Goal: Information Seeking & Learning: Check status

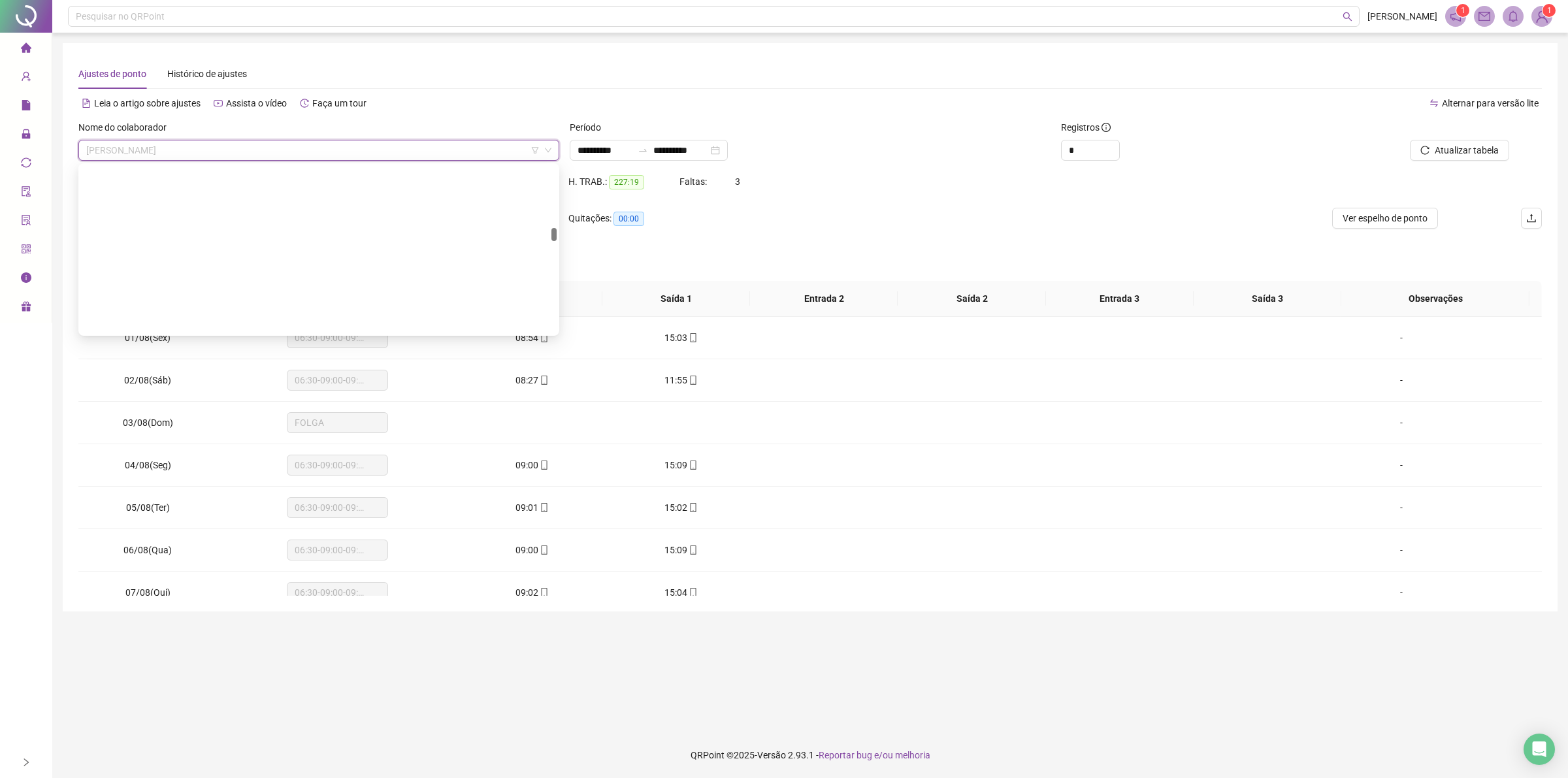
scroll to position [1066, 0]
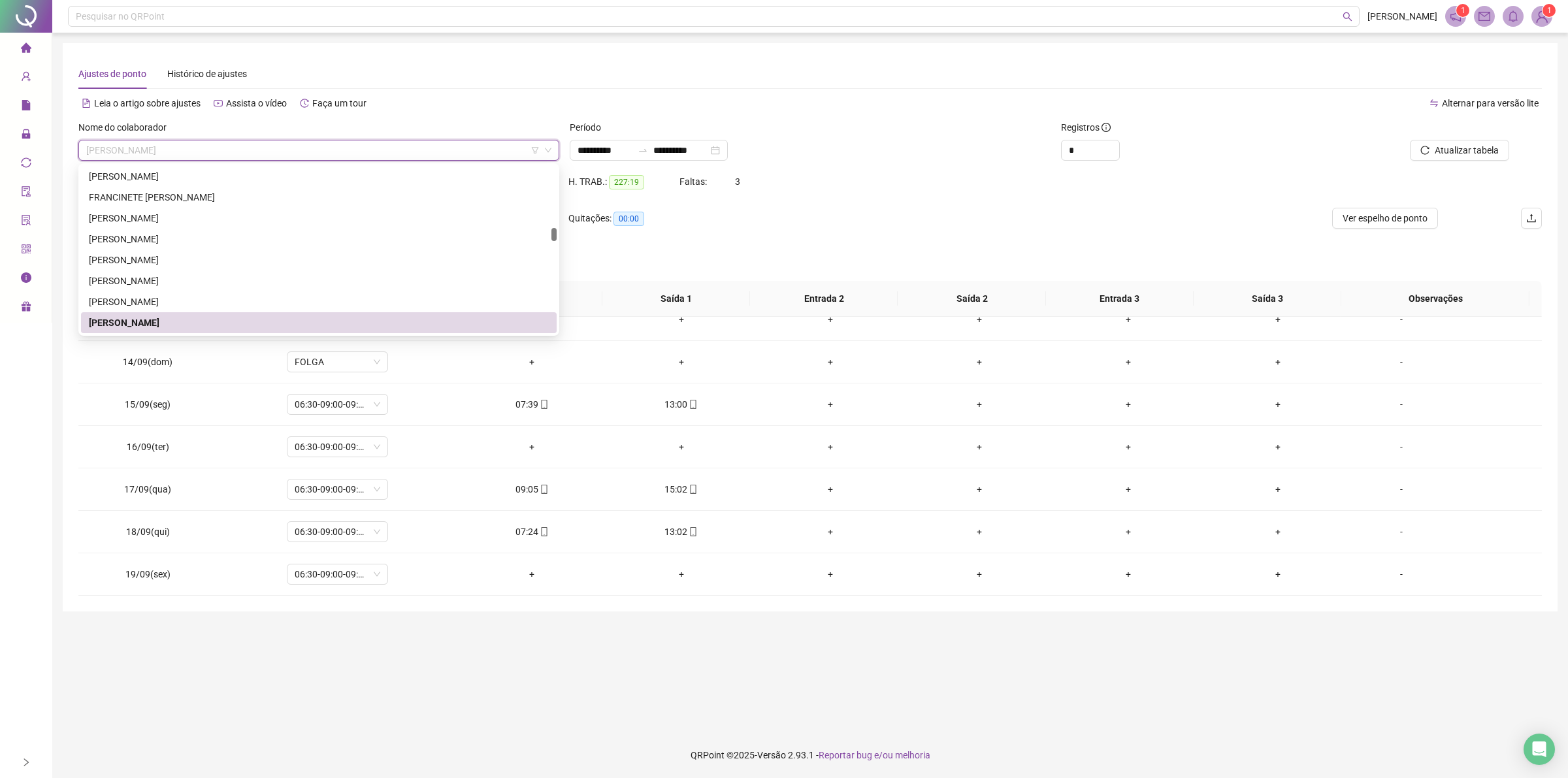
click at [171, 318] on div "[PERSON_NAME]" at bounding box center [318, 322] width 459 height 14
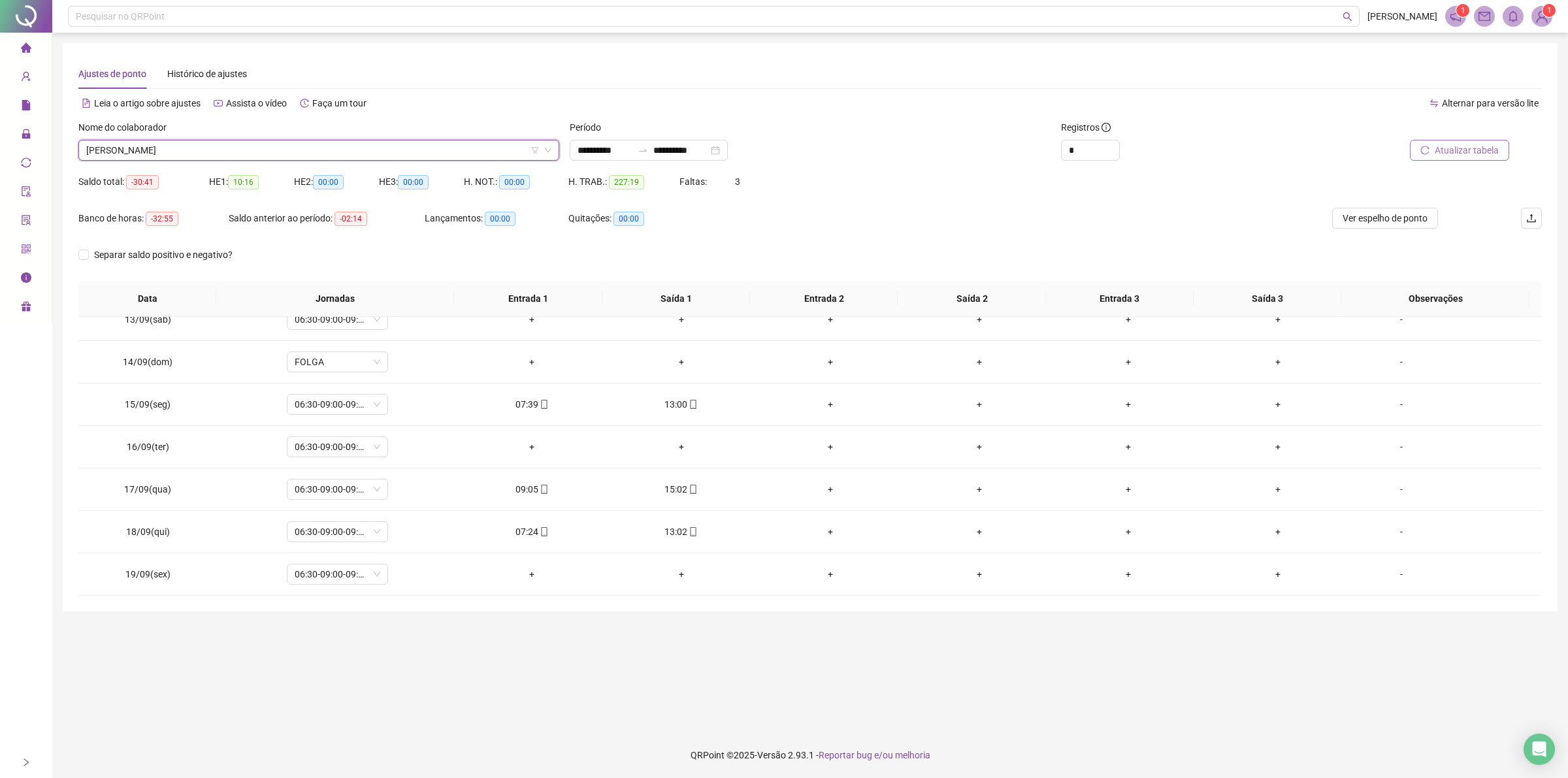
click at [1424, 155] on button "Atualizar tabela" at bounding box center [1459, 150] width 99 height 21
click at [243, 148] on span "[PERSON_NAME]" at bounding box center [318, 150] width 465 height 20
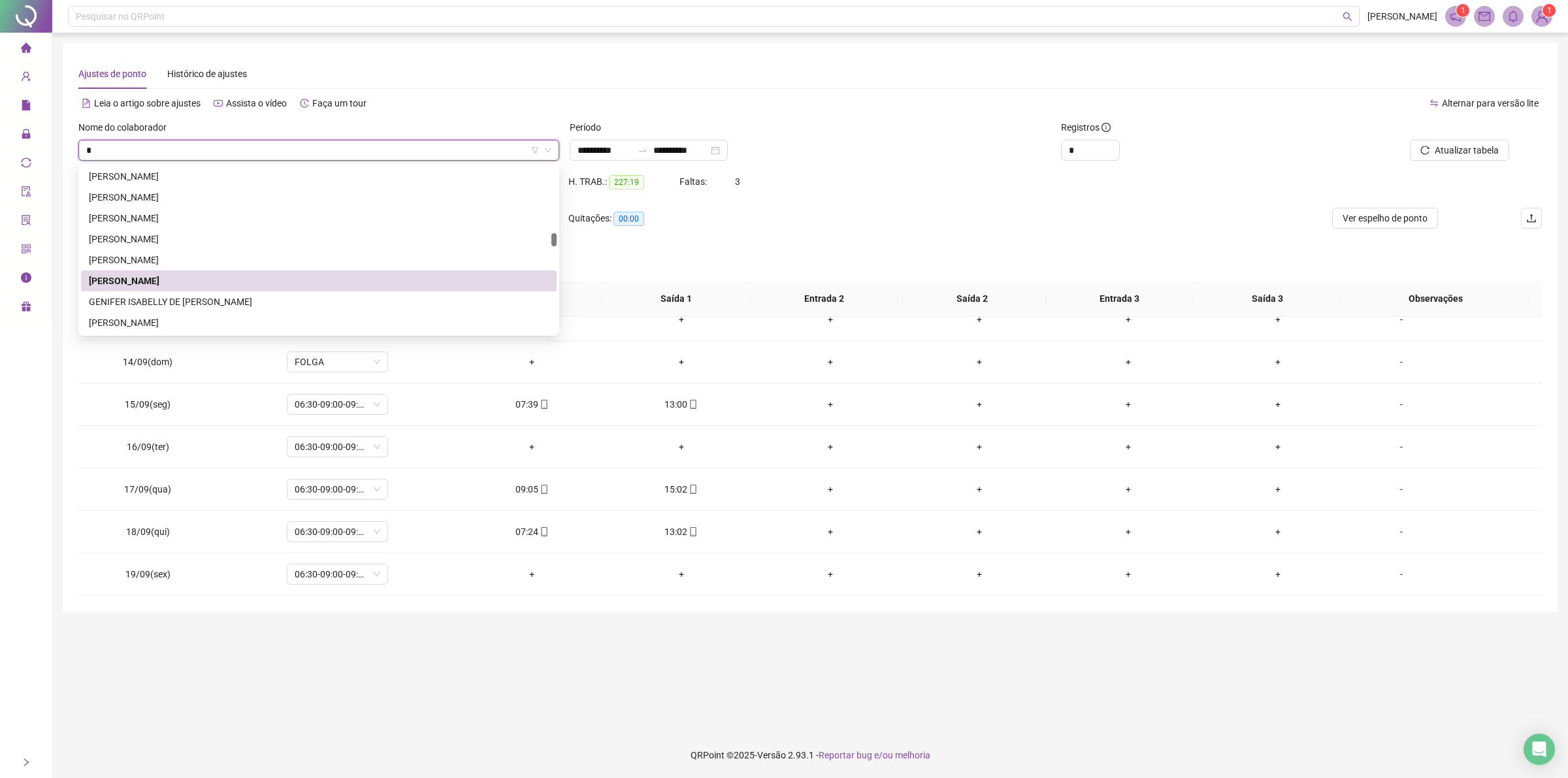
type input "**"
click at [137, 260] on div "EZEQUIEL CONCEICAO PASSOS" at bounding box center [318, 259] width 459 height 14
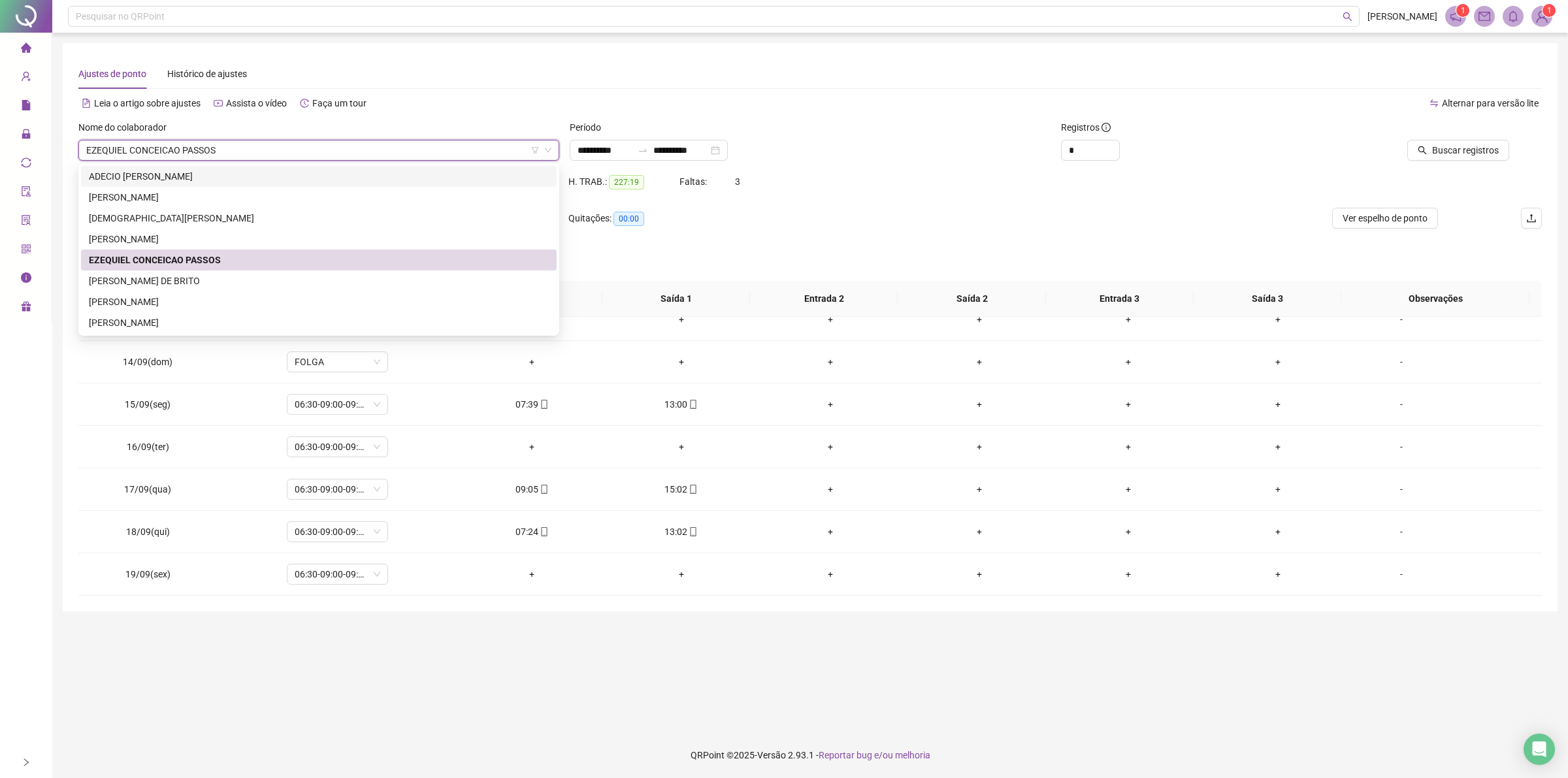
click at [1461, 145] on span "Buscar registros" at bounding box center [1465, 150] width 67 height 14
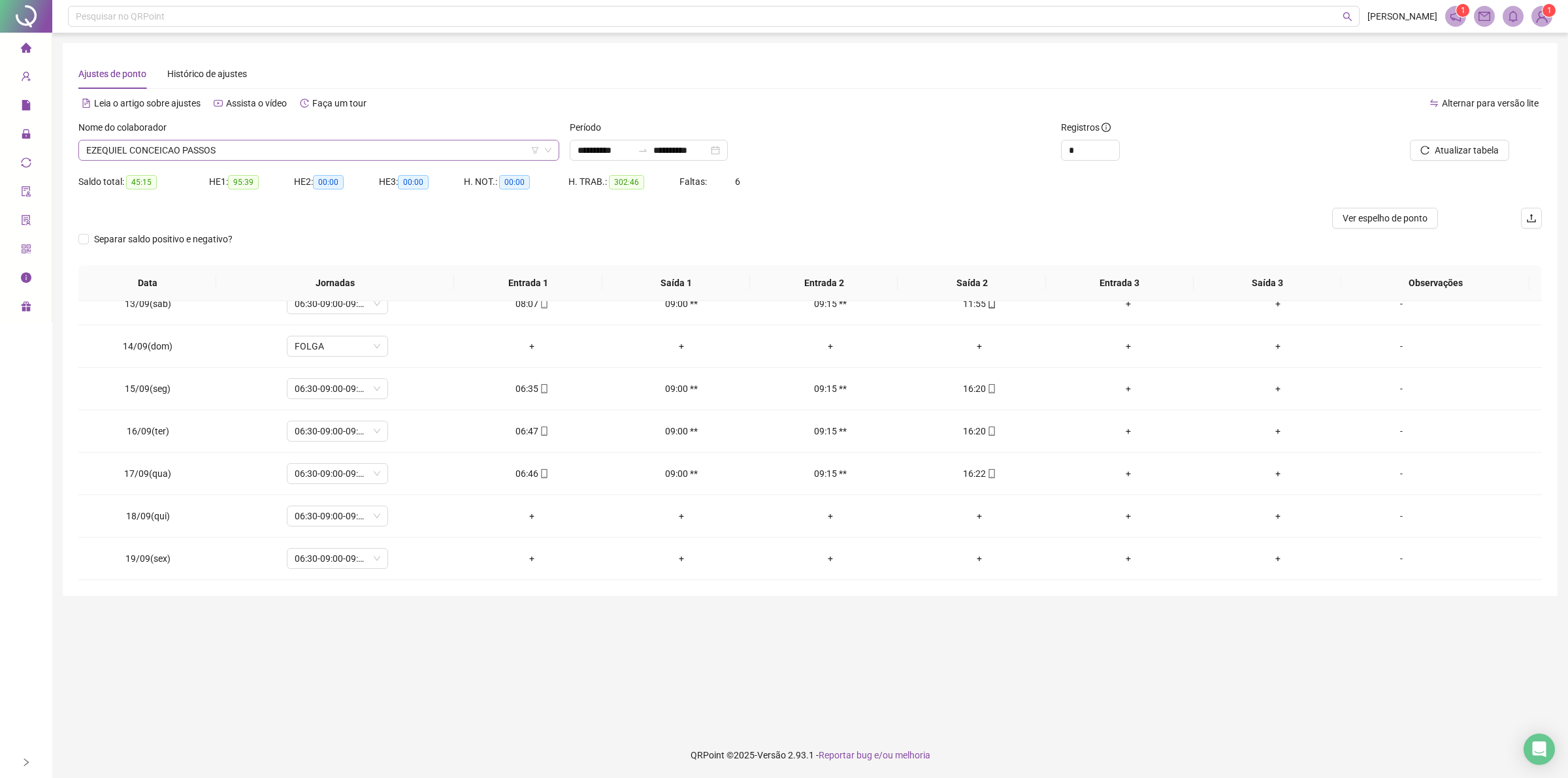
click at [225, 143] on span "EZEQUIEL CONCEICAO PASSOS" at bounding box center [318, 150] width 465 height 20
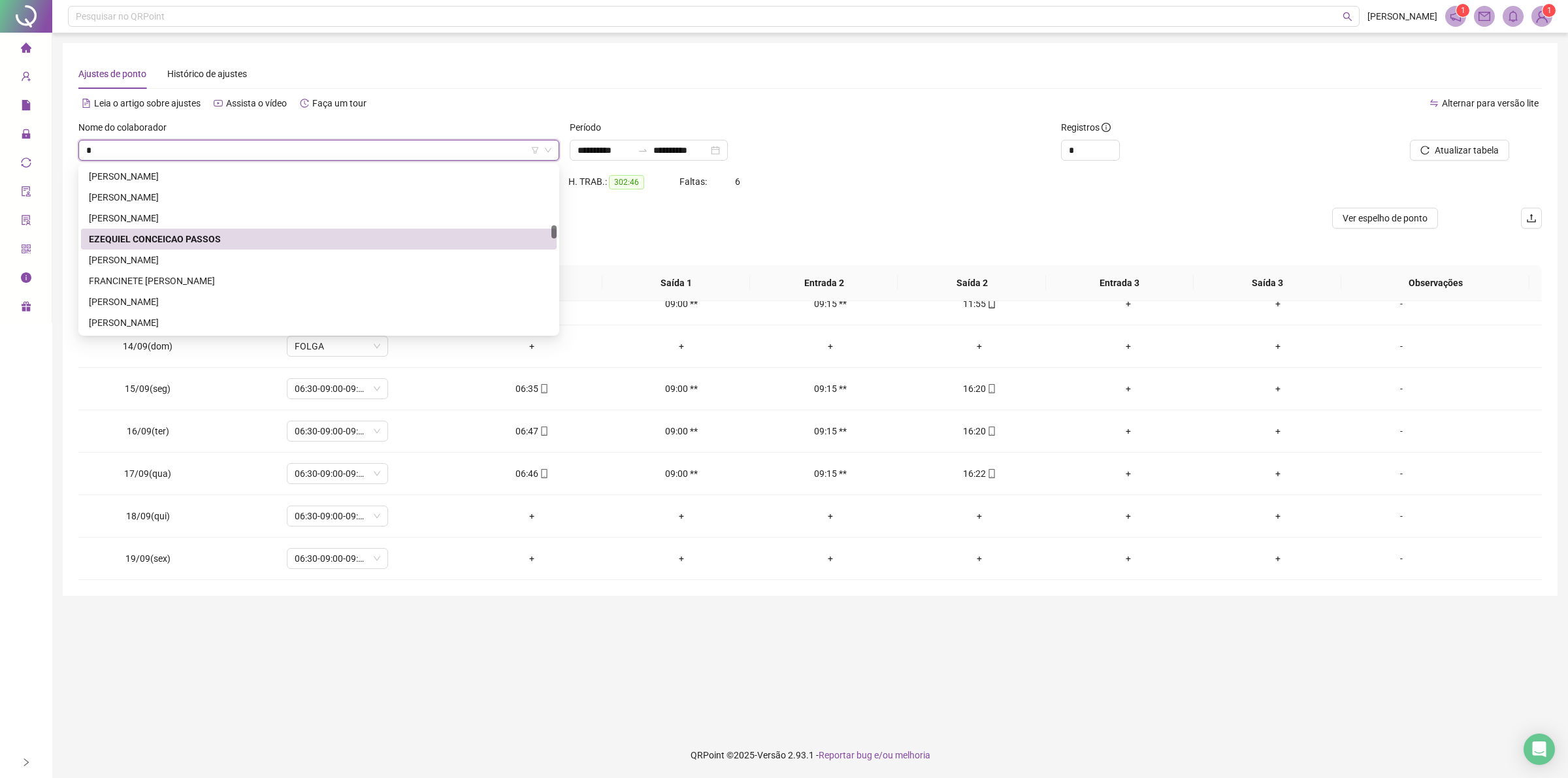
type input "**"
click at [167, 199] on div "[PERSON_NAME]" at bounding box center [318, 197] width 459 height 14
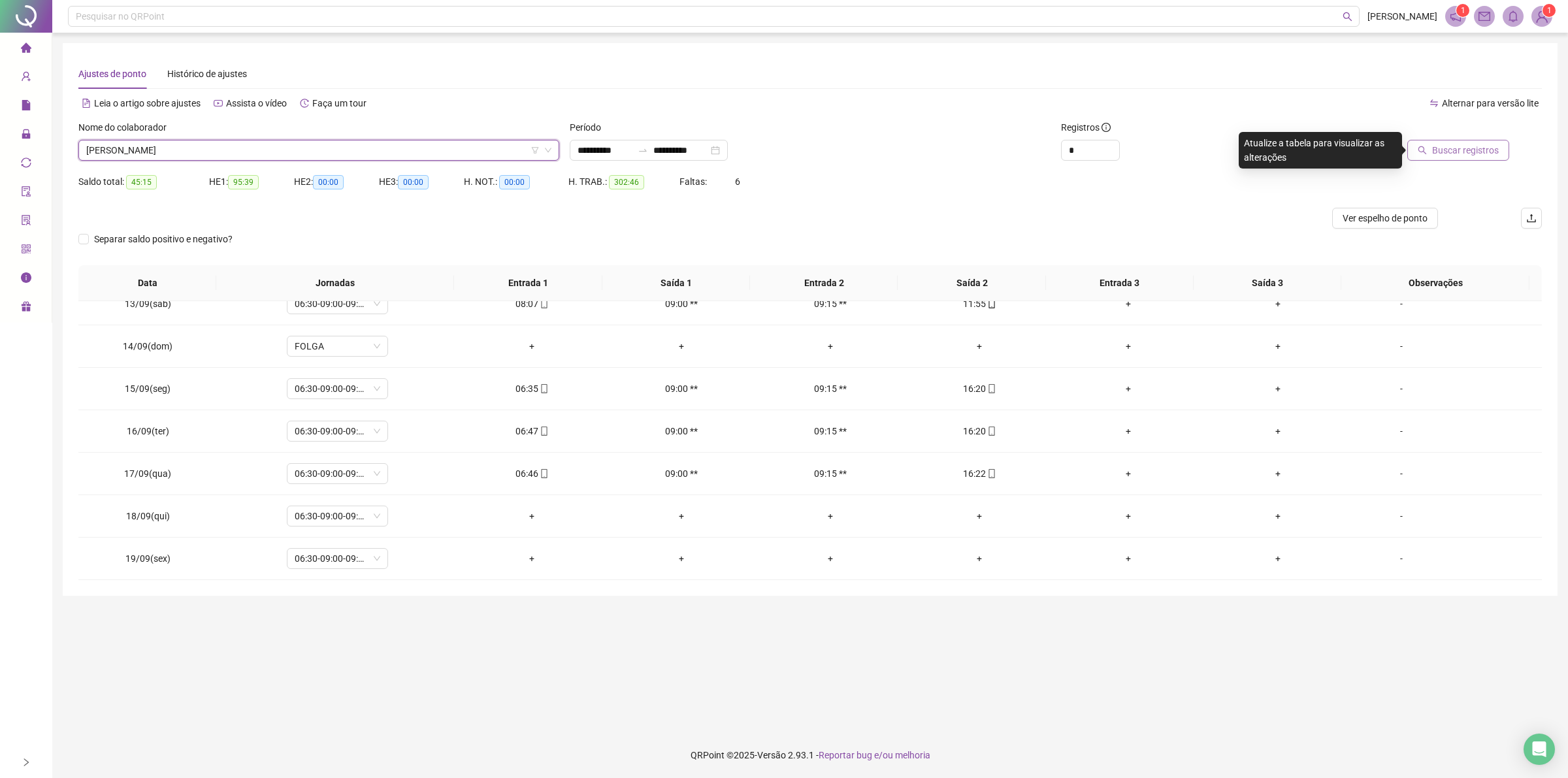
click at [1492, 149] on span "Buscar registros" at bounding box center [1465, 150] width 67 height 14
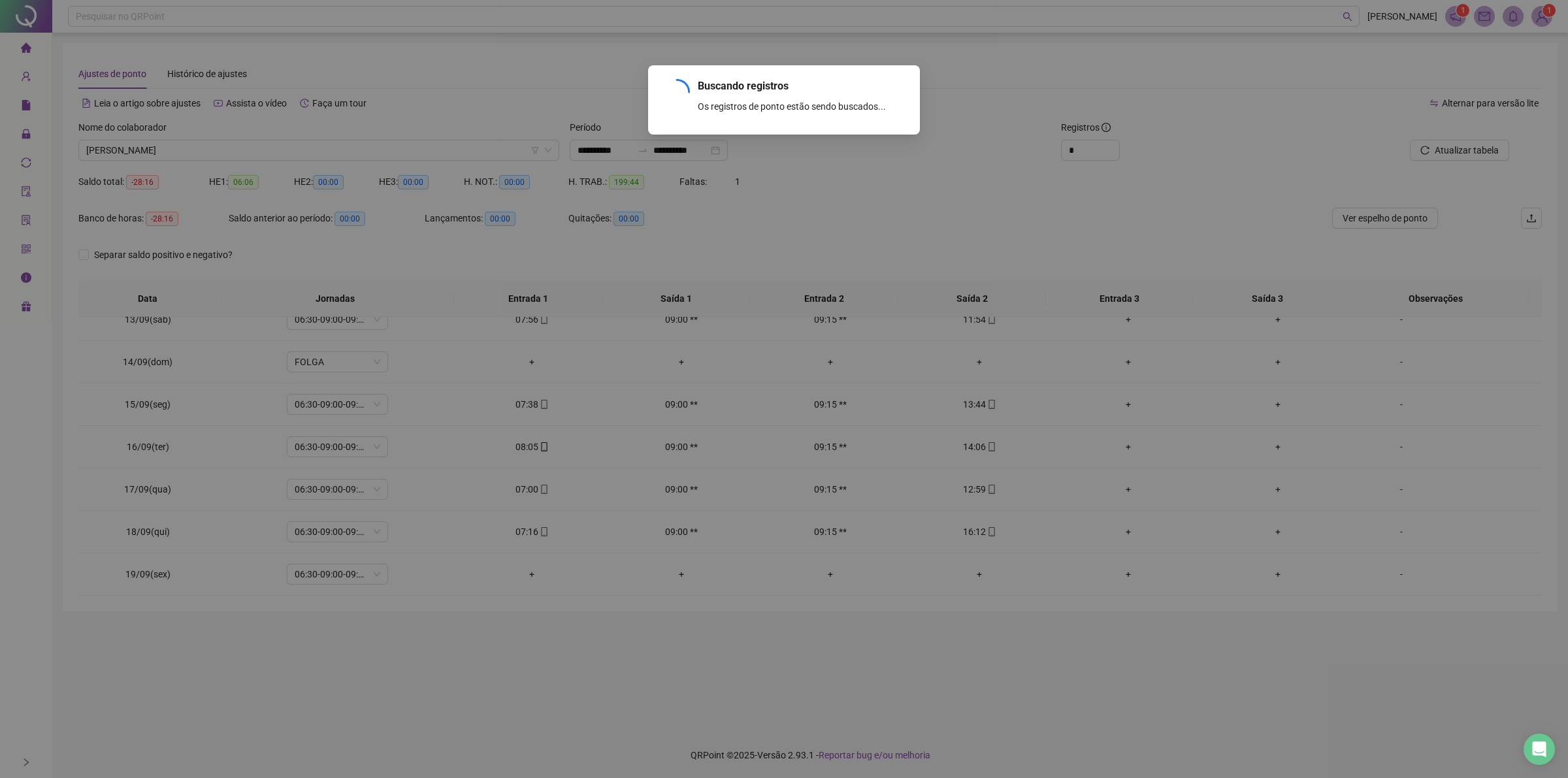
scroll to position [1595, 0]
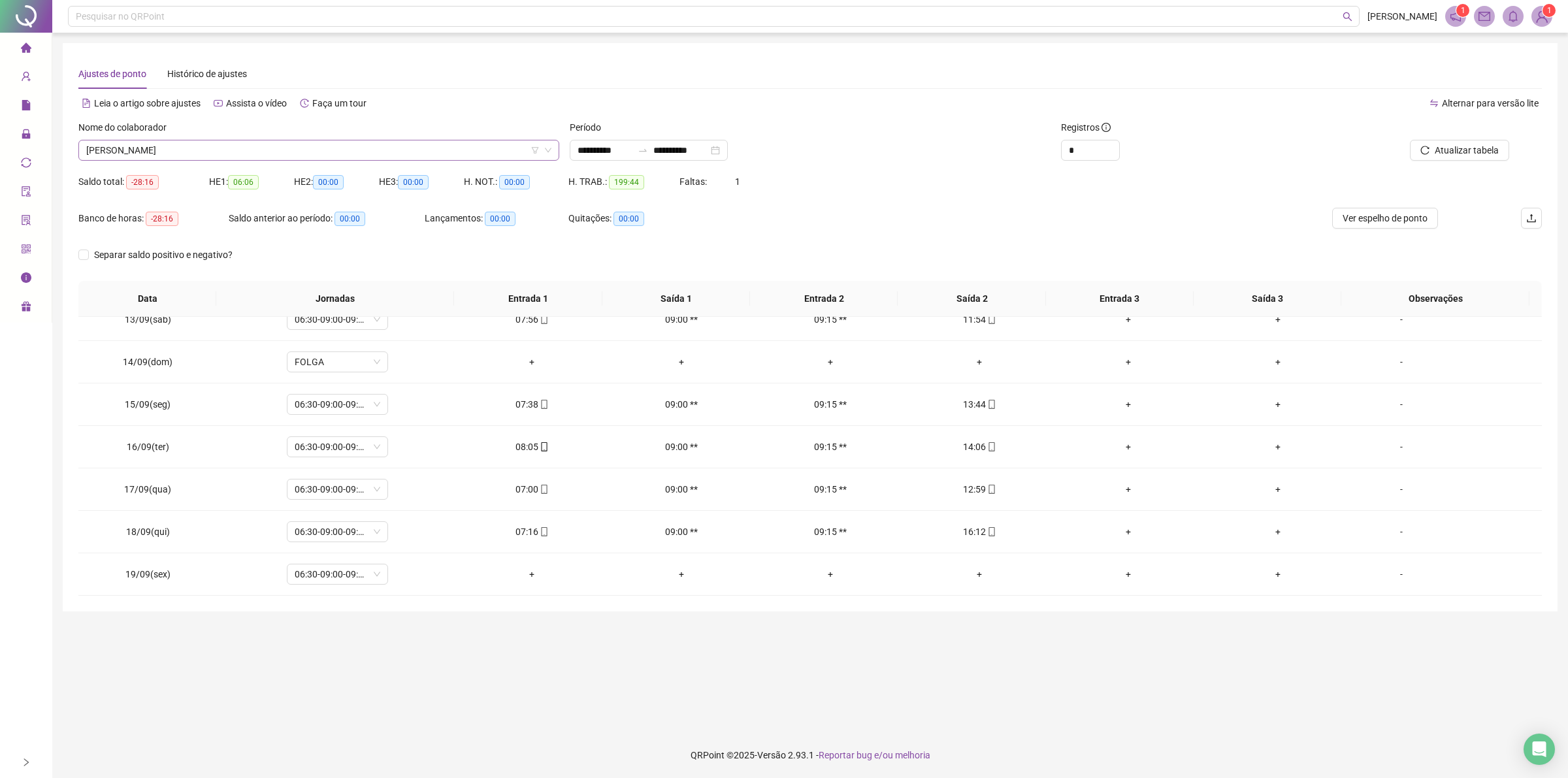
click at [196, 150] on span "[PERSON_NAME]" at bounding box center [318, 150] width 465 height 20
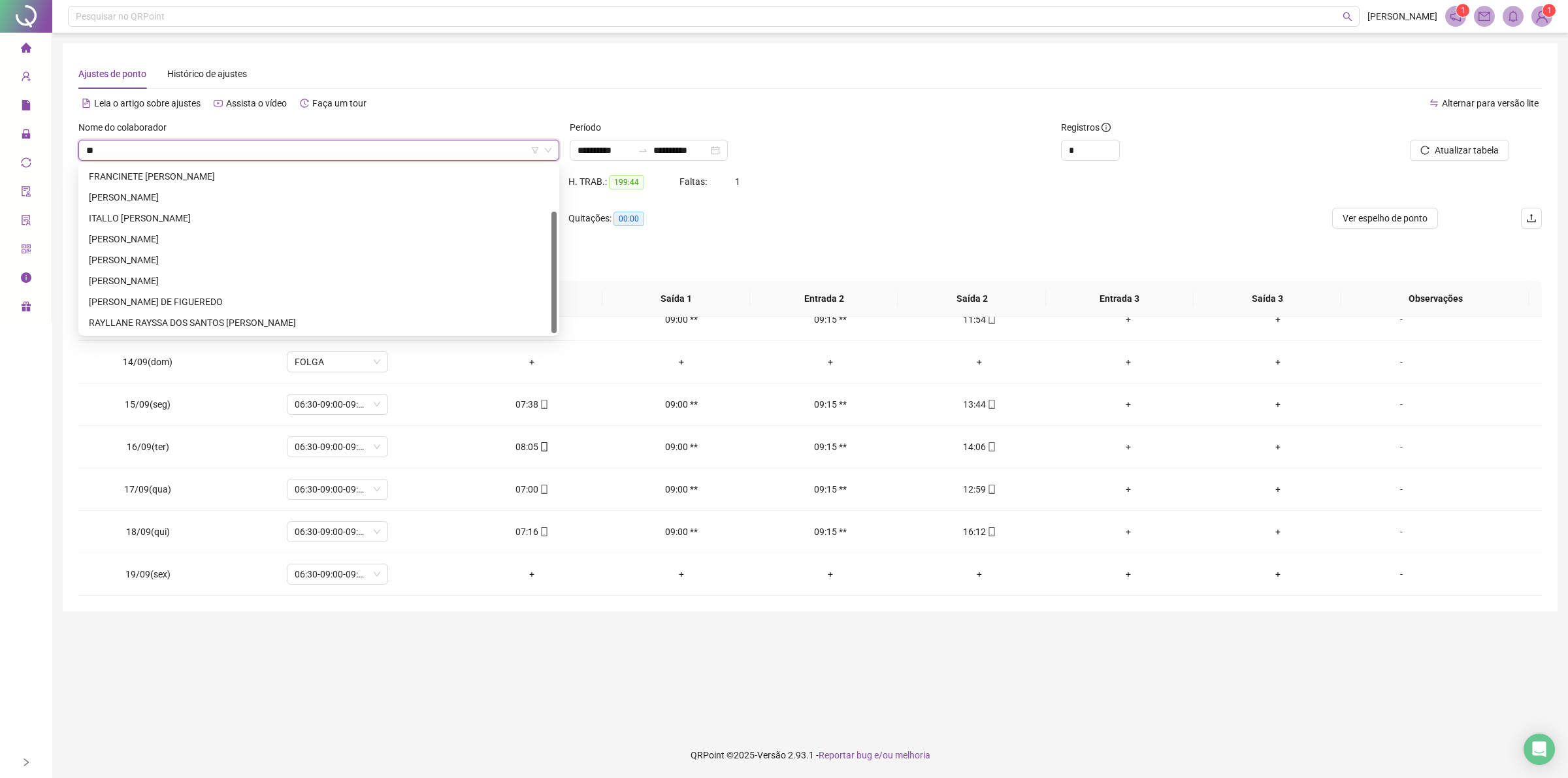
scroll to position [62, 0]
type input "***"
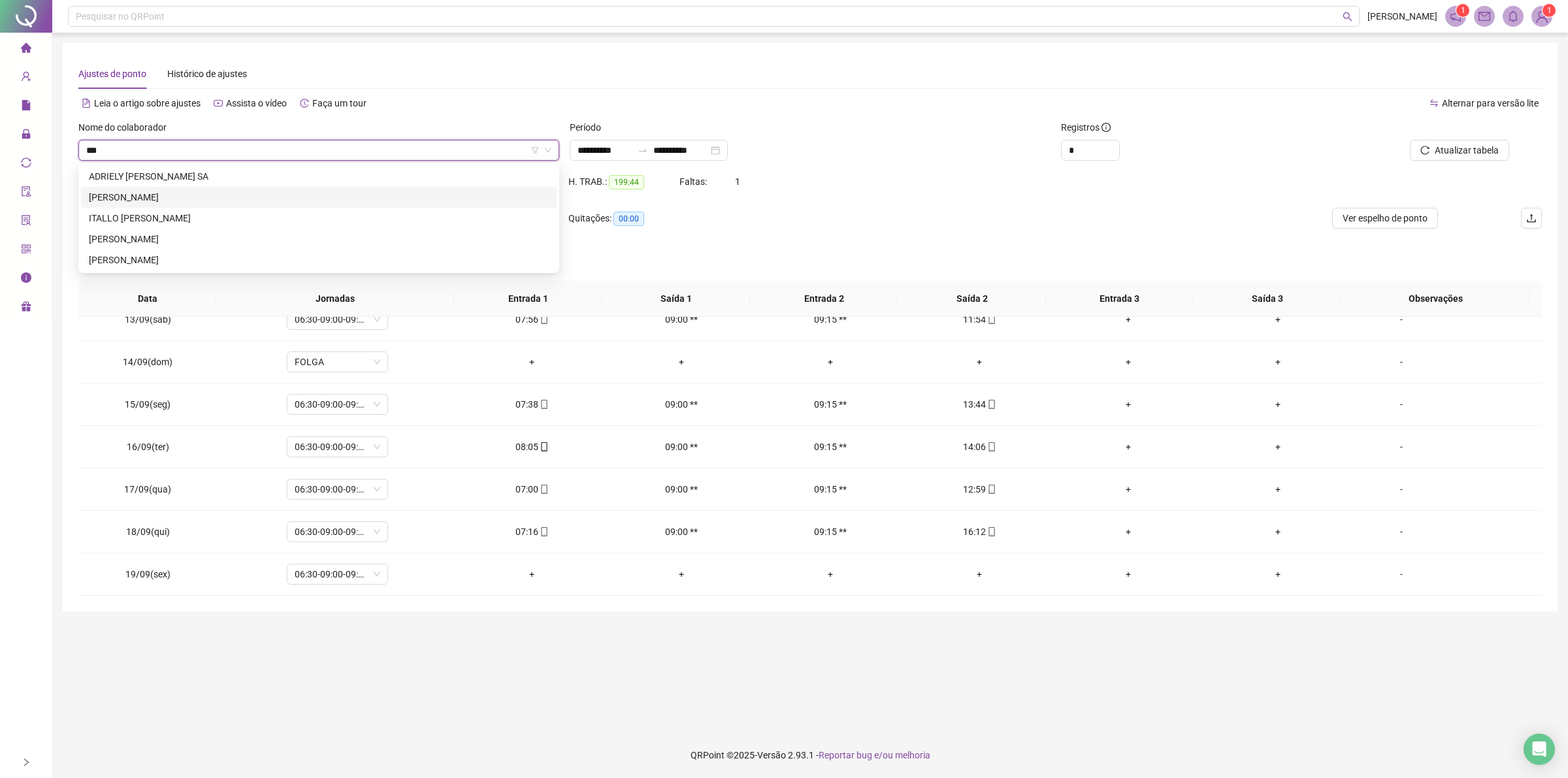
click at [173, 199] on div "[PERSON_NAME]" at bounding box center [318, 196] width 459 height 14
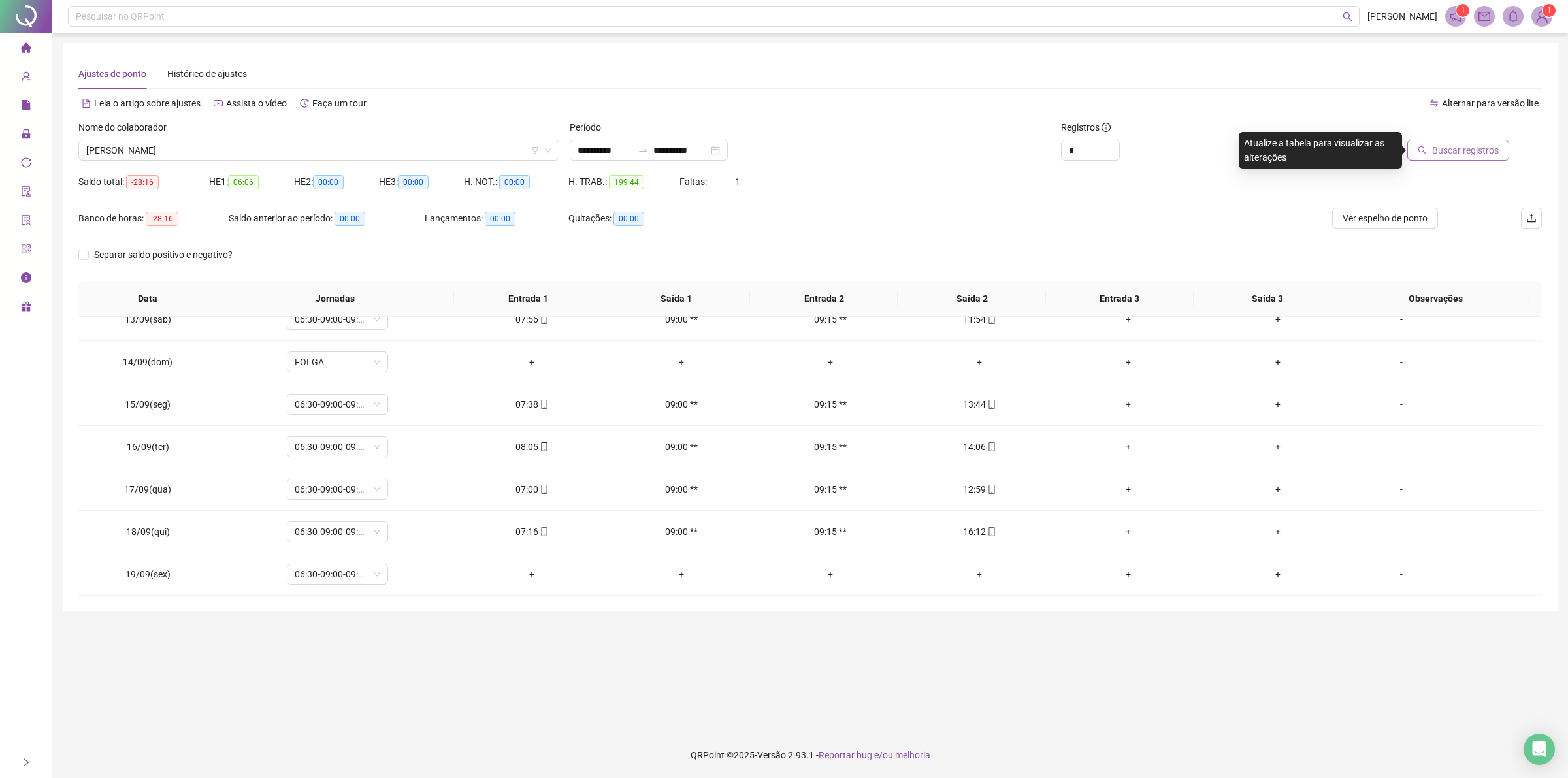
click at [1475, 155] on span "Buscar registros" at bounding box center [1465, 150] width 67 height 14
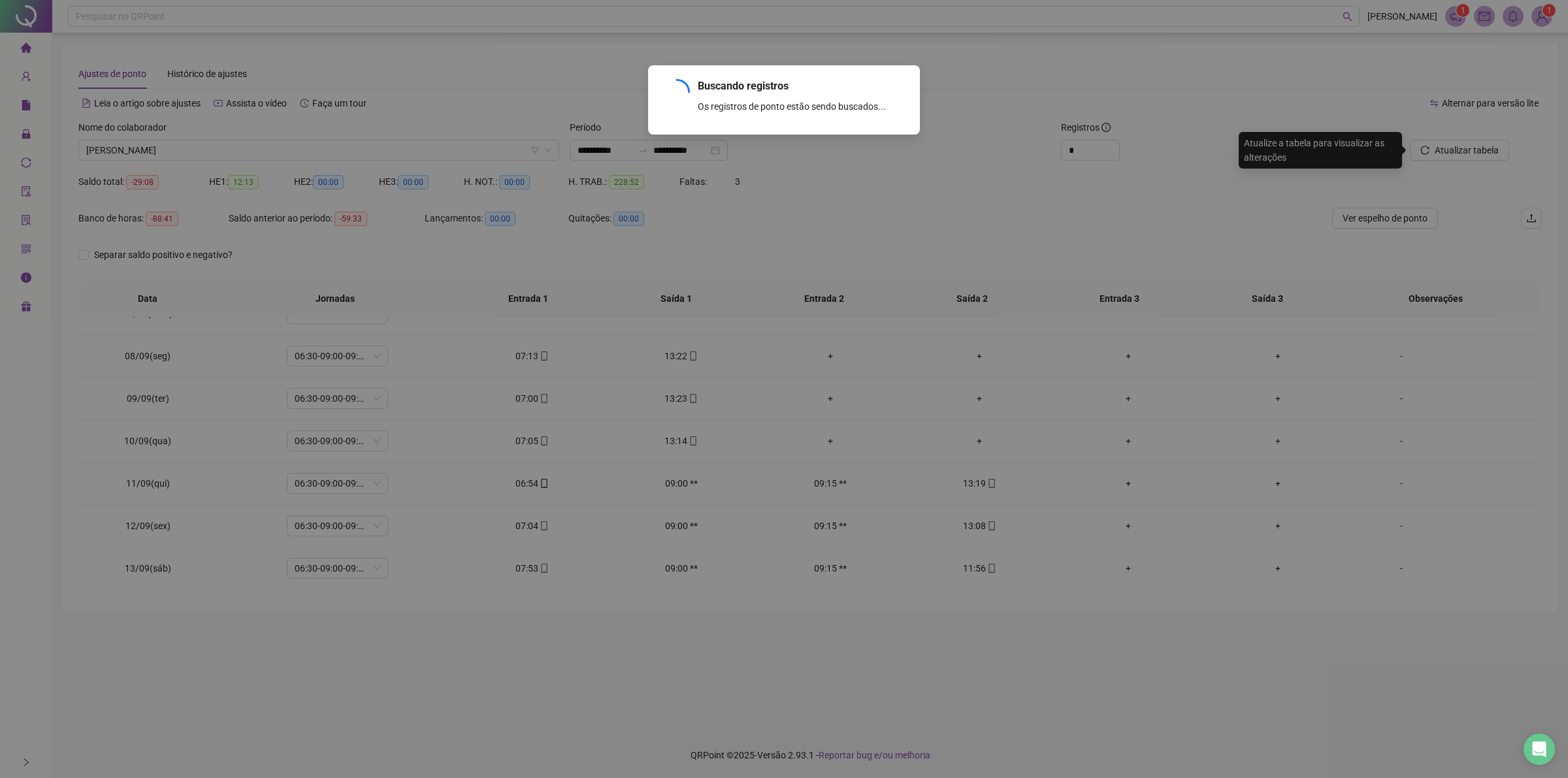
scroll to position [1849, 0]
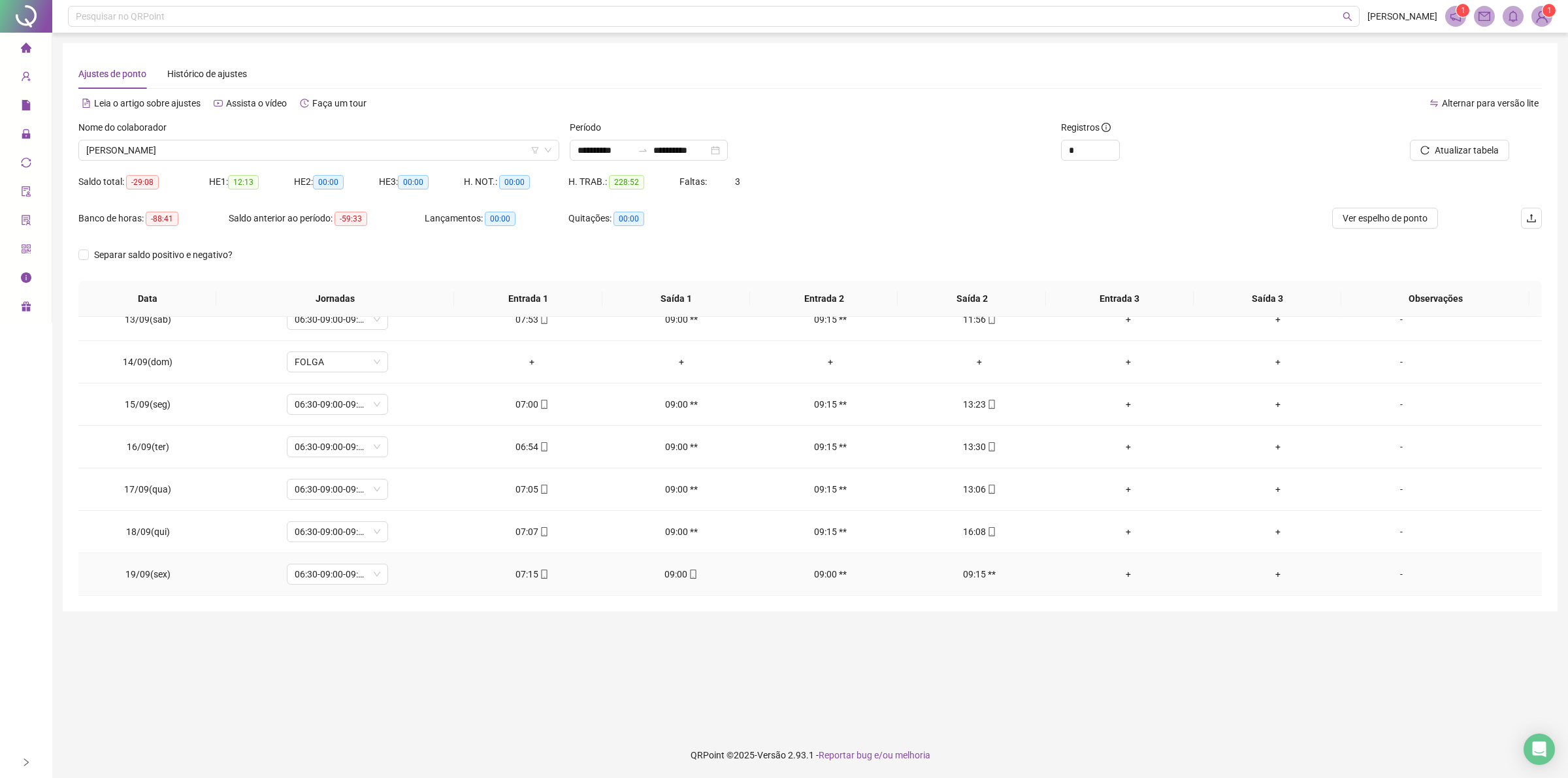
click at [689, 571] on icon "mobile" at bounding box center [693, 574] width 9 height 9
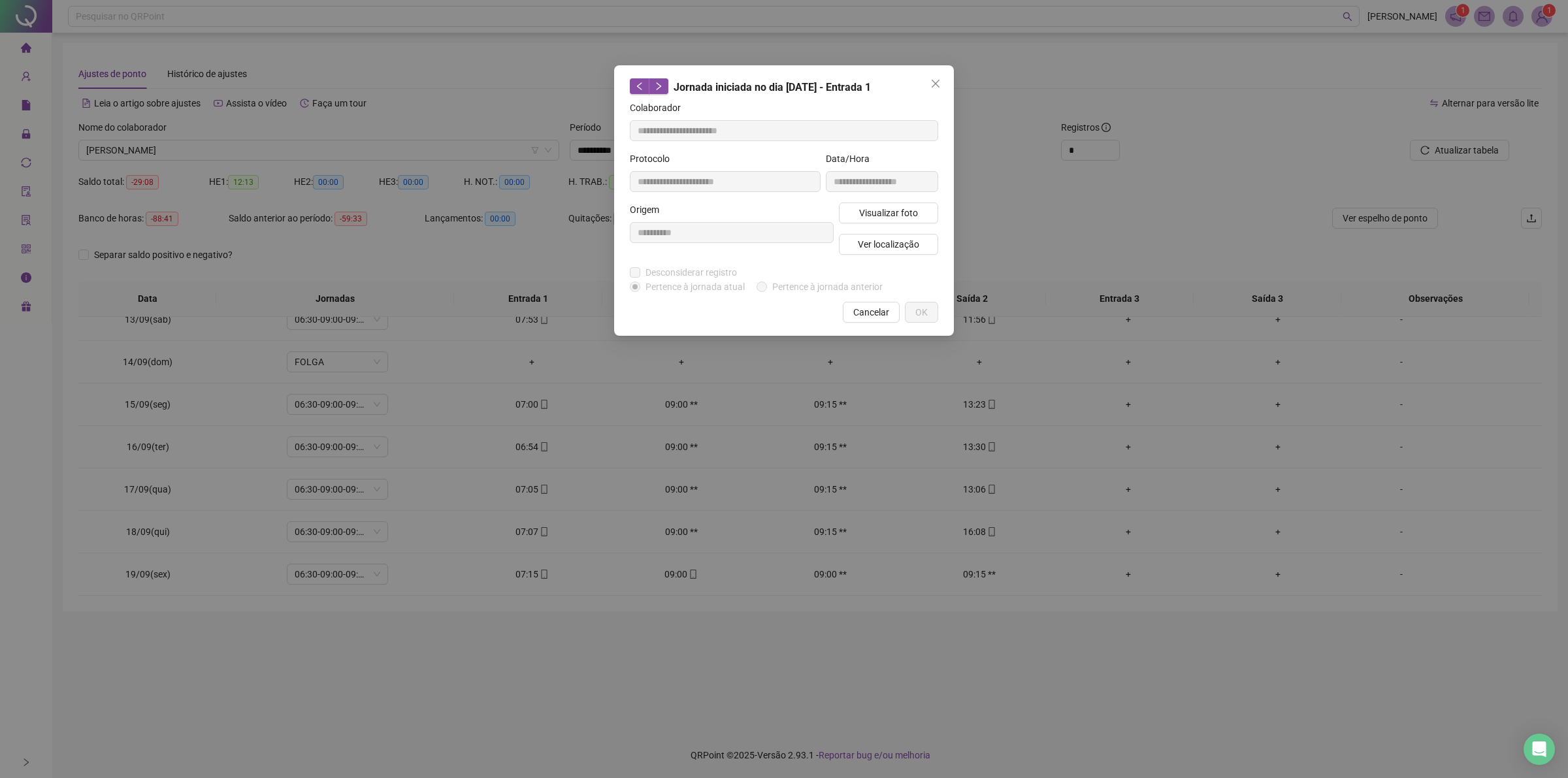
type input "**********"
click at [893, 211] on span "Visualizar foto" at bounding box center [888, 212] width 58 height 14
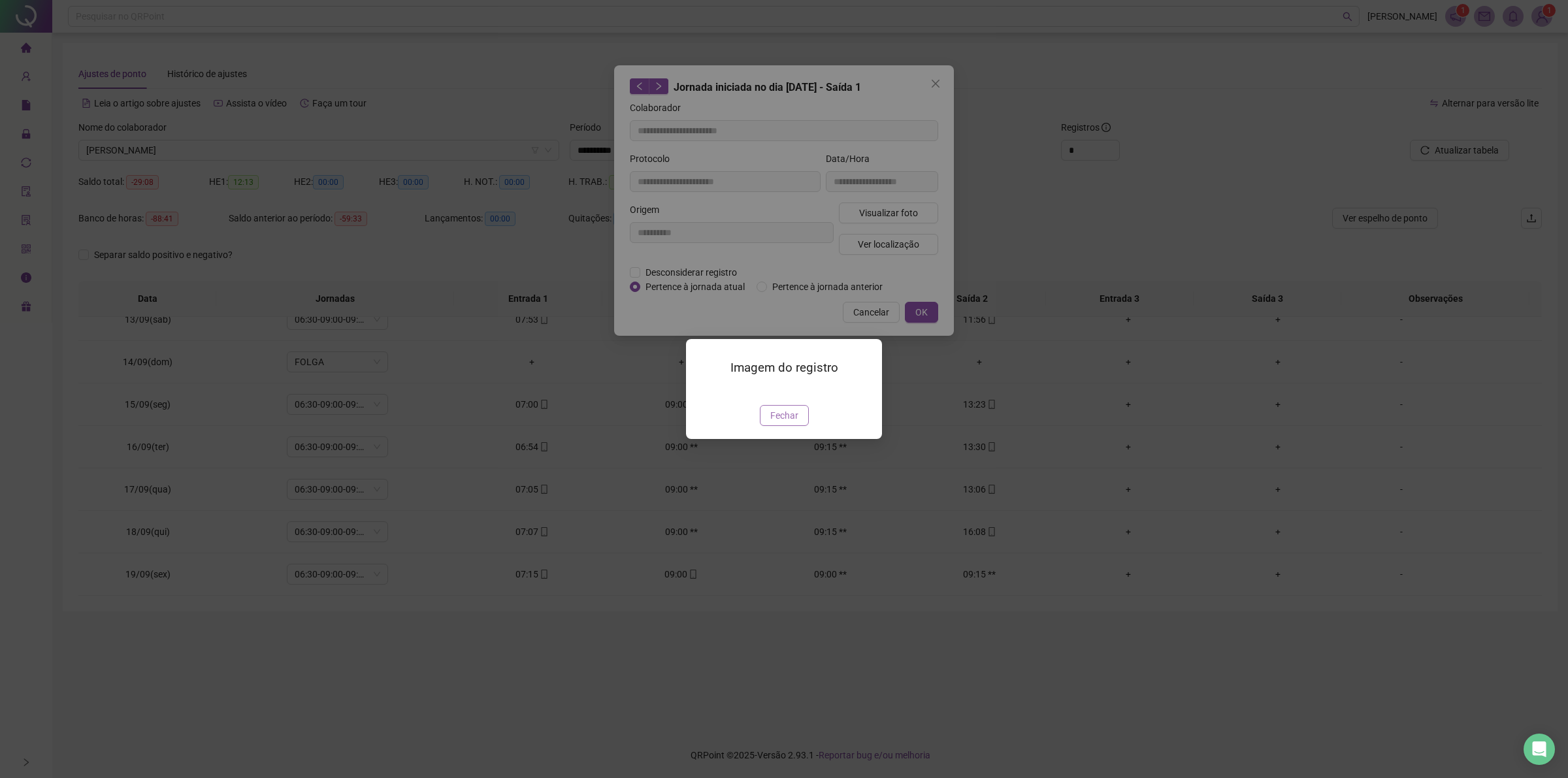
click at [789, 422] on span "Fechar" at bounding box center [784, 415] width 28 height 14
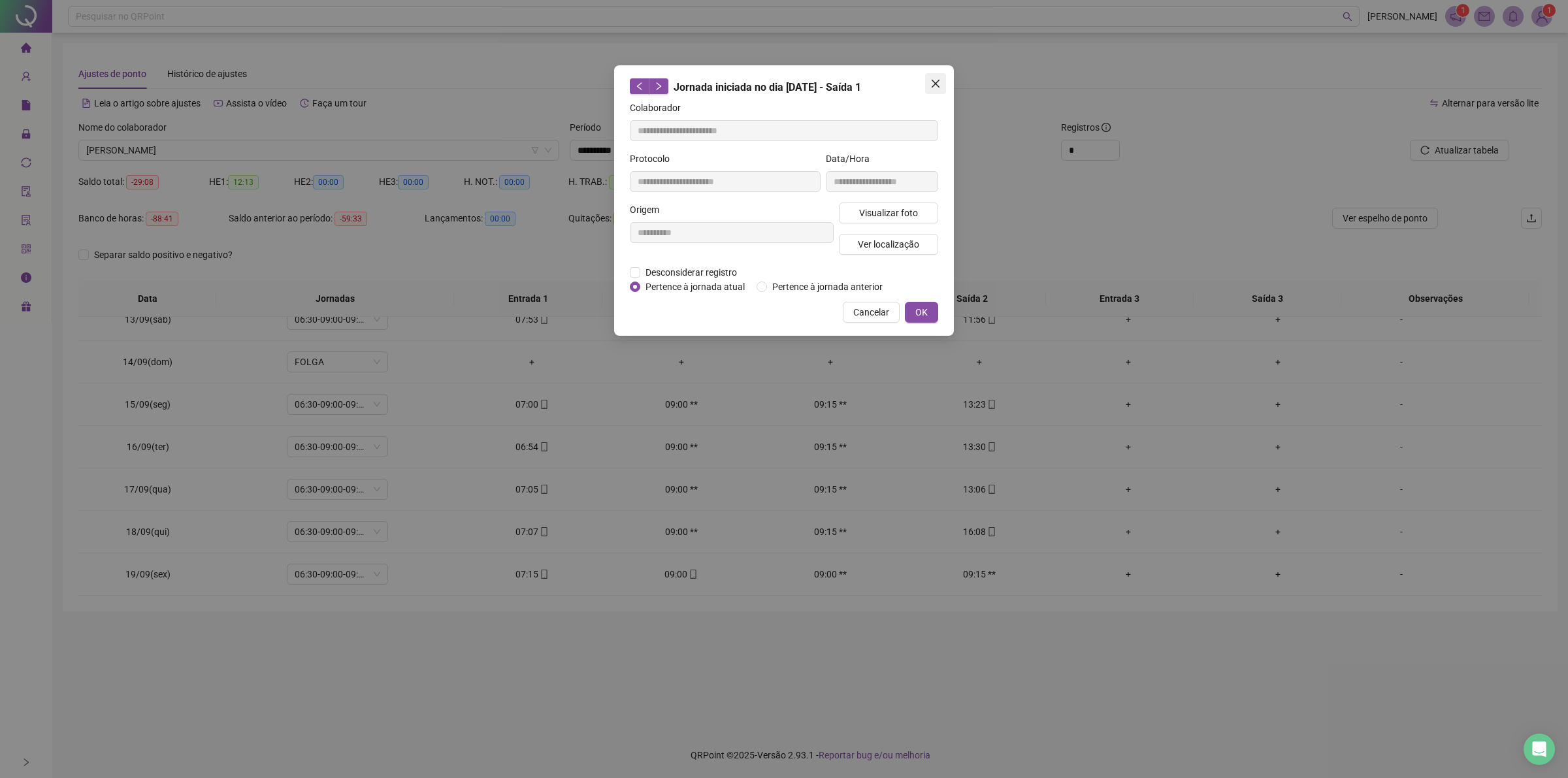
click at [931, 82] on icon "close" at bounding box center [935, 83] width 10 height 10
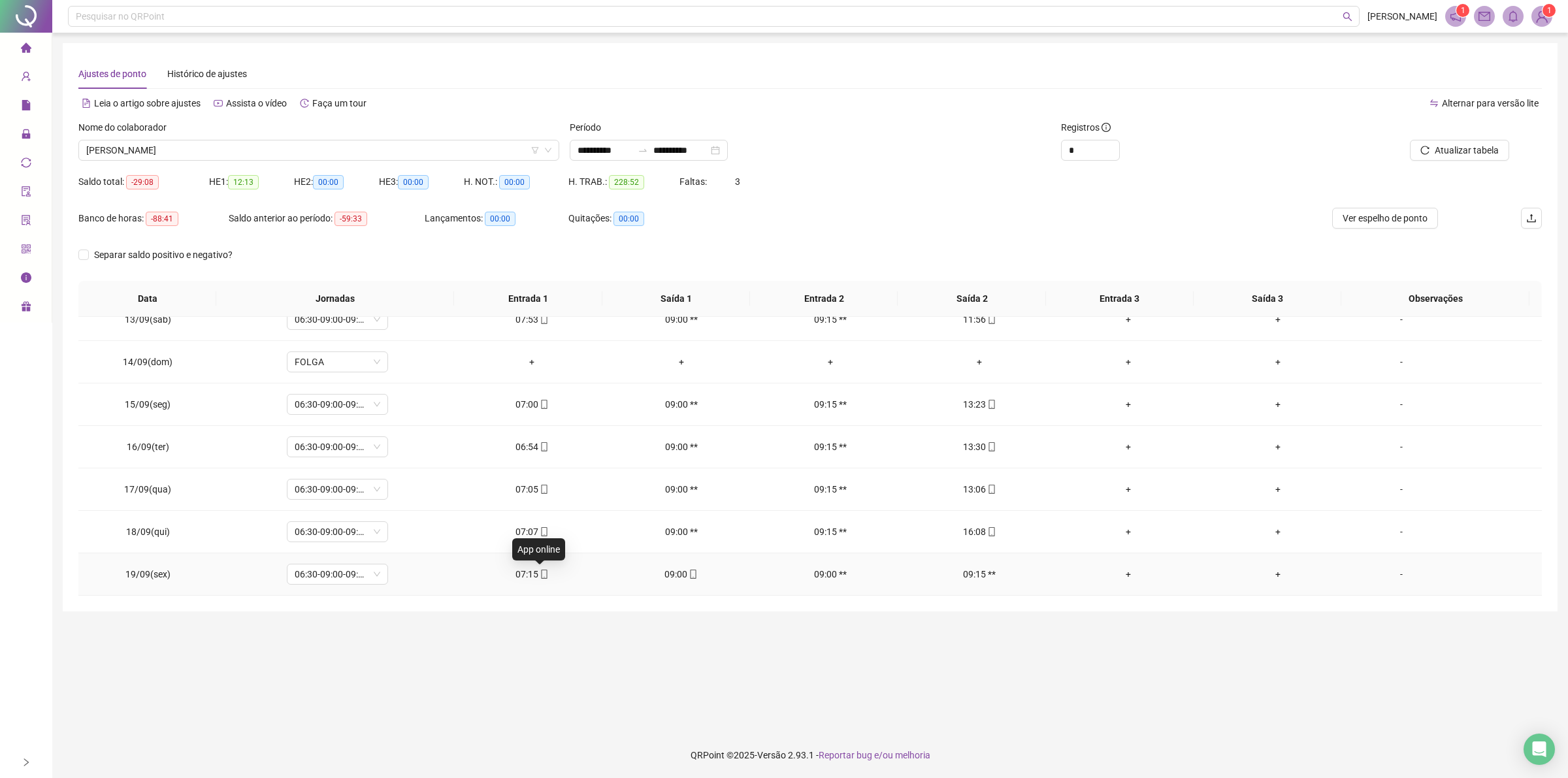
click at [541, 578] on icon "mobile" at bounding box center [544, 574] width 9 height 9
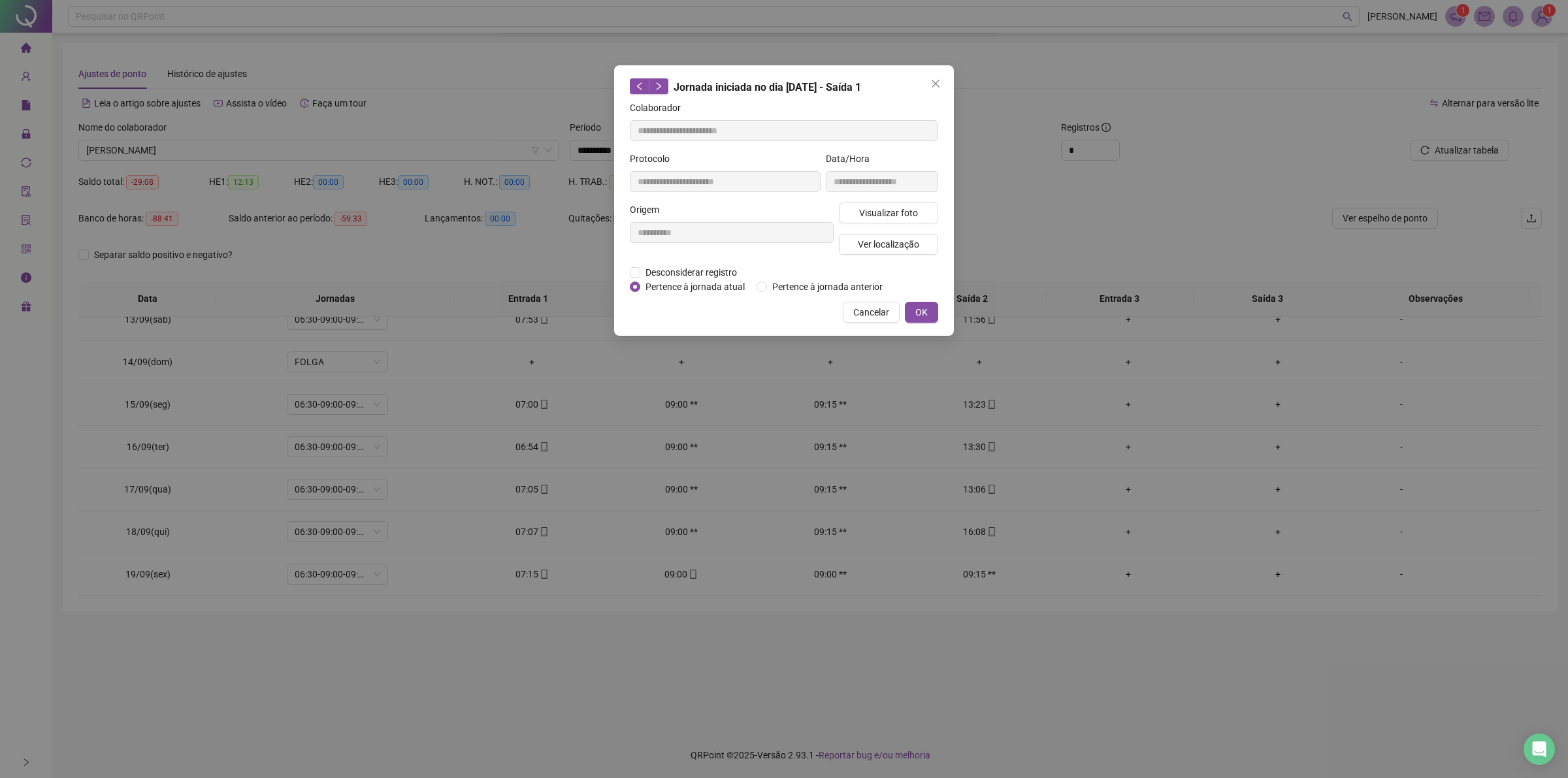
type input "**********"
click at [865, 209] on span "Visualizar foto" at bounding box center [888, 212] width 58 height 14
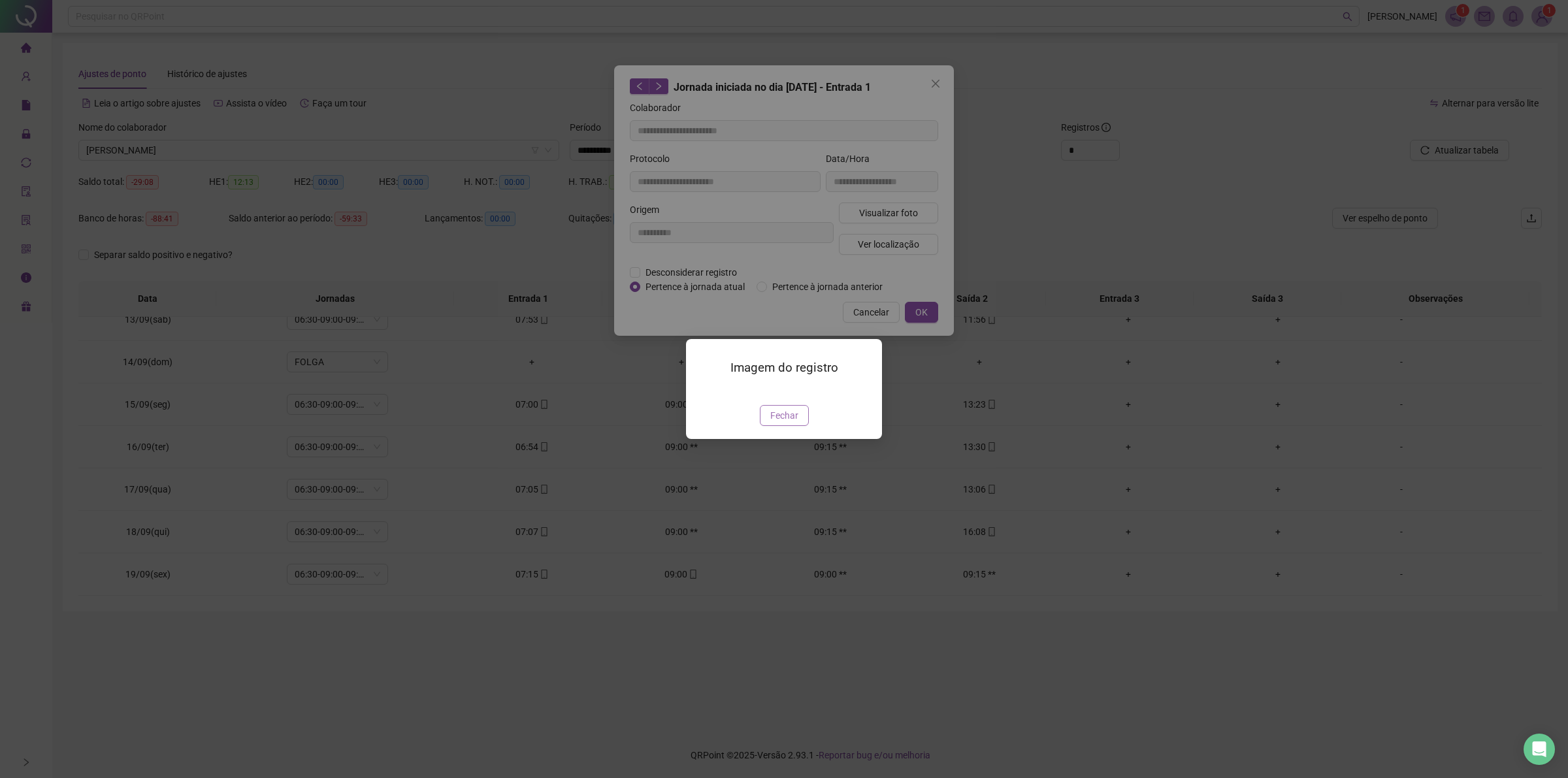
click at [782, 422] on span "Fechar" at bounding box center [784, 415] width 28 height 14
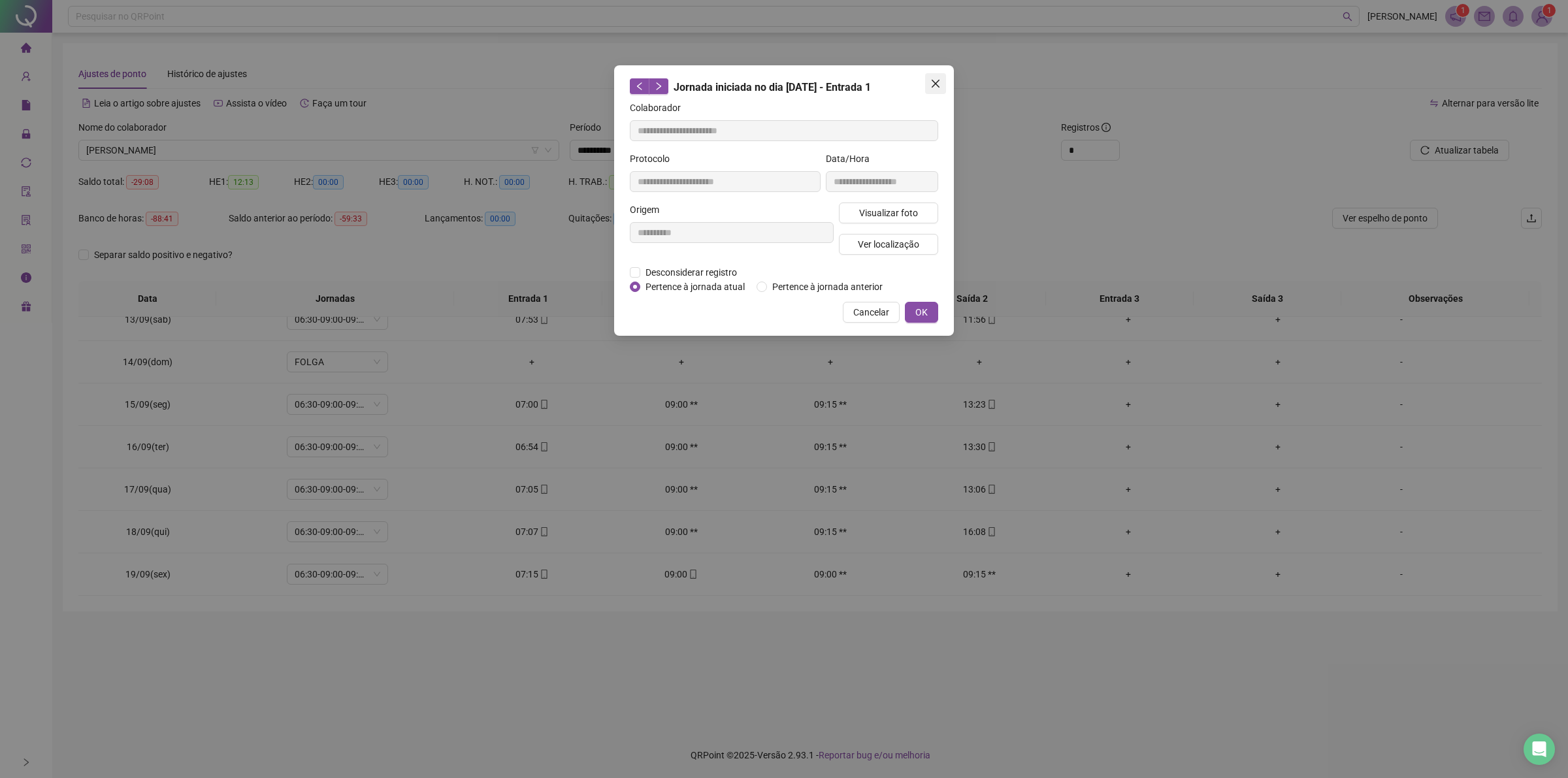
click at [938, 79] on icon "close" at bounding box center [935, 83] width 10 height 10
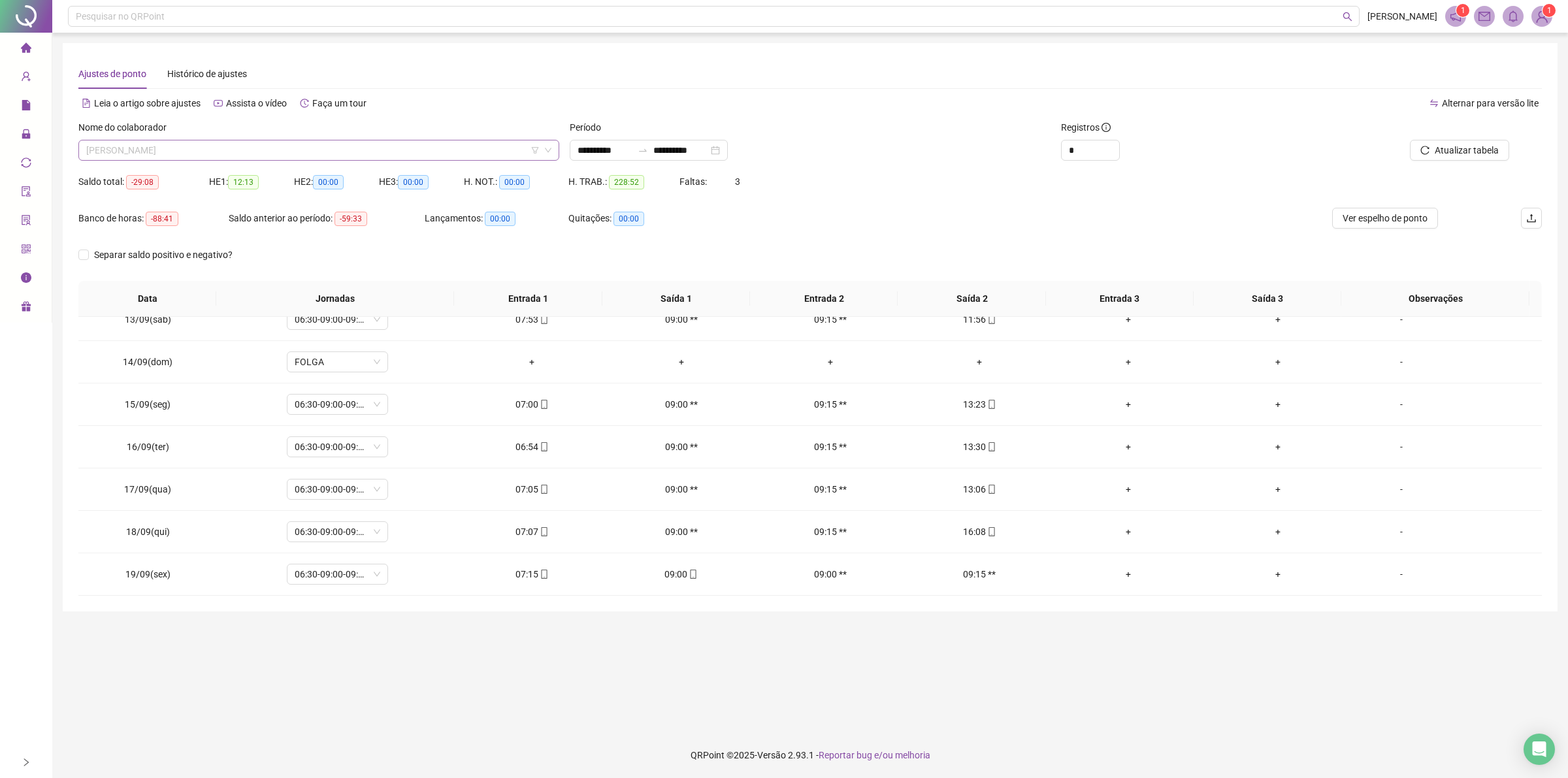
click at [242, 151] on span "[PERSON_NAME]" at bounding box center [318, 150] width 465 height 20
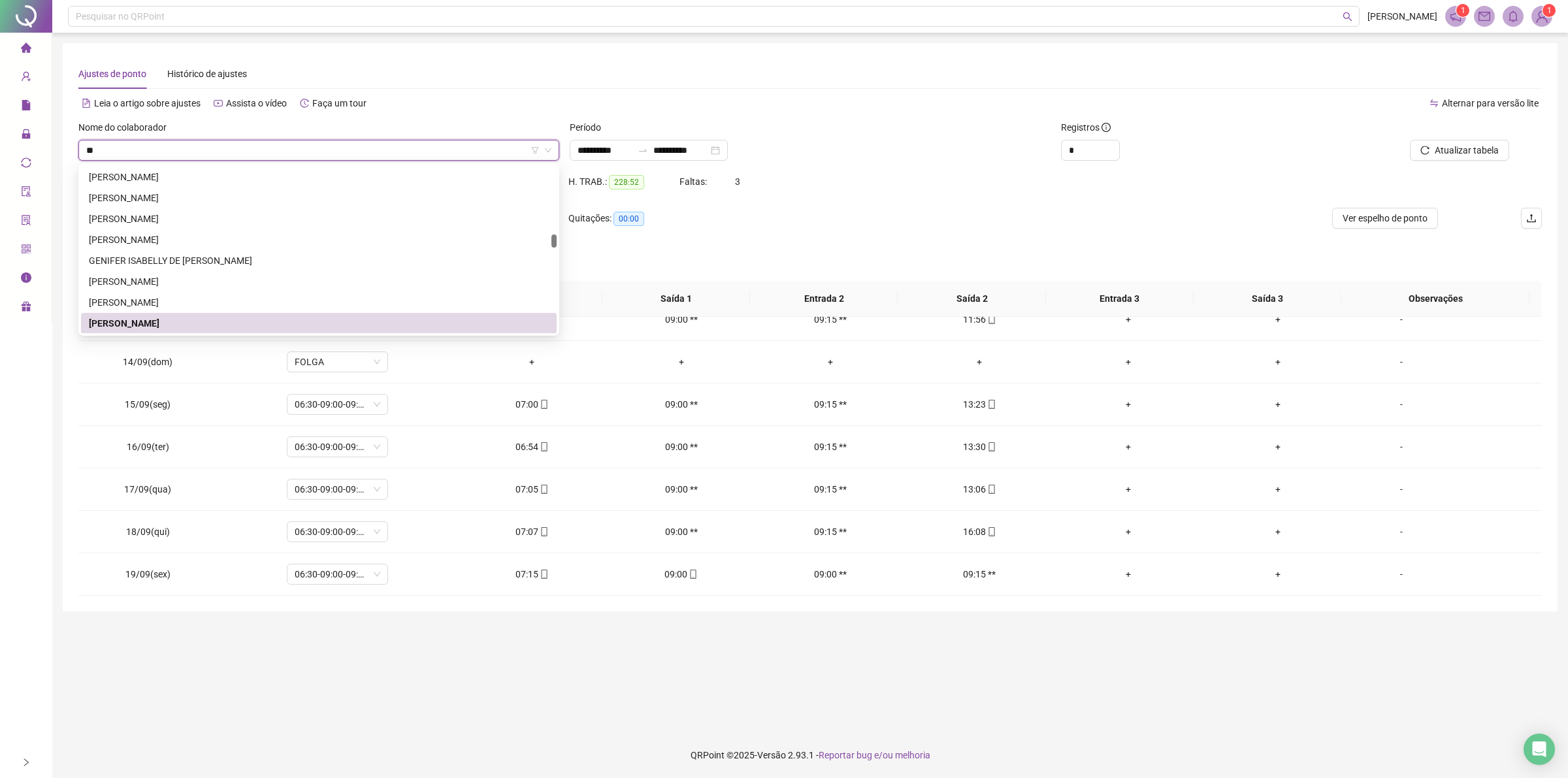
scroll to position [41, 0]
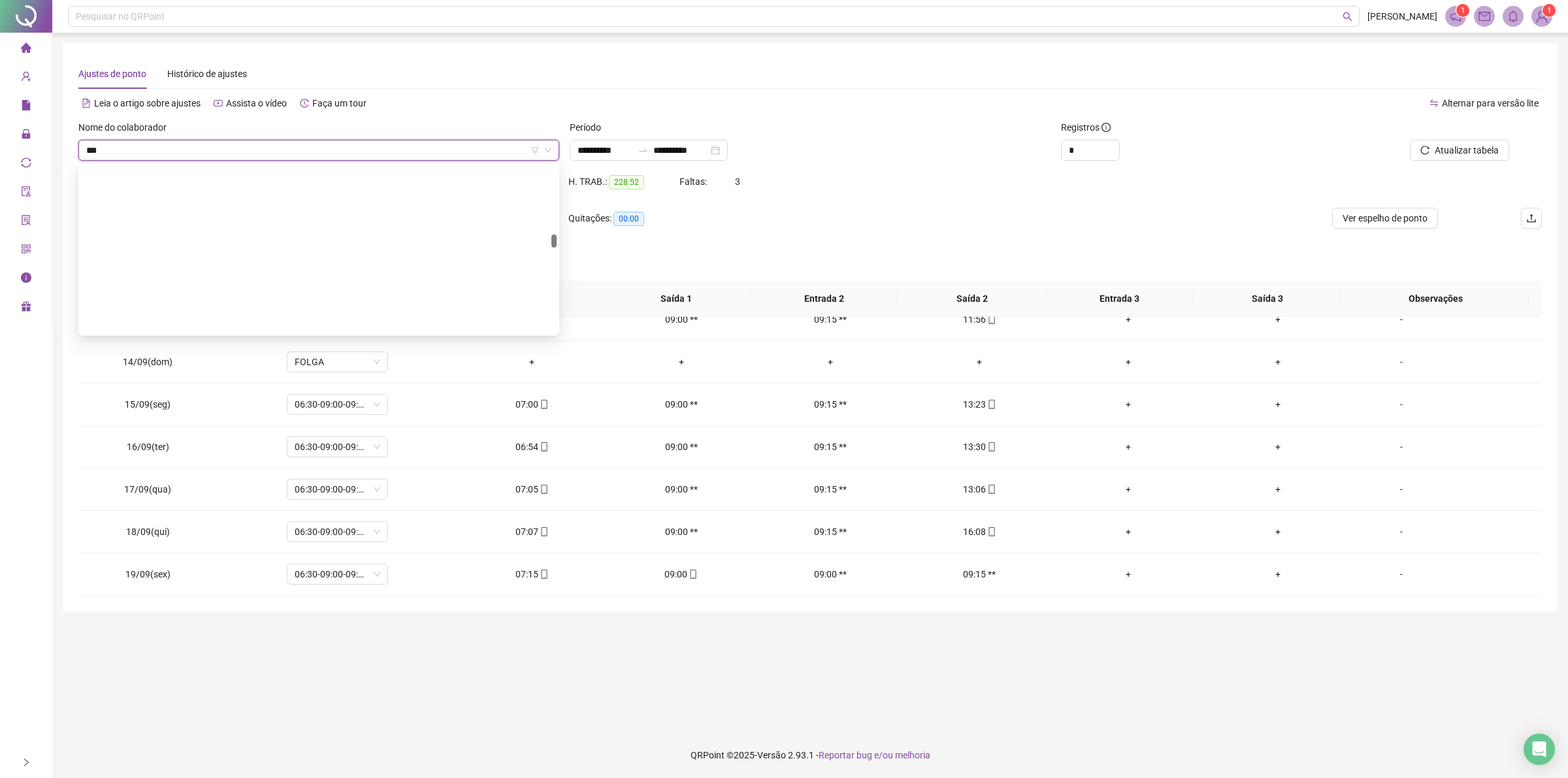
type input "****"
drag, startPoint x: 191, startPoint y: 179, endPoint x: 204, endPoint y: 172, distance: 14.8
click at [191, 180] on div "[PERSON_NAME]" at bounding box center [318, 175] width 459 height 14
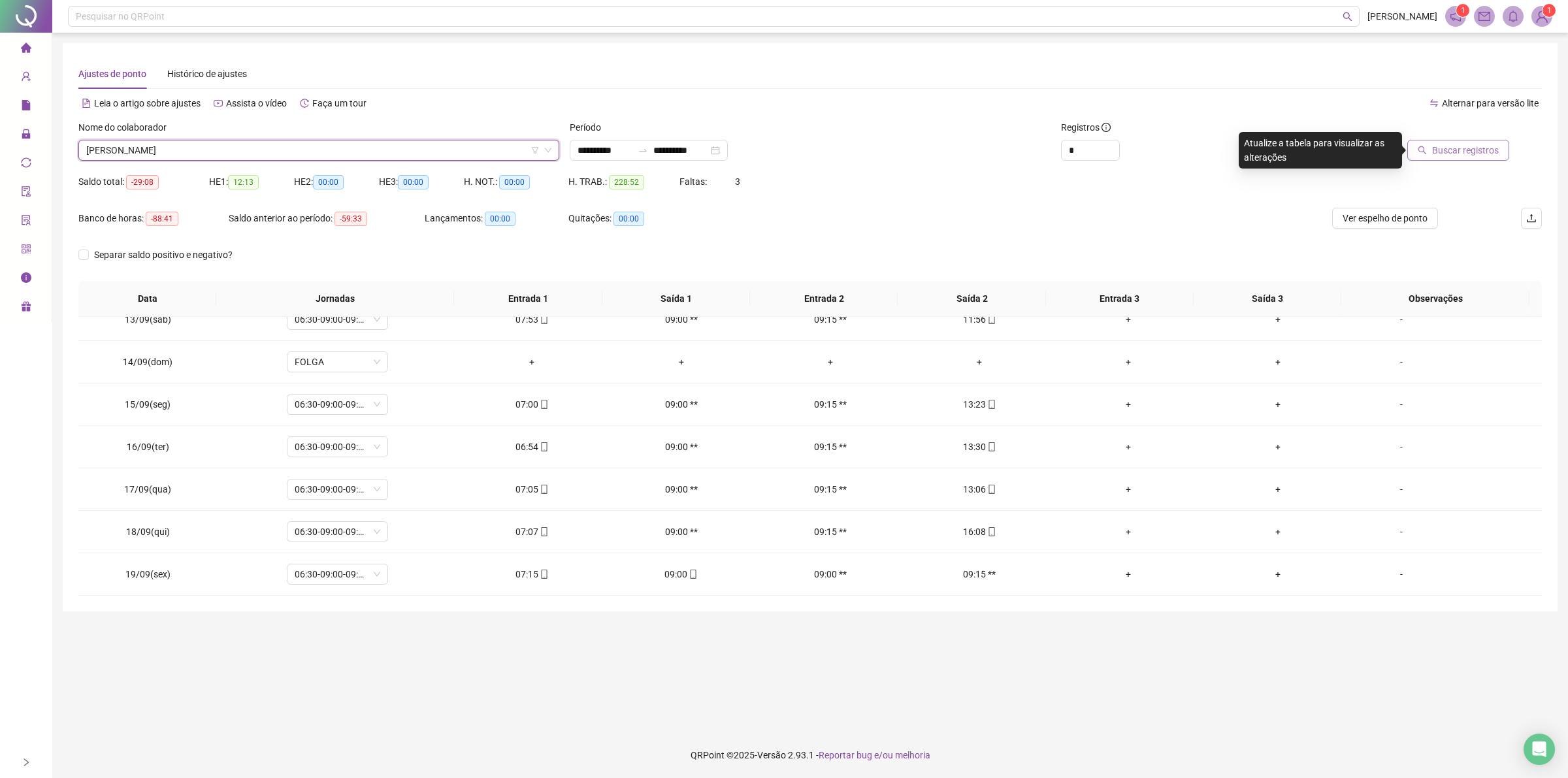
click at [1436, 150] on span "Buscar registros" at bounding box center [1465, 150] width 67 height 14
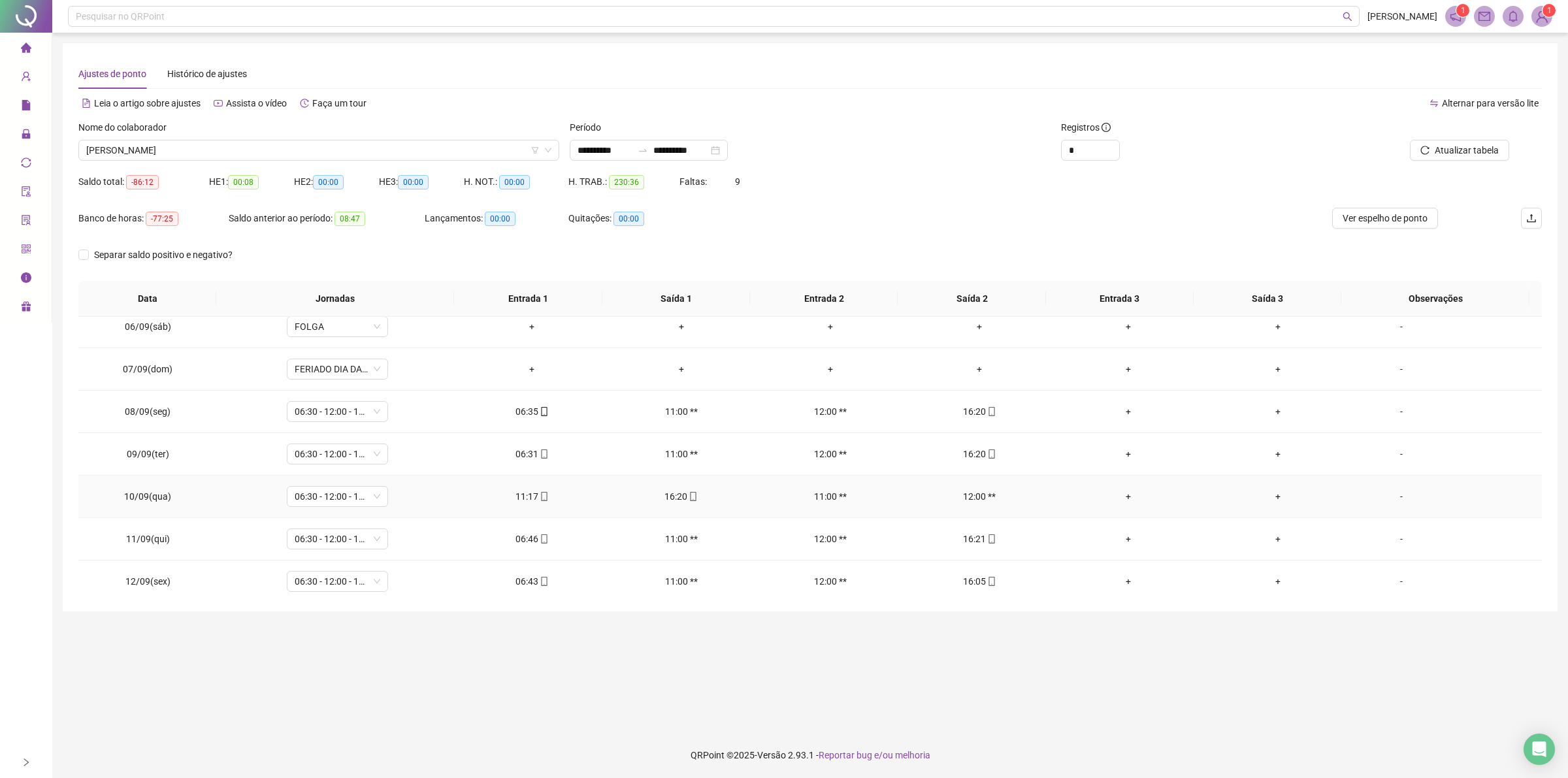
scroll to position [1523, 0]
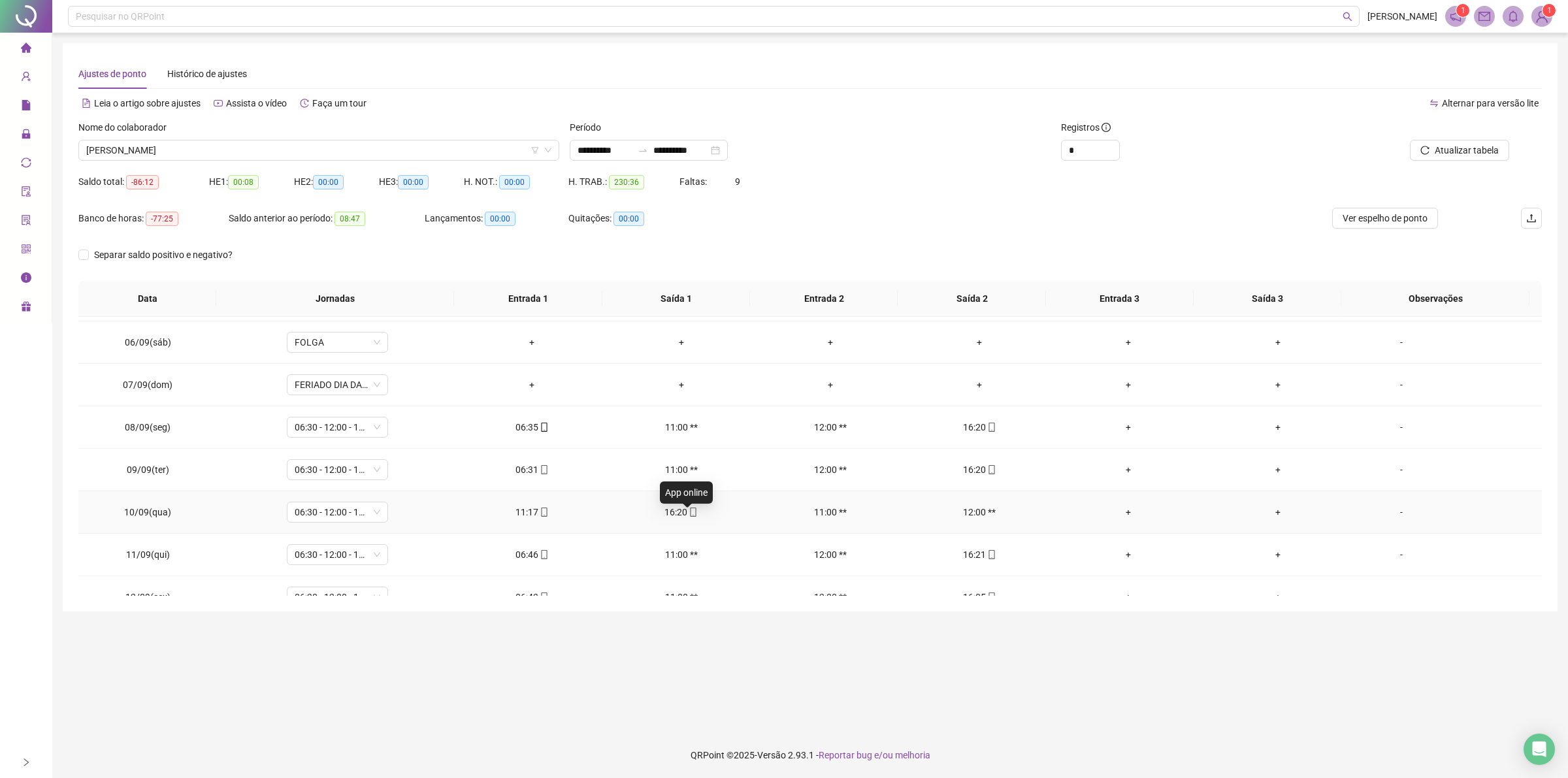
click at [691, 517] on icon "mobile" at bounding box center [693, 512] width 6 height 9
type input "**********"
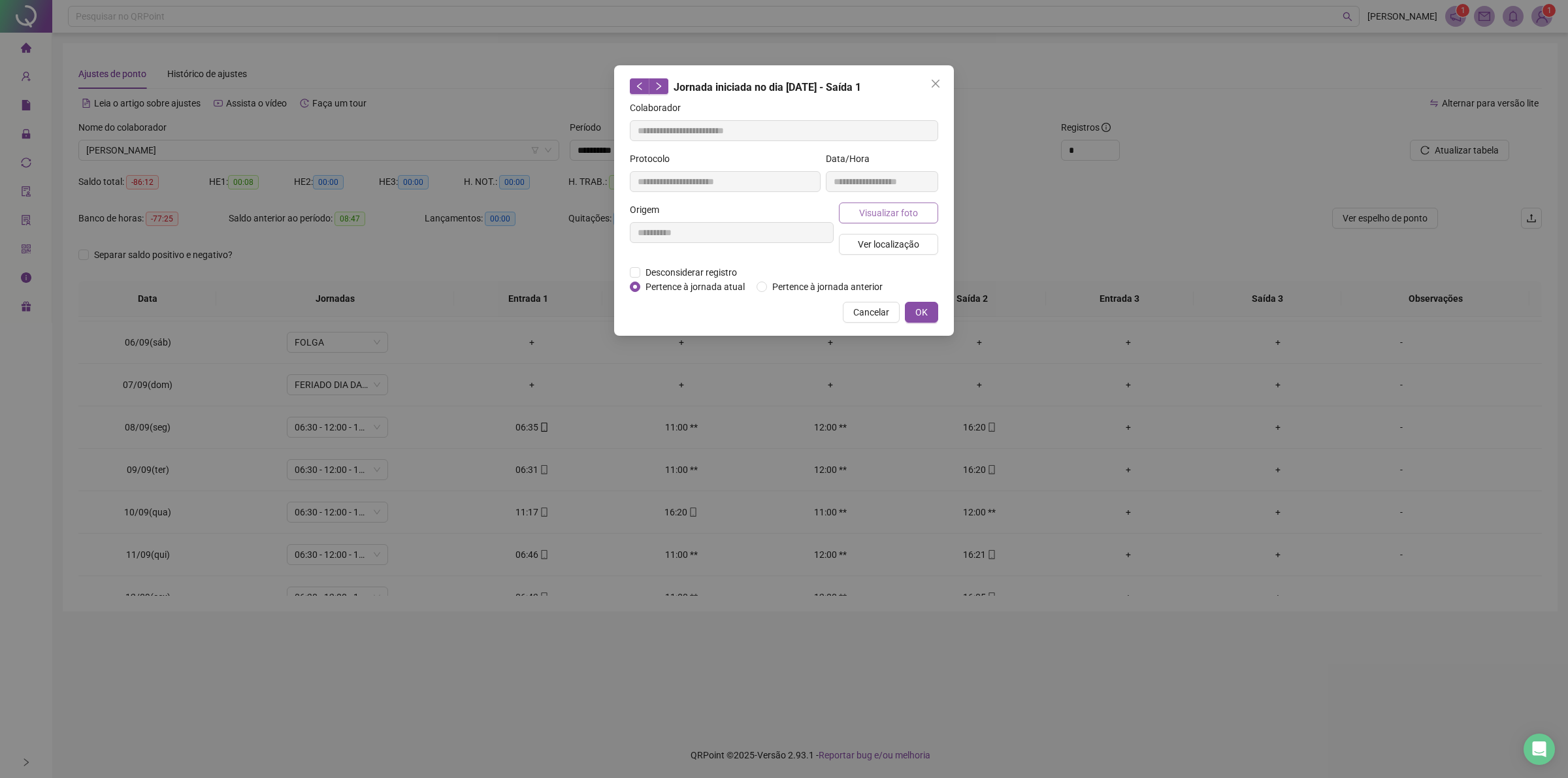
click at [909, 207] on span "Visualizar foto" at bounding box center [888, 212] width 58 height 14
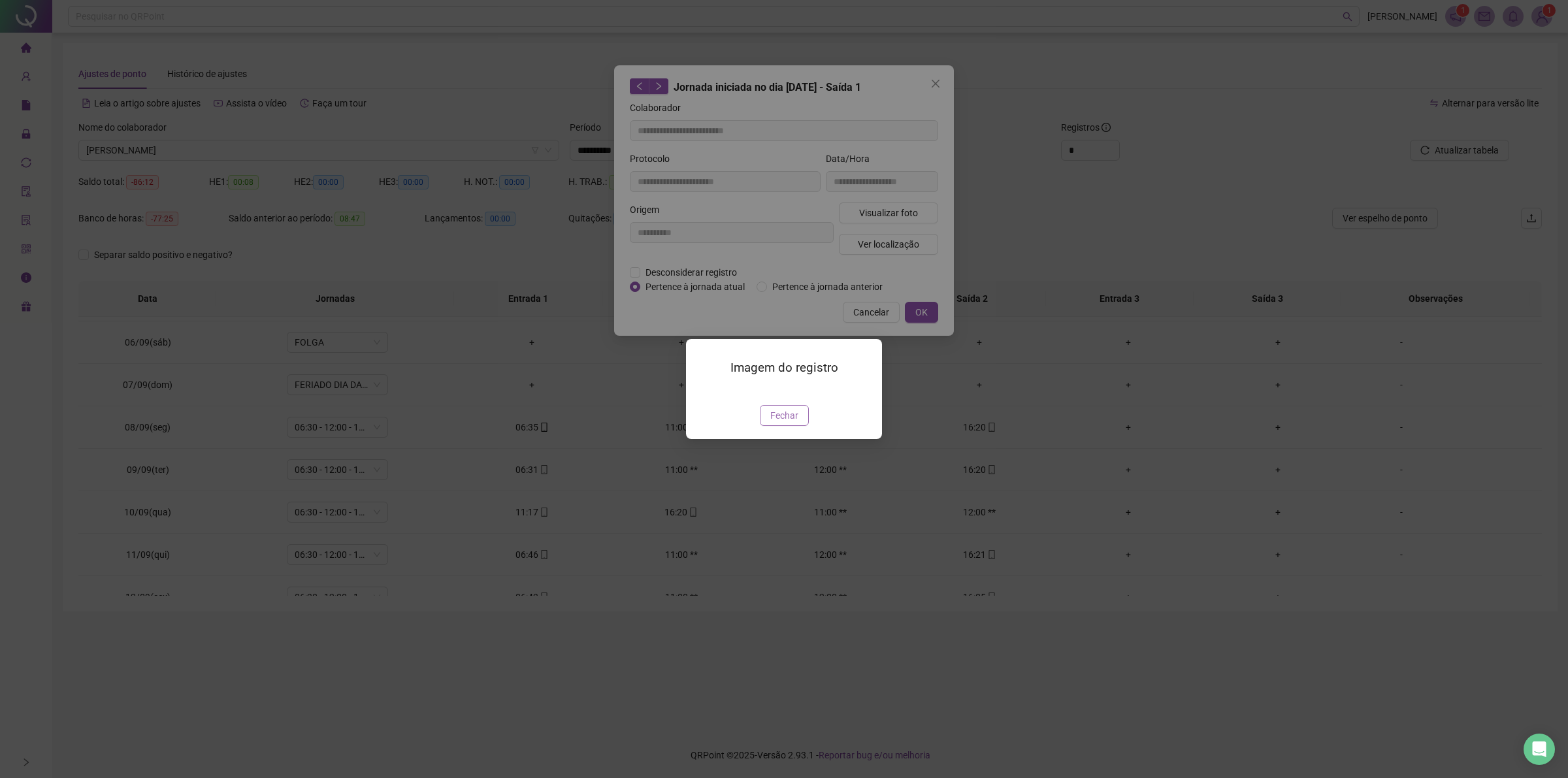
click at [785, 422] on span "Fechar" at bounding box center [784, 415] width 28 height 14
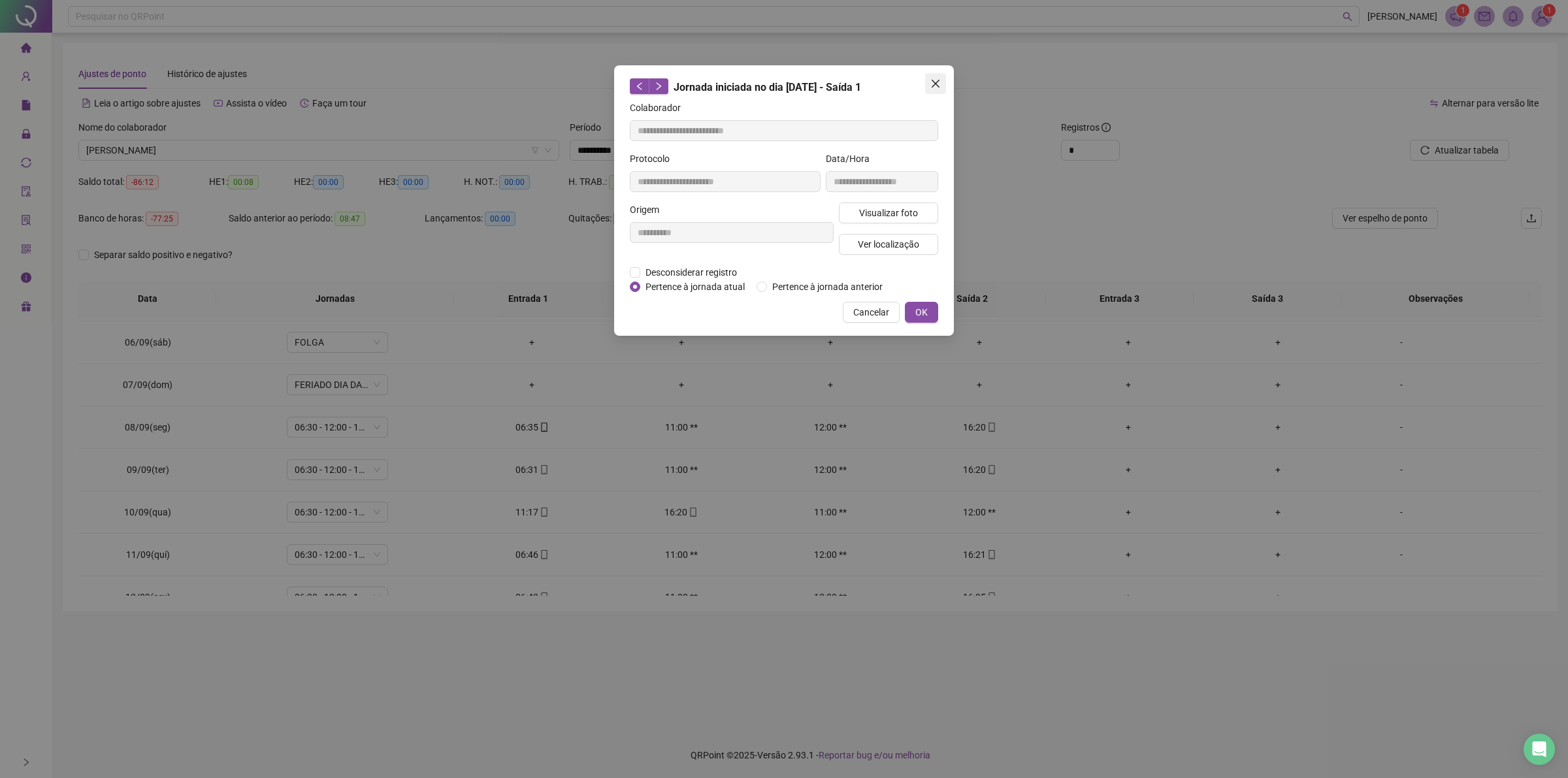
click at [930, 79] on icon "close" at bounding box center [935, 83] width 10 height 10
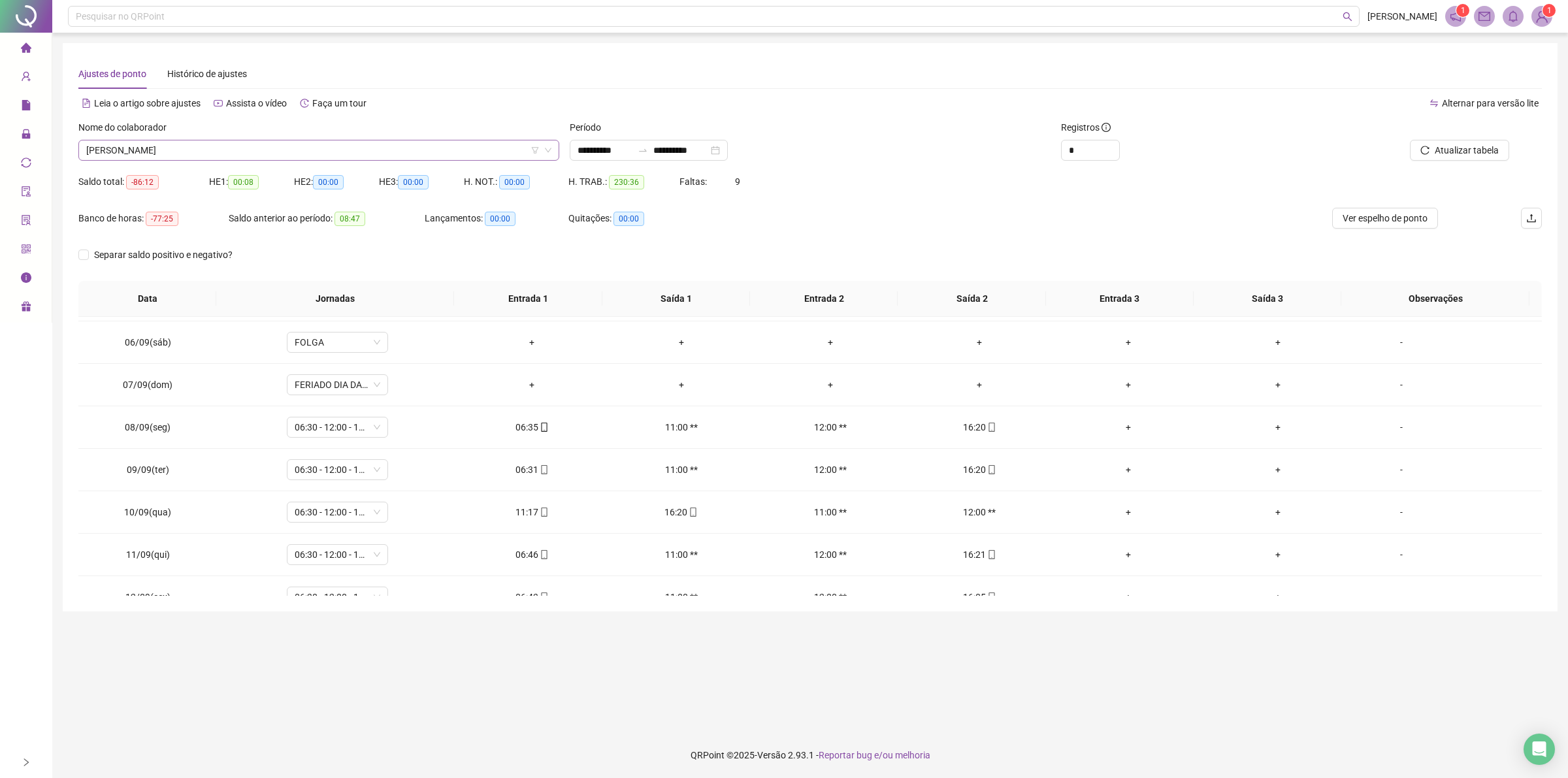
click at [224, 145] on span "[PERSON_NAME]" at bounding box center [318, 150] width 465 height 20
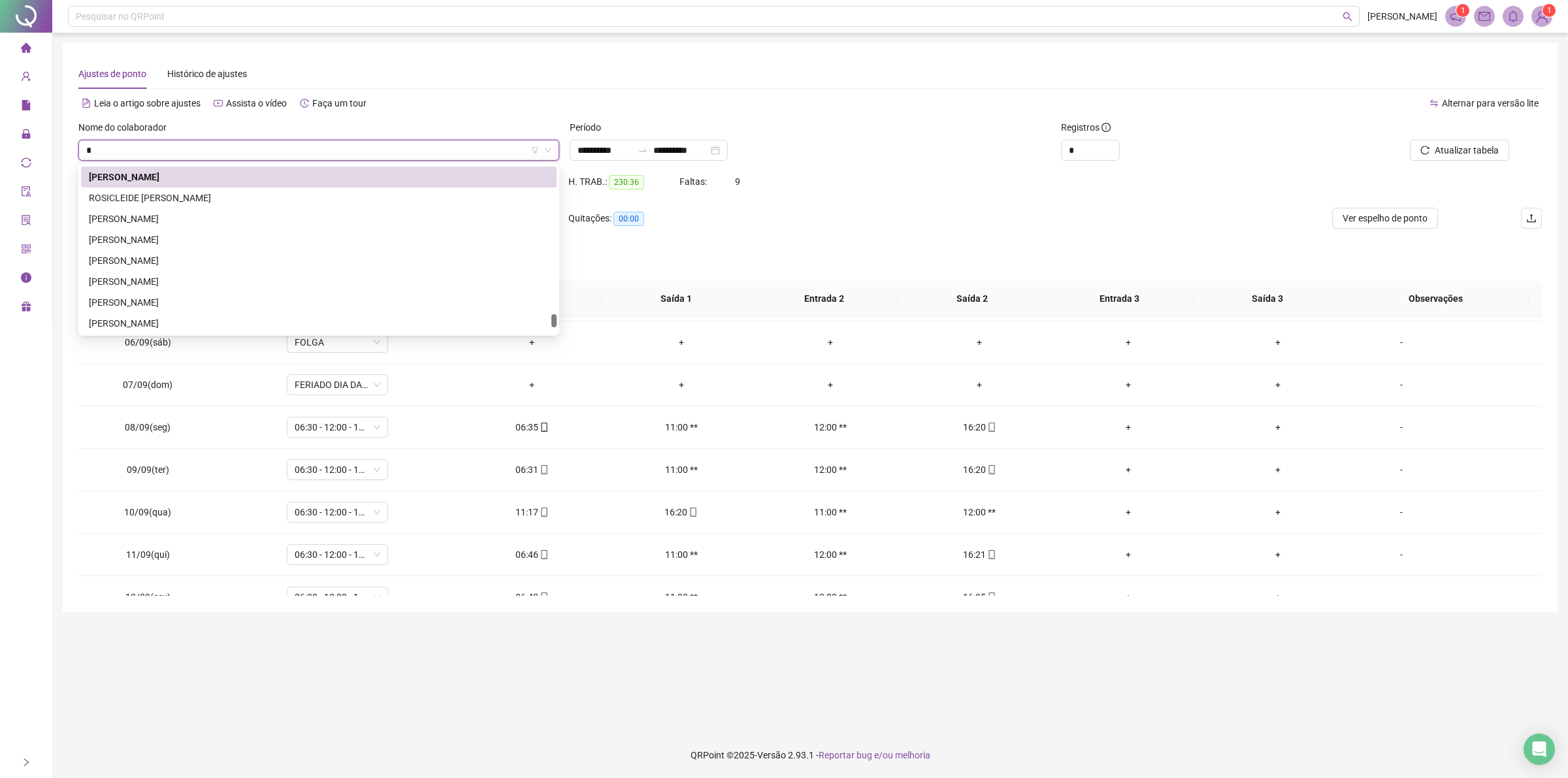
type input "**"
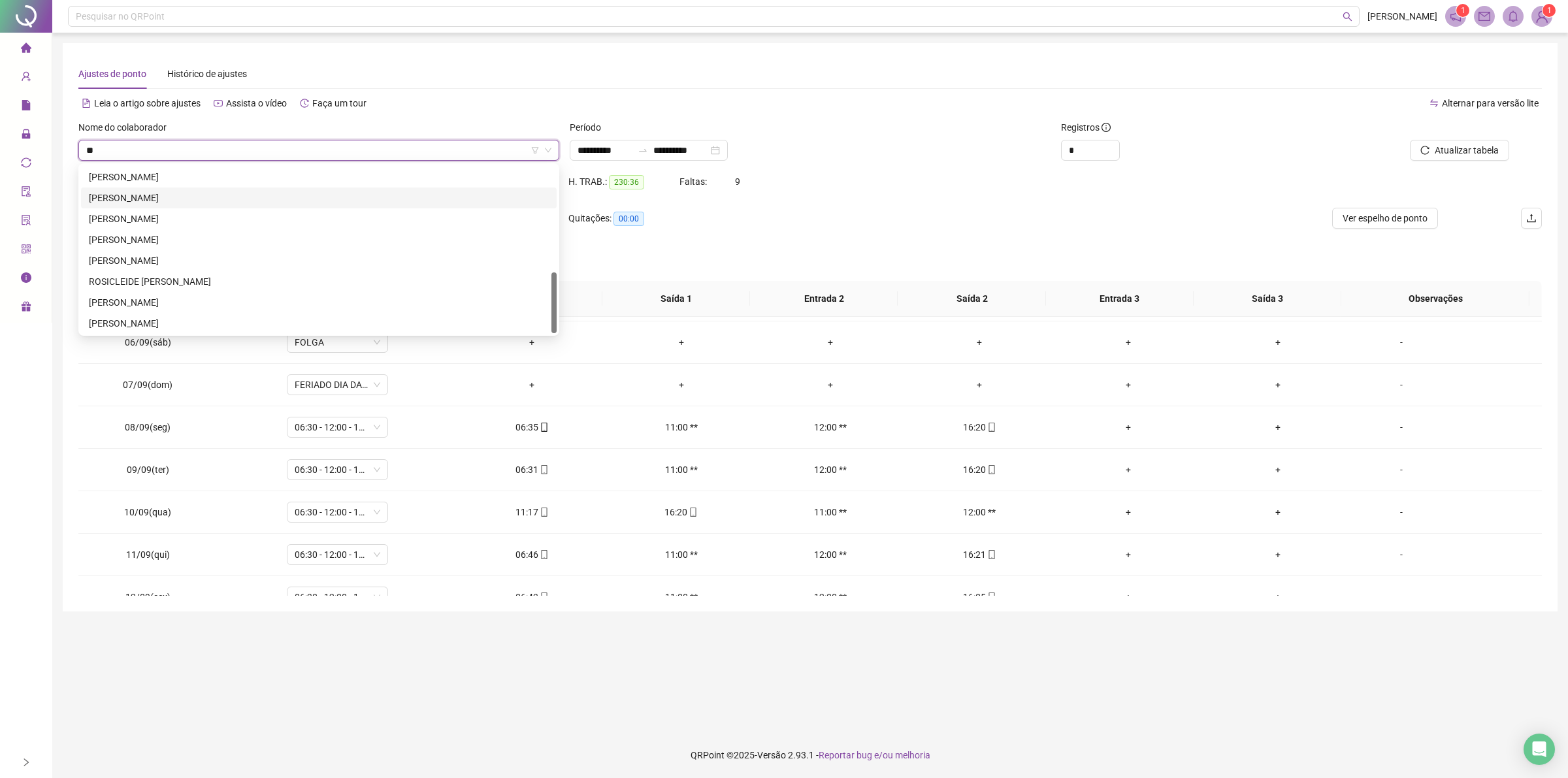
click at [164, 194] on div "[PERSON_NAME]" at bounding box center [318, 197] width 459 height 14
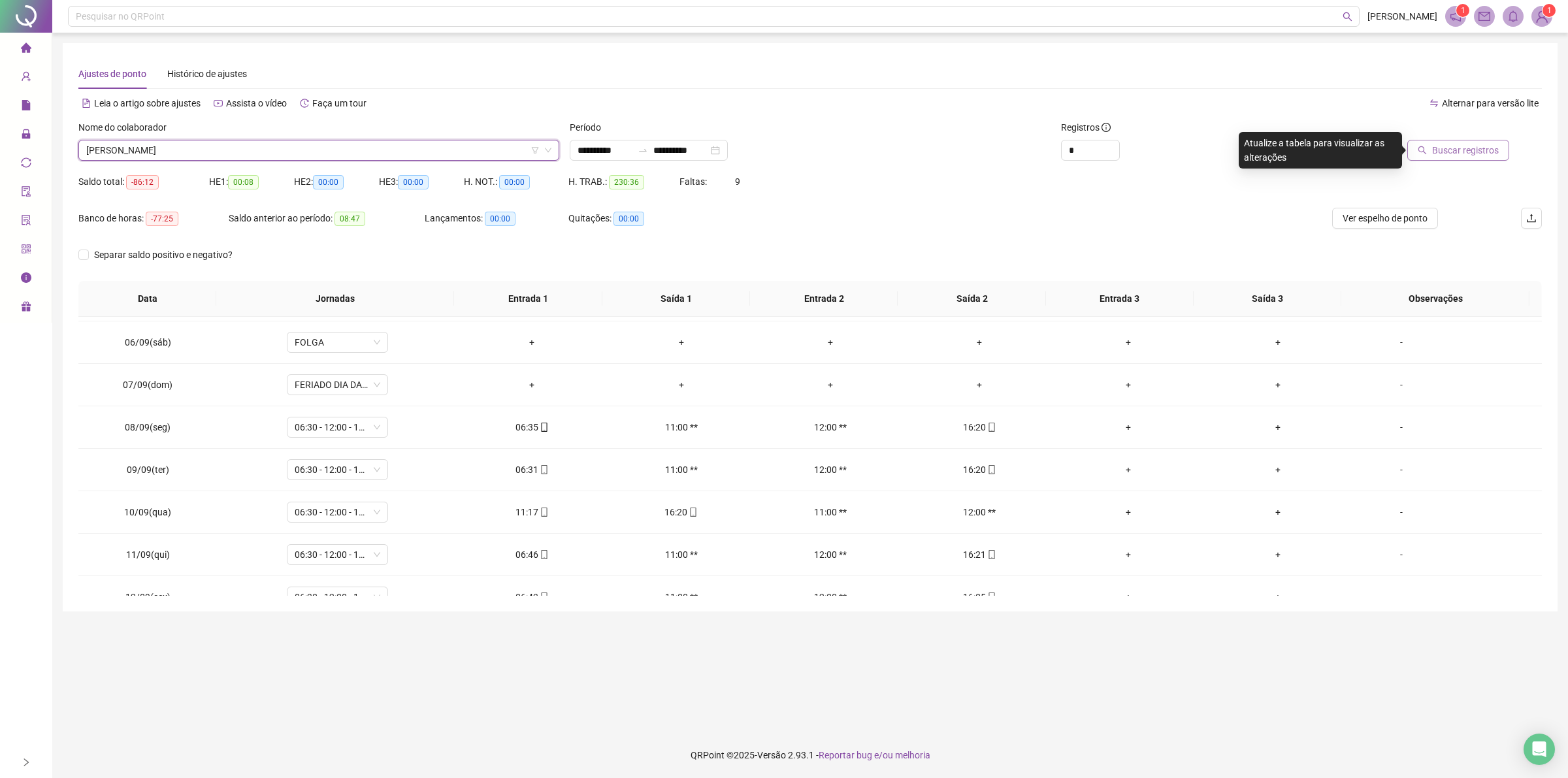
click at [1470, 155] on span "Buscar registros" at bounding box center [1465, 150] width 67 height 14
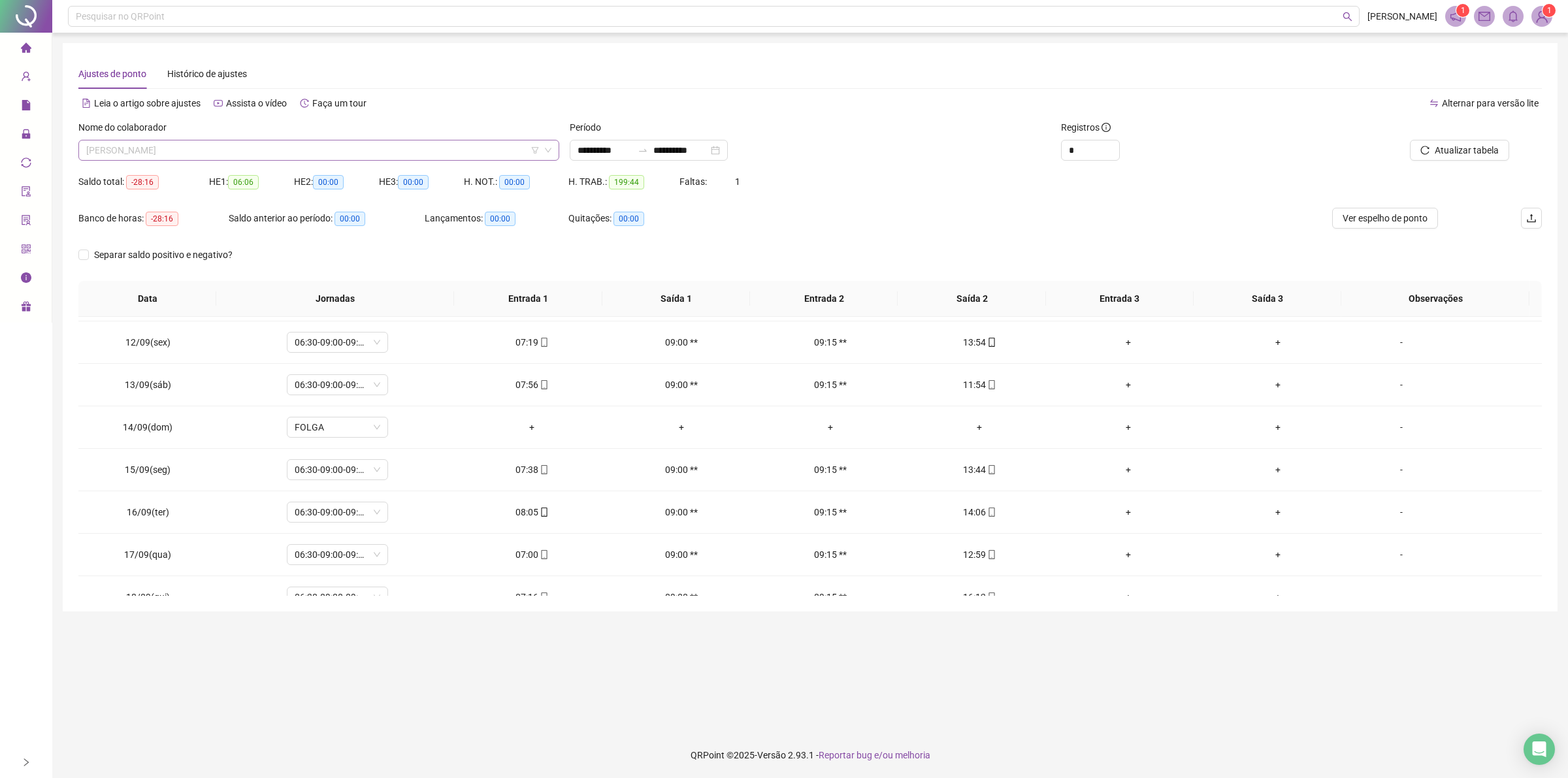
click at [201, 141] on span "[PERSON_NAME]" at bounding box center [318, 150] width 465 height 20
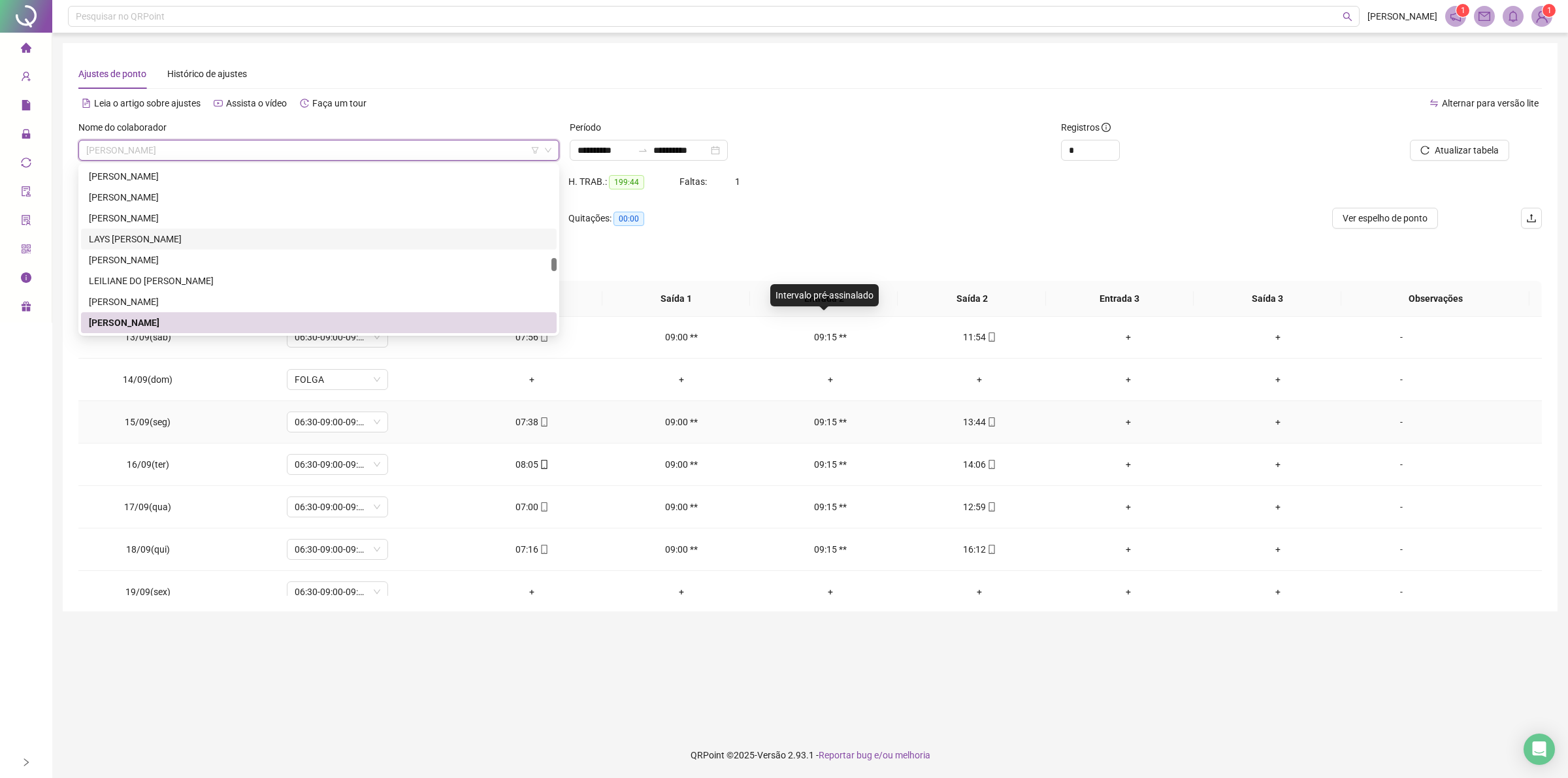
scroll to position [1595, 0]
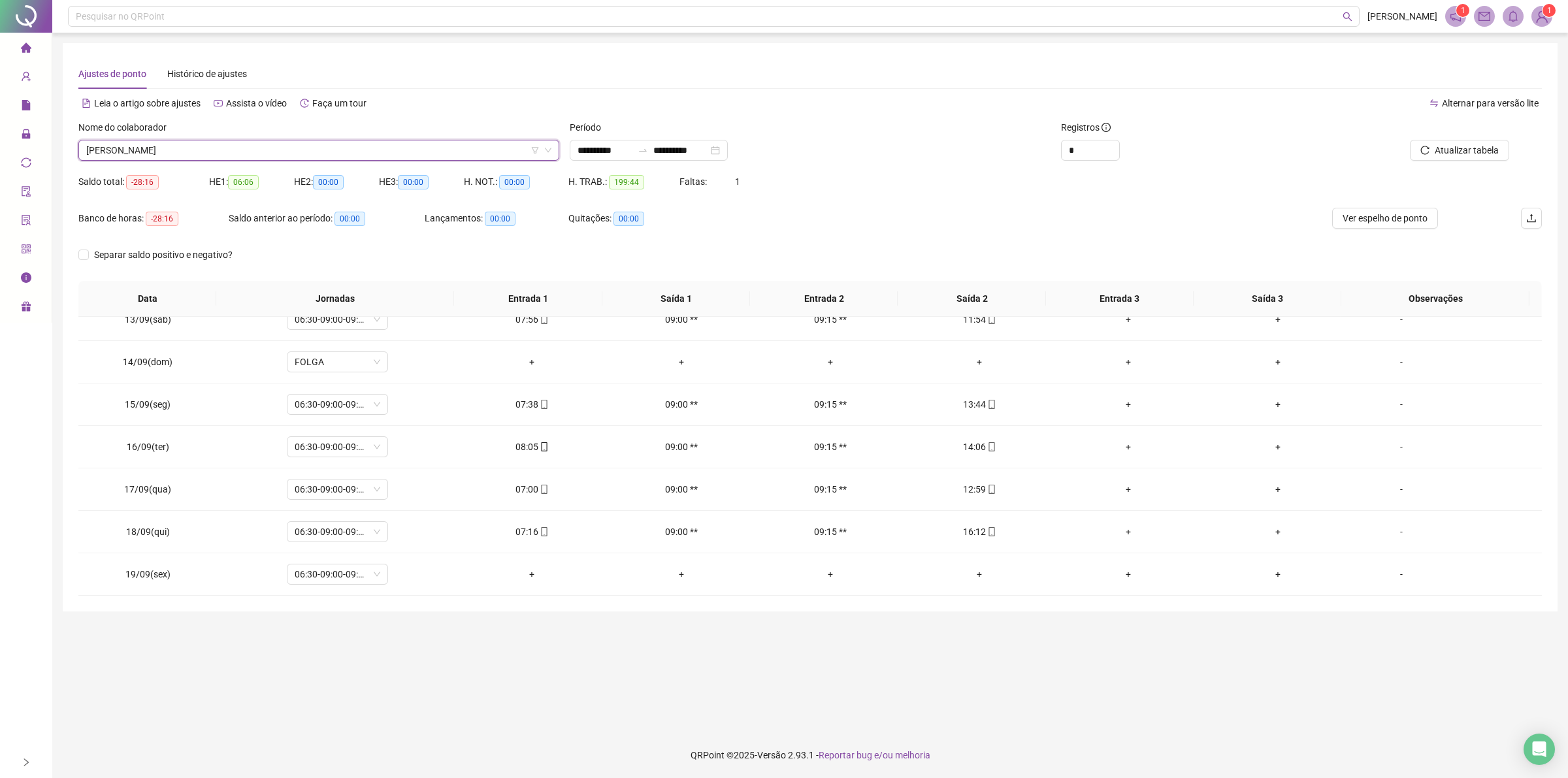
click at [119, 150] on span "[PERSON_NAME]" at bounding box center [318, 150] width 465 height 20
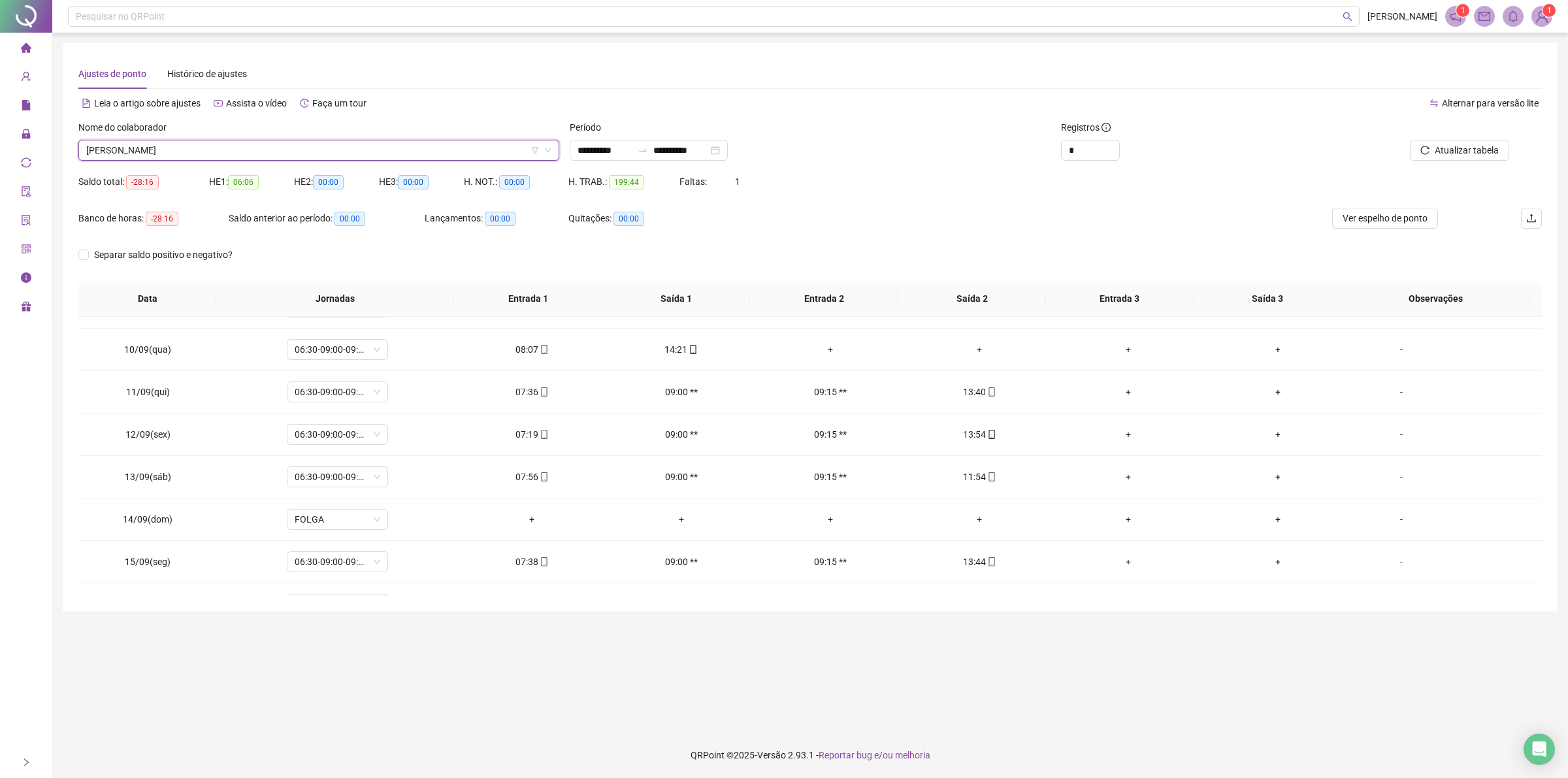
click at [198, 150] on span "[PERSON_NAME]" at bounding box center [318, 150] width 465 height 20
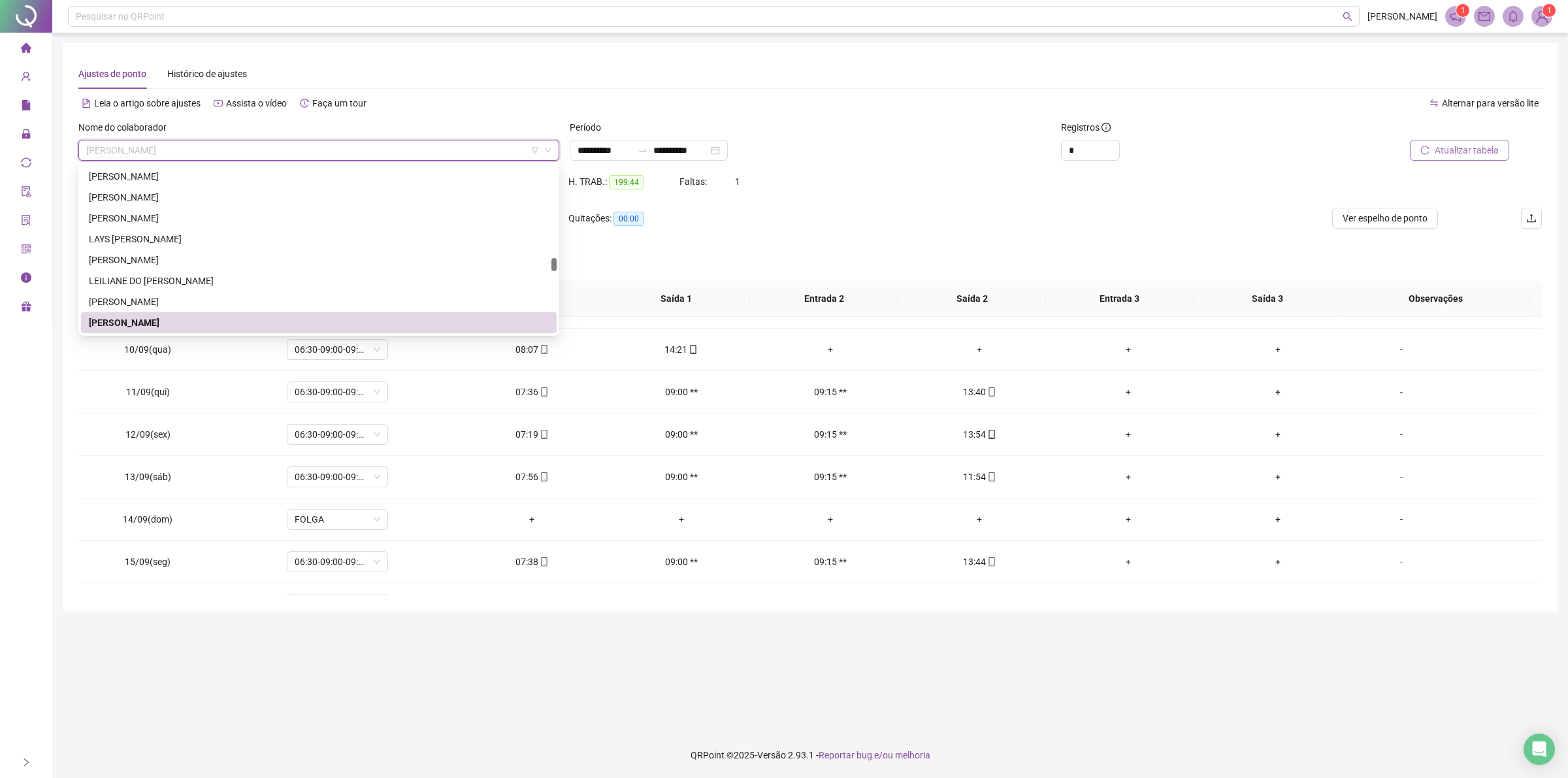
click at [1435, 144] on span "Atualizar tabela" at bounding box center [1466, 150] width 64 height 14
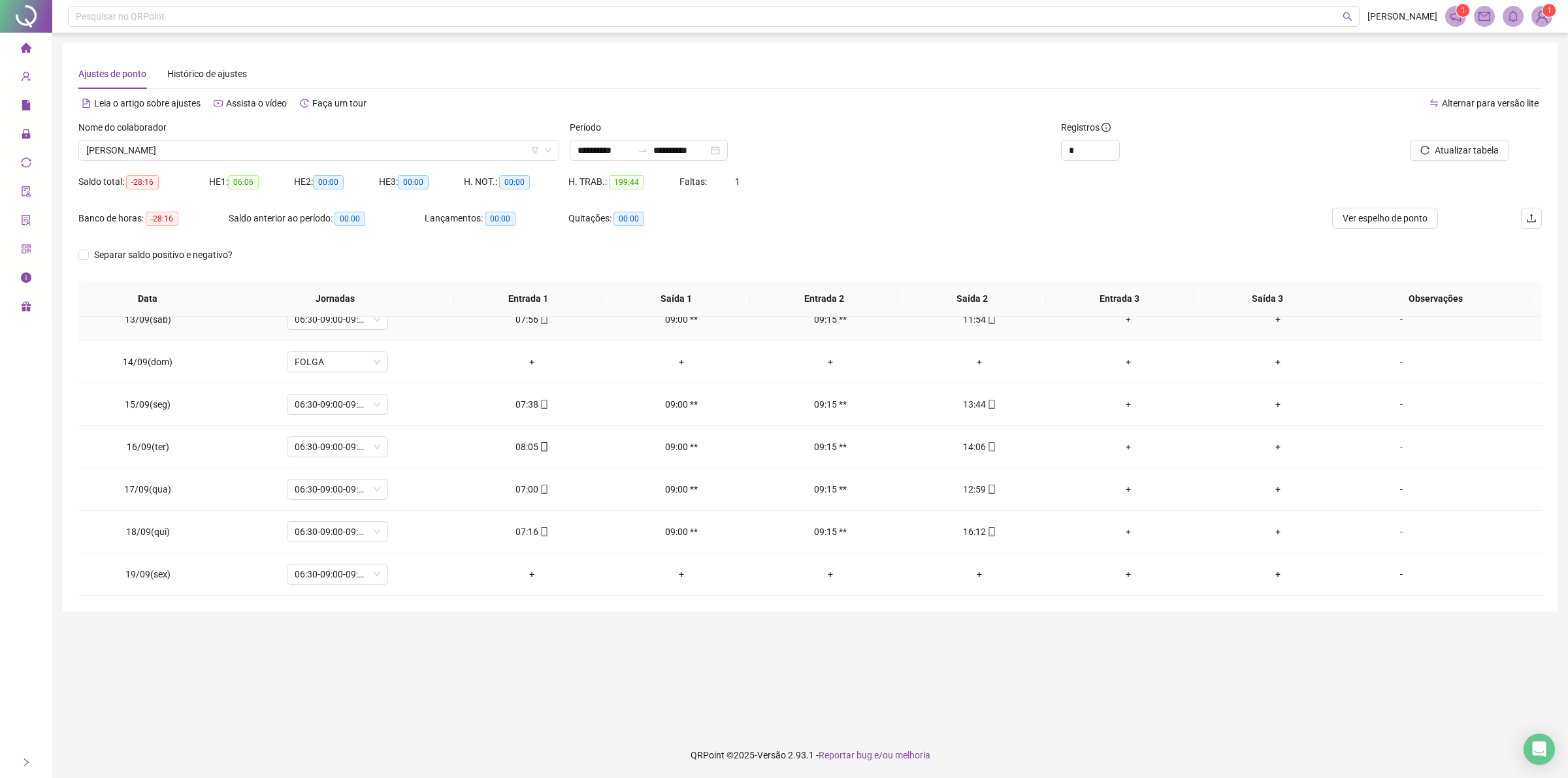
scroll to position [1595, 0]
click at [1445, 145] on span "Atualizar tabela" at bounding box center [1466, 150] width 64 height 14
click at [228, 152] on span "[PERSON_NAME]" at bounding box center [318, 150] width 465 height 20
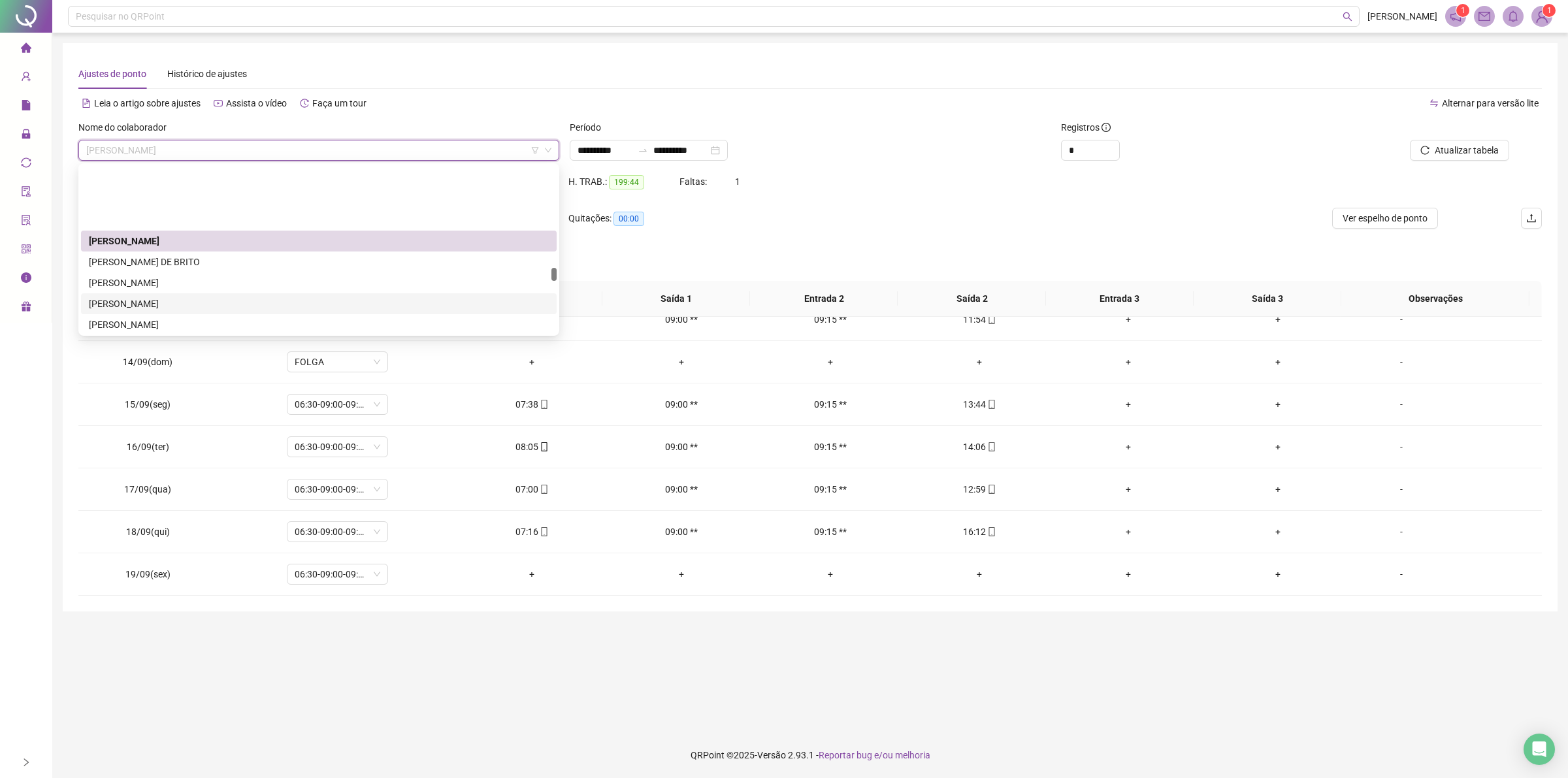
scroll to position [1751, 0]
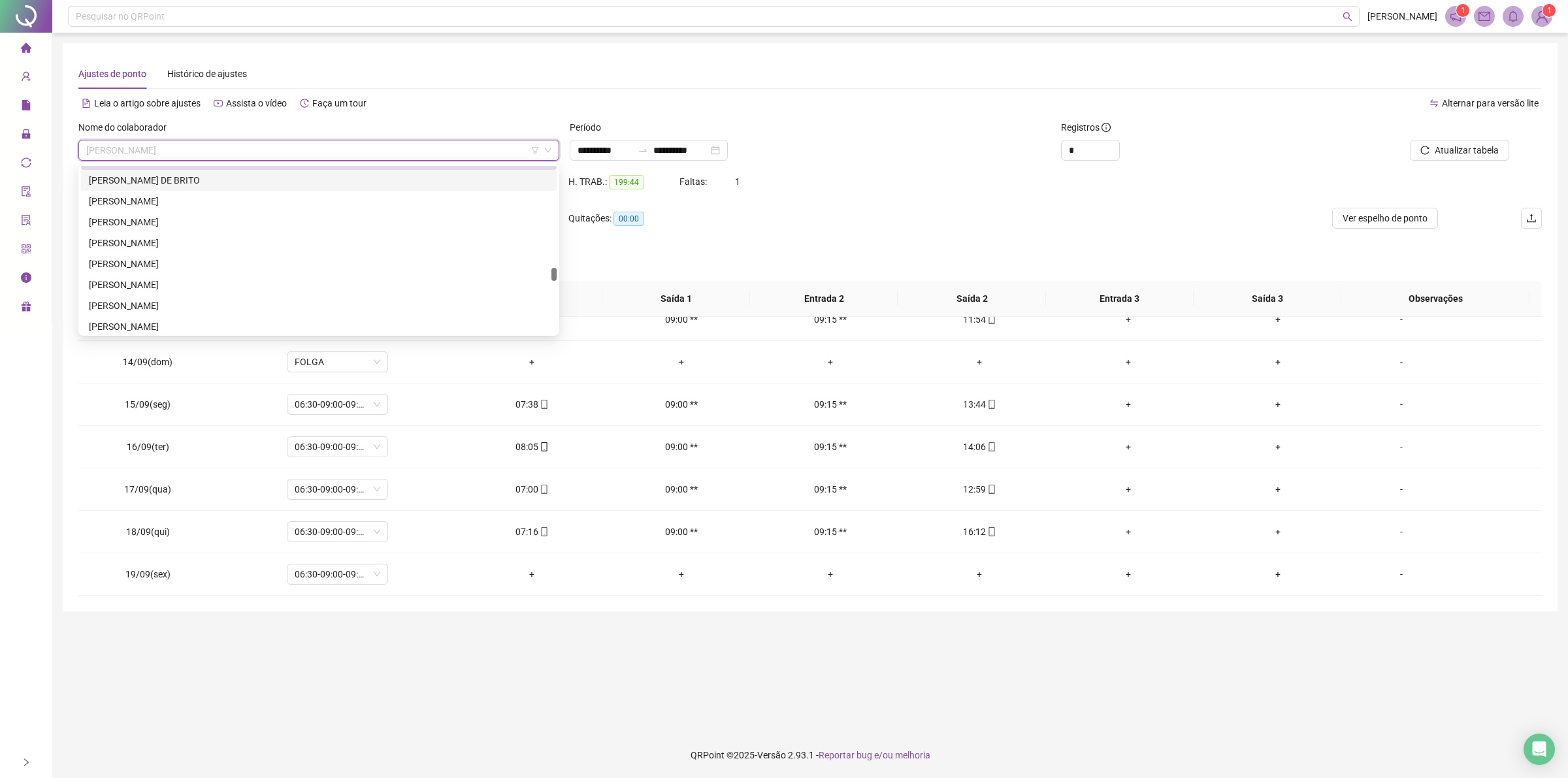
click at [111, 145] on span "[PERSON_NAME]" at bounding box center [318, 150] width 465 height 20
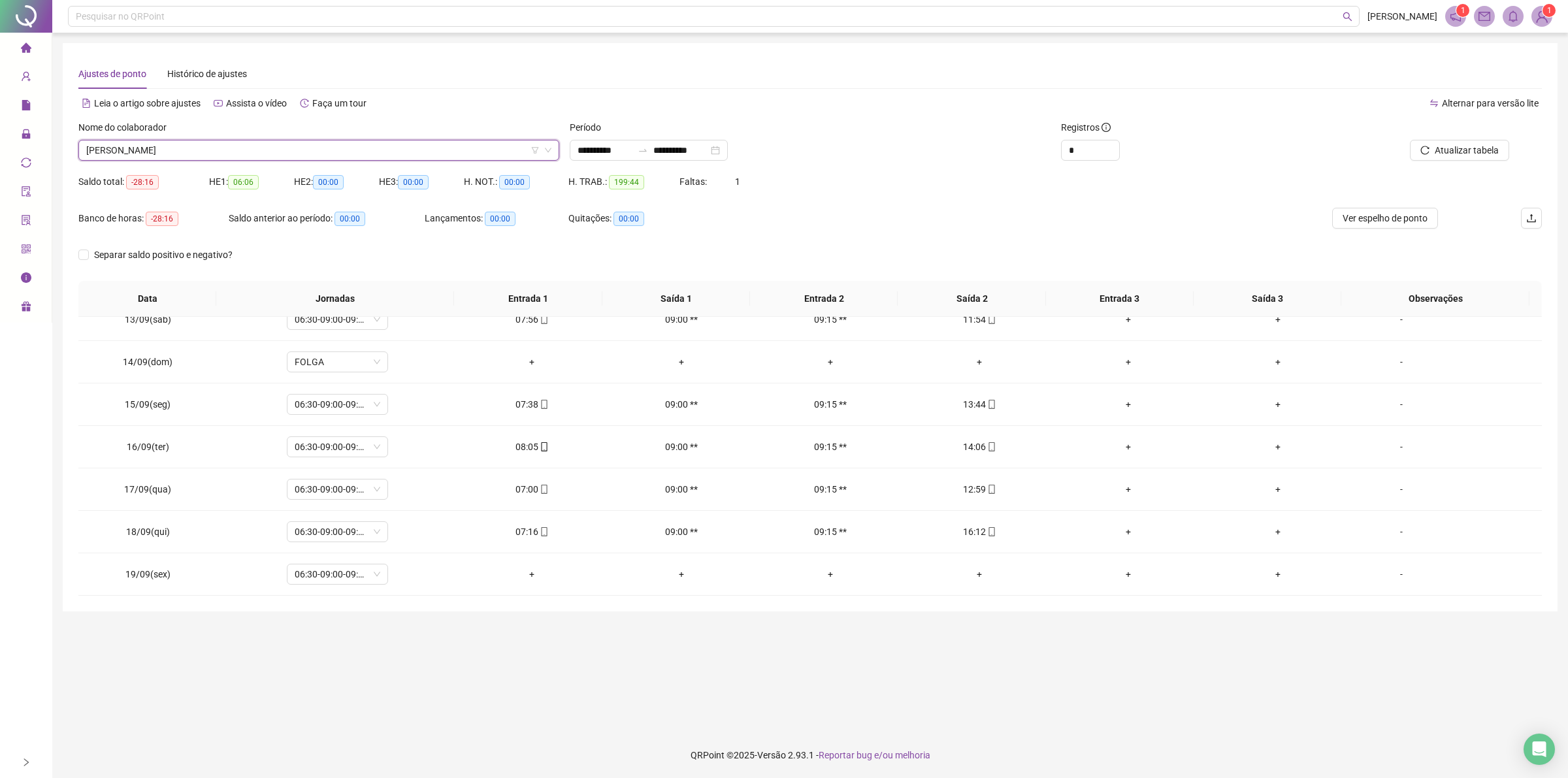
type input "*"
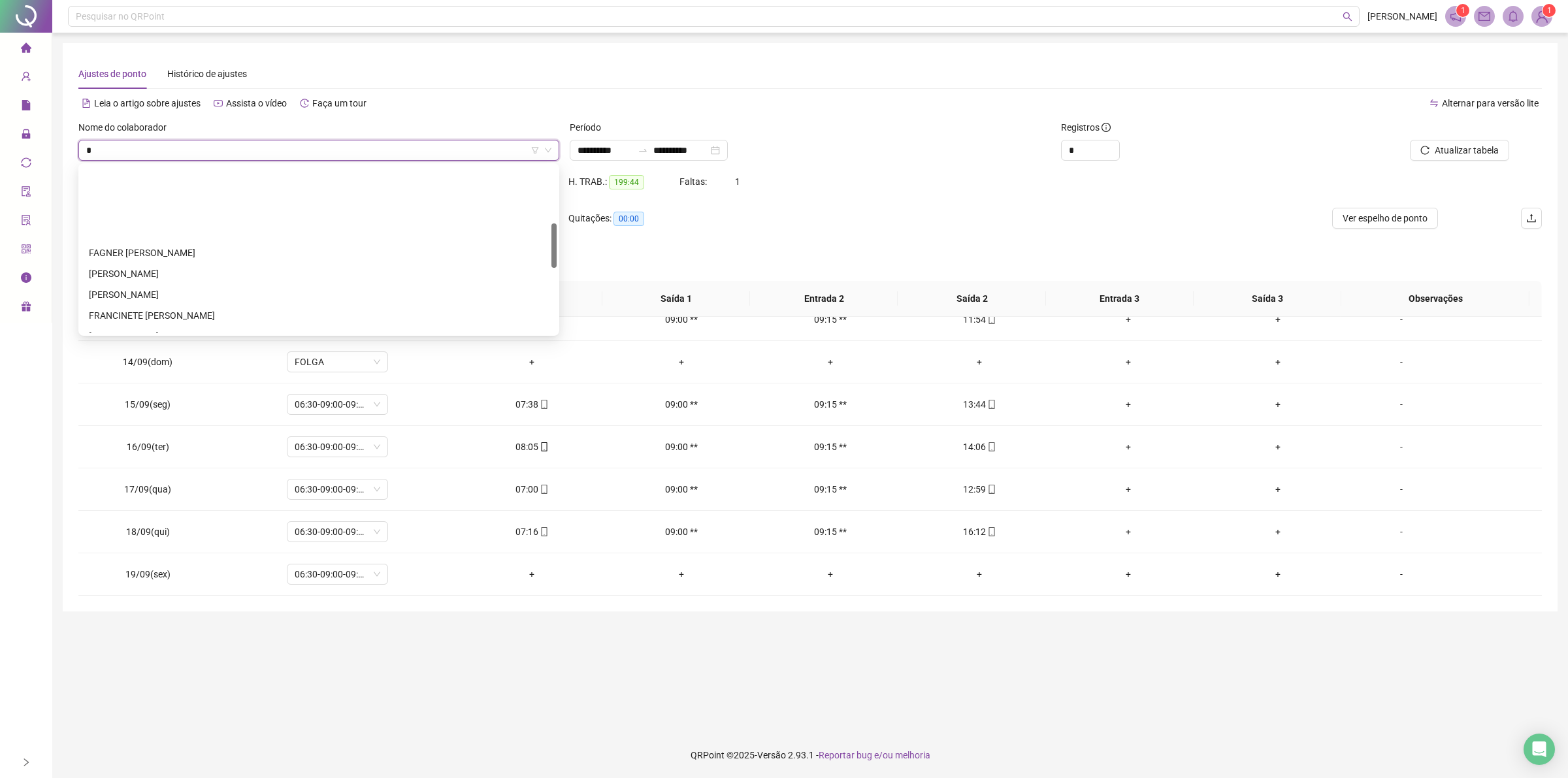
scroll to position [214, 0]
click at [165, 207] on div "[PERSON_NAME]" at bounding box center [318, 212] width 459 height 14
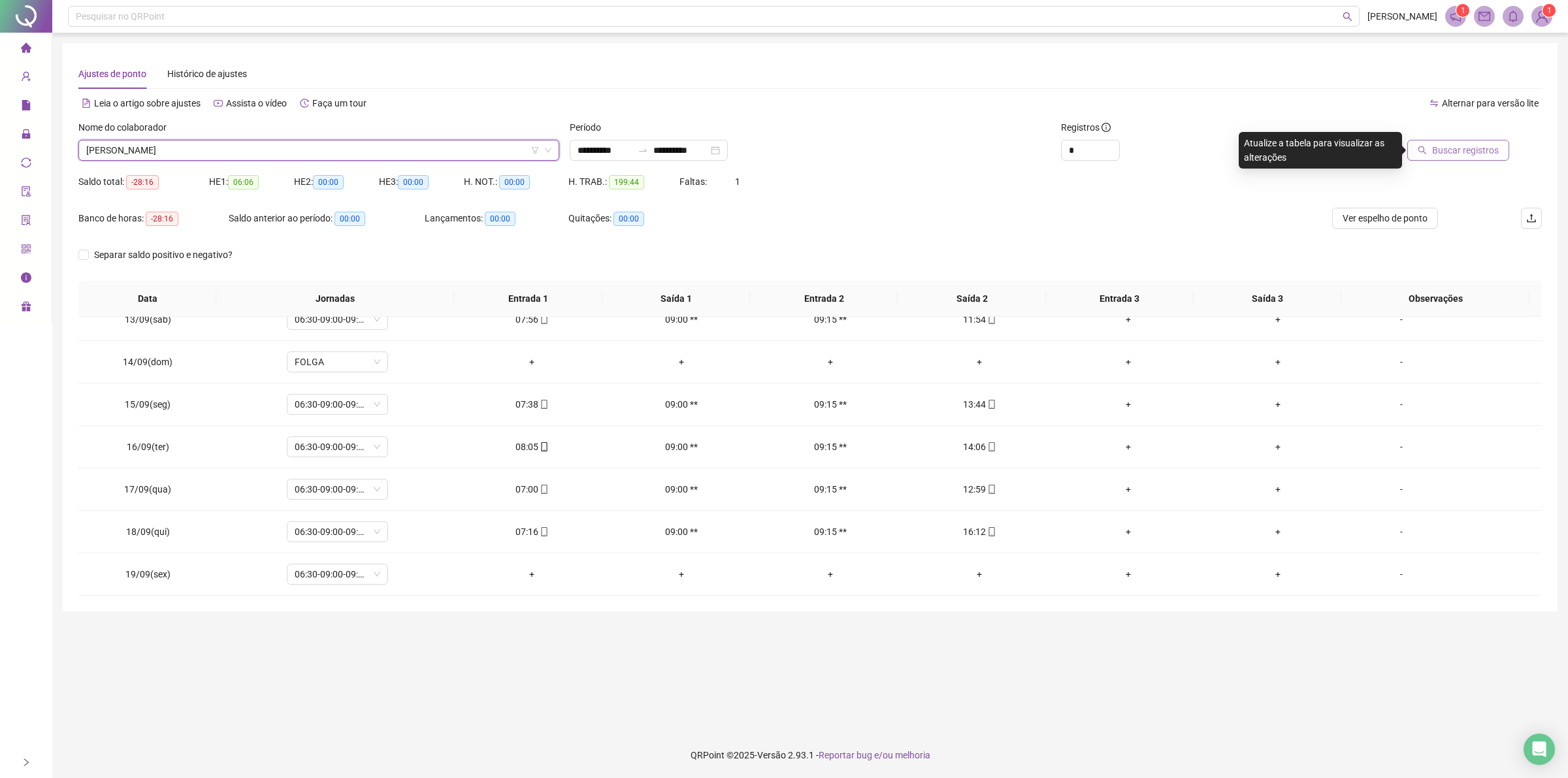
click at [1444, 144] on span "Buscar registros" at bounding box center [1465, 150] width 67 height 14
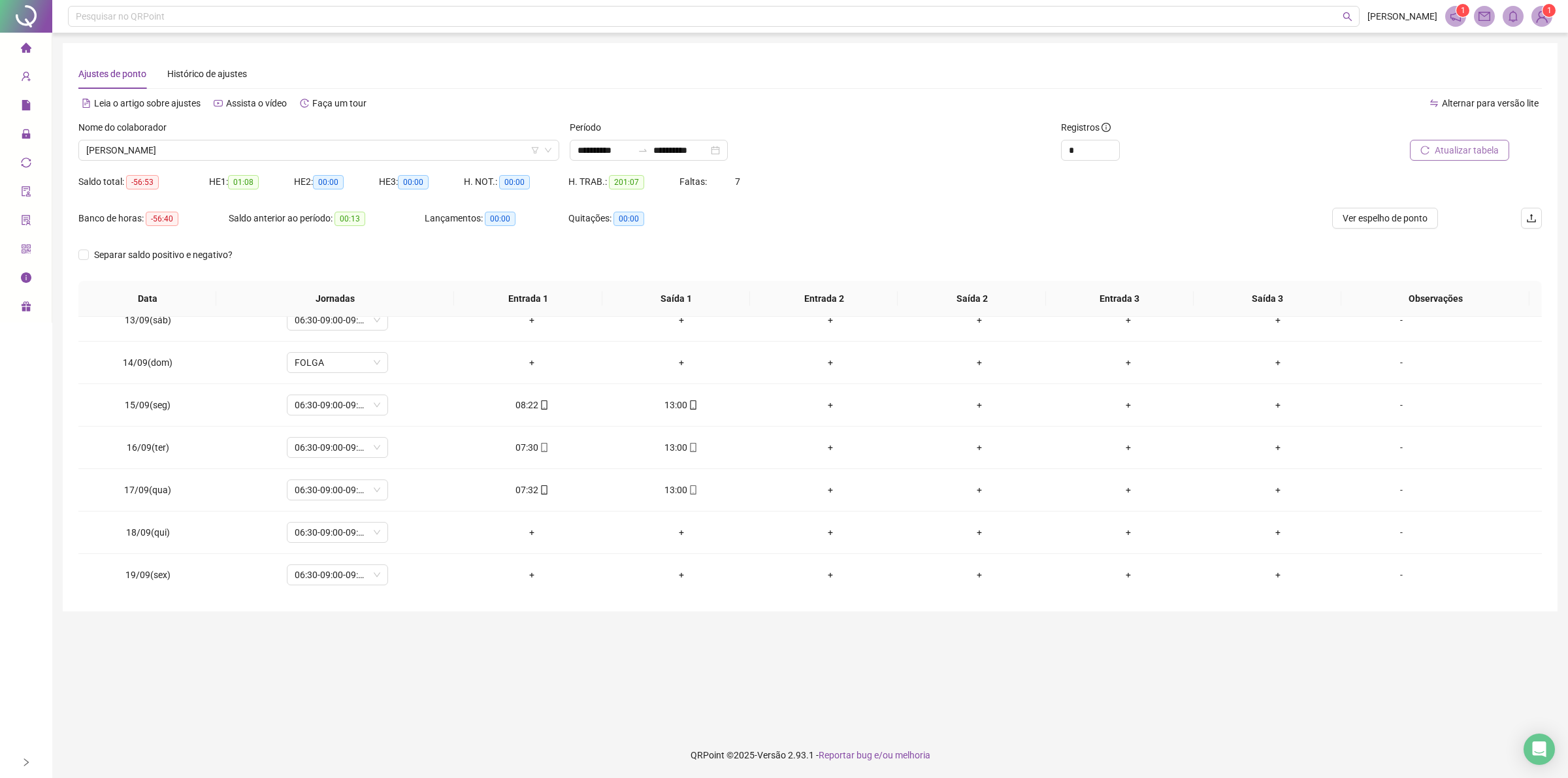
scroll to position [1849, 0]
click at [248, 148] on span "[PERSON_NAME]" at bounding box center [318, 150] width 465 height 20
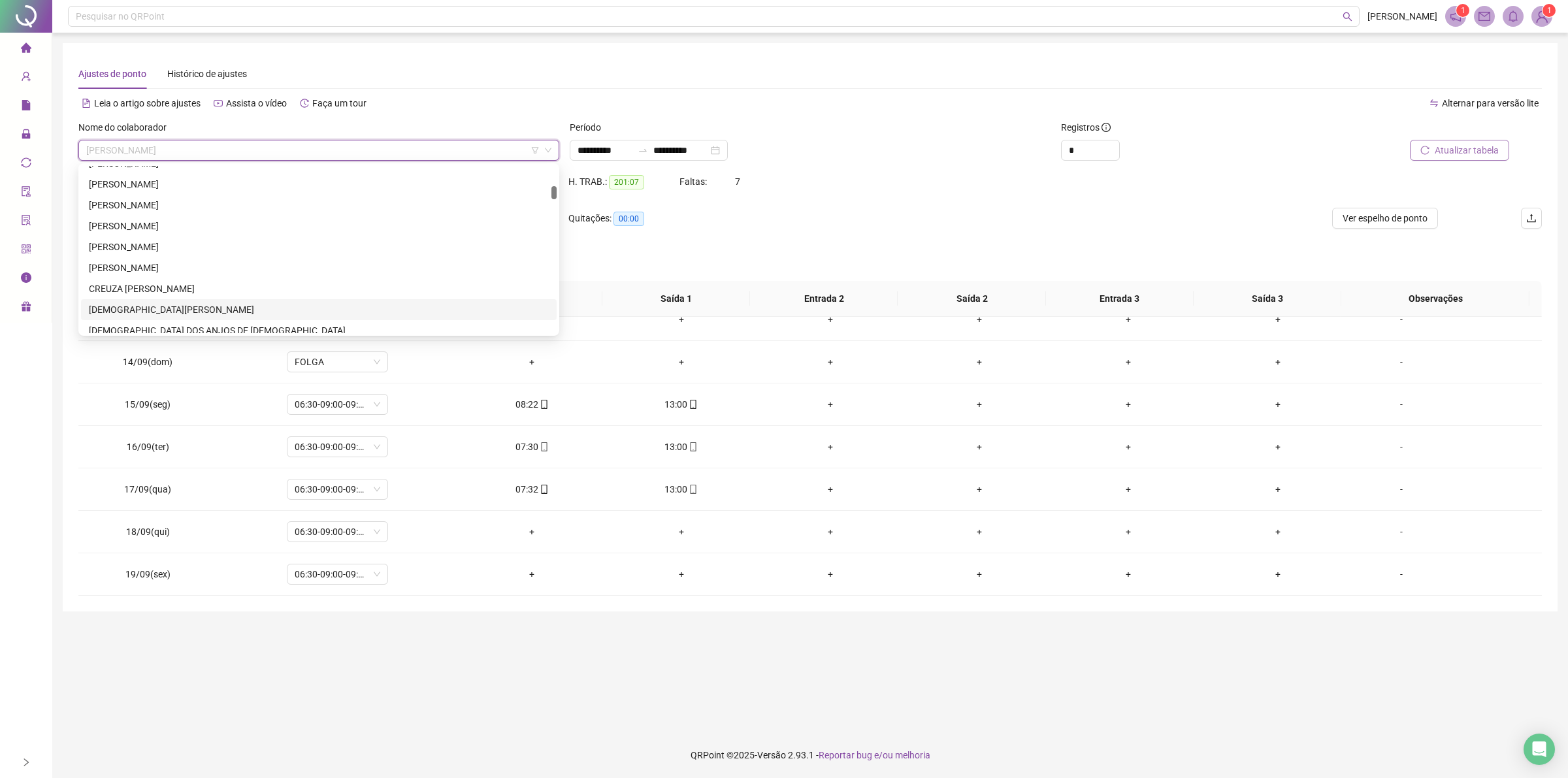
scroll to position [266, 0]
click at [99, 149] on span "[PERSON_NAME]" at bounding box center [318, 150] width 465 height 20
type input "**"
click at [186, 232] on div "[PERSON_NAME]" at bounding box center [318, 239] width 459 height 14
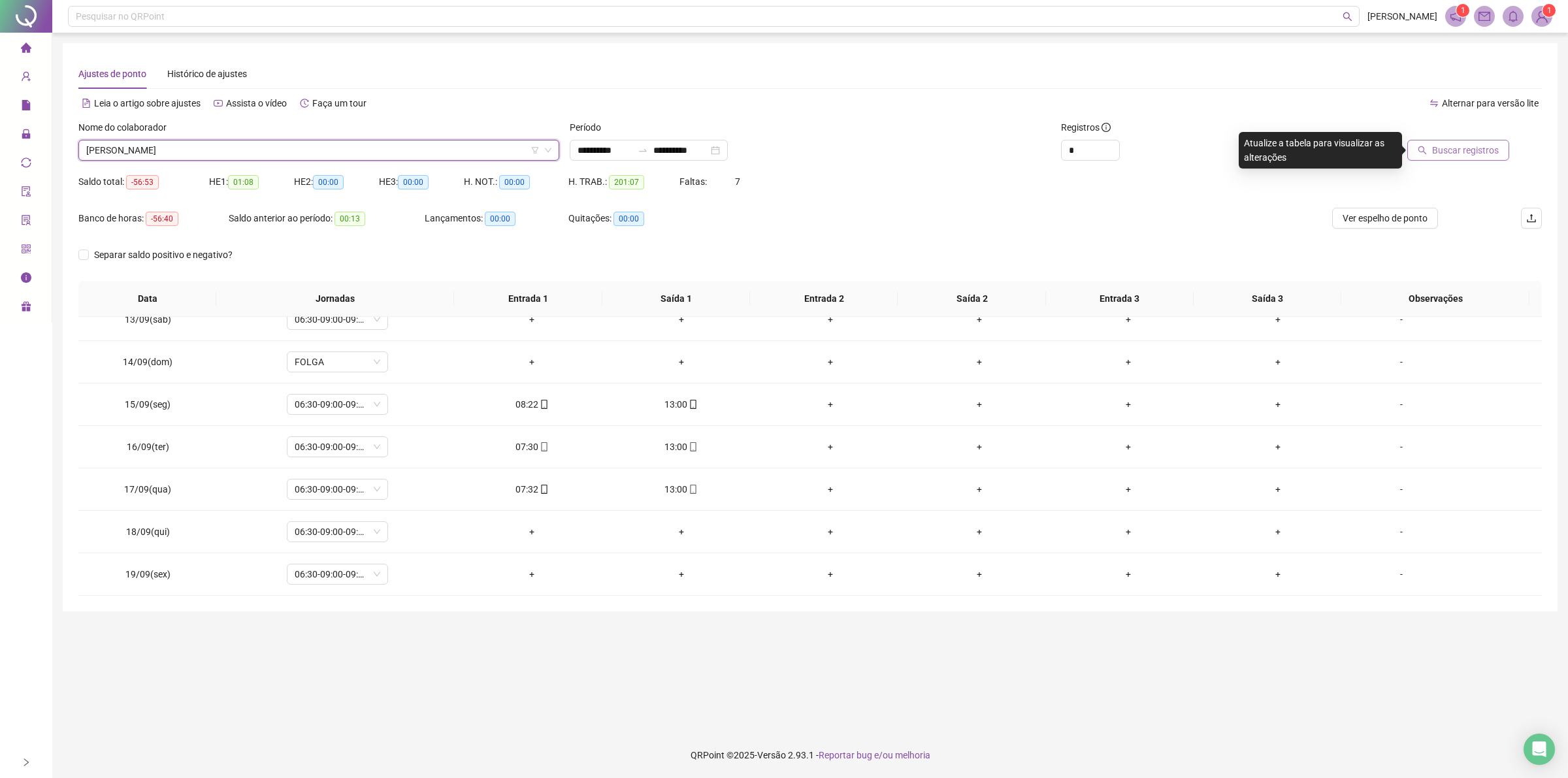
click at [229, 143] on span "[PERSON_NAME]" at bounding box center [318, 150] width 465 height 20
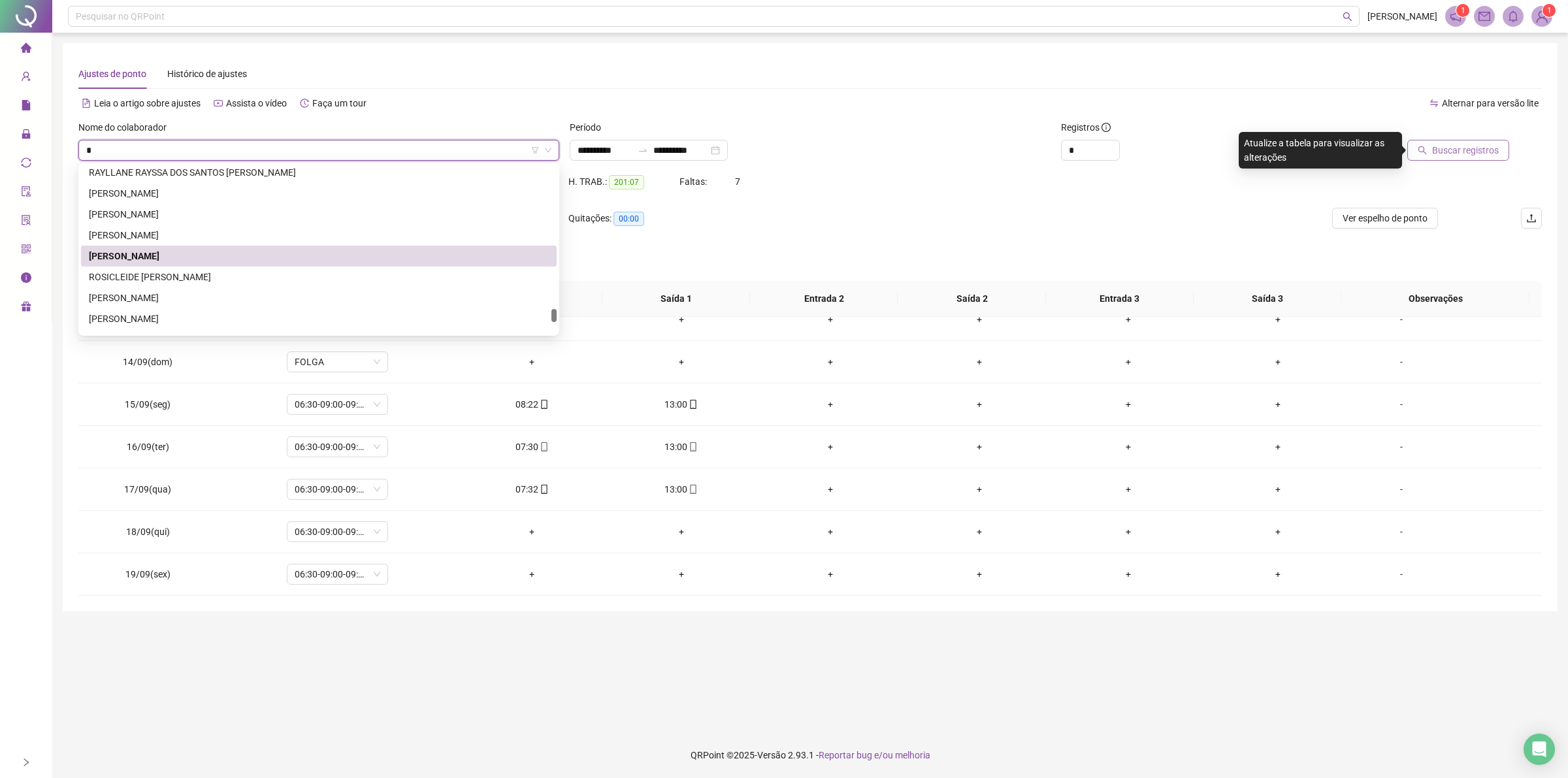
scroll to position [1970, 0]
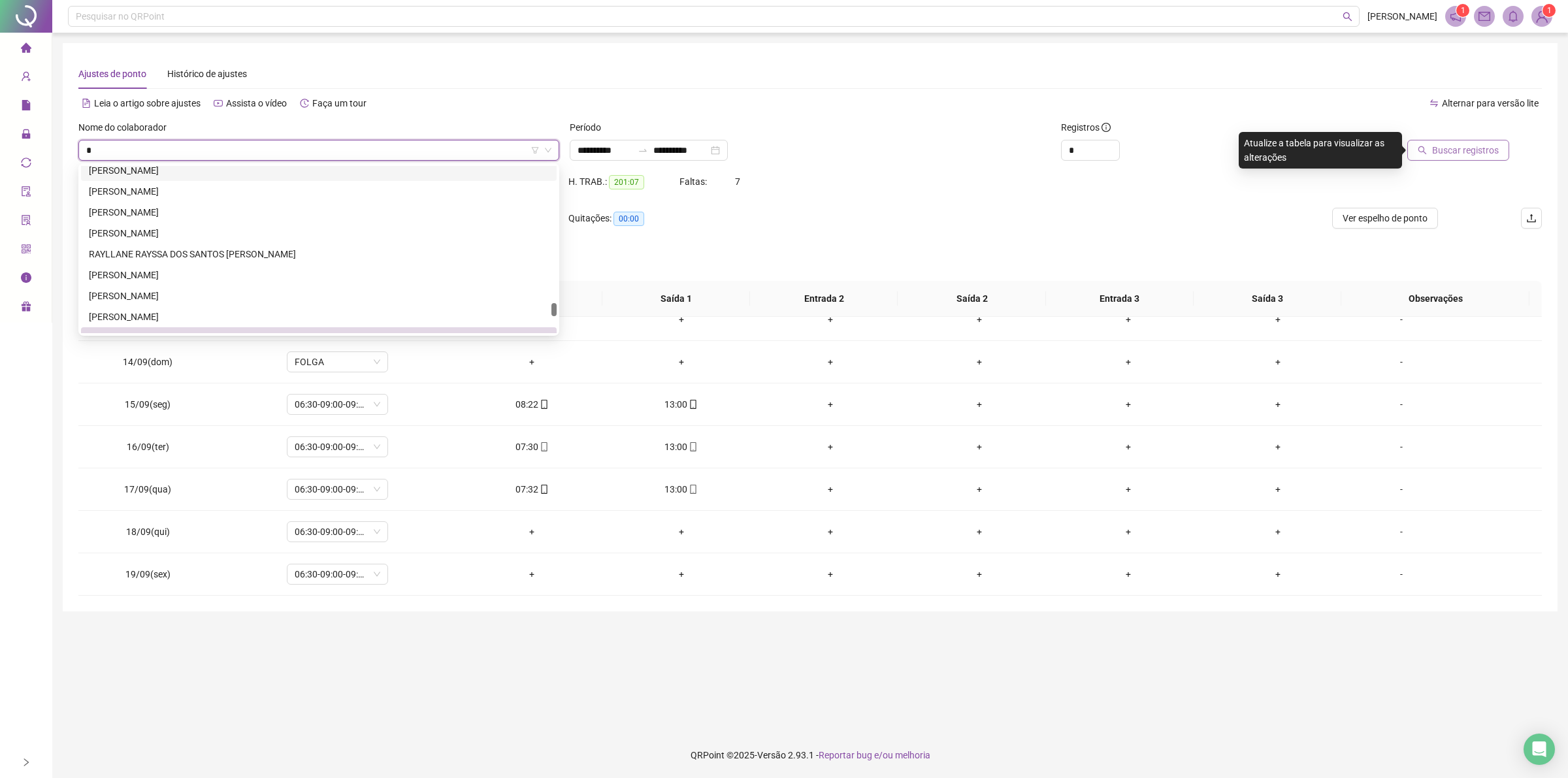
type input "**"
click at [164, 199] on div "[PERSON_NAME]" at bounding box center [318, 197] width 459 height 14
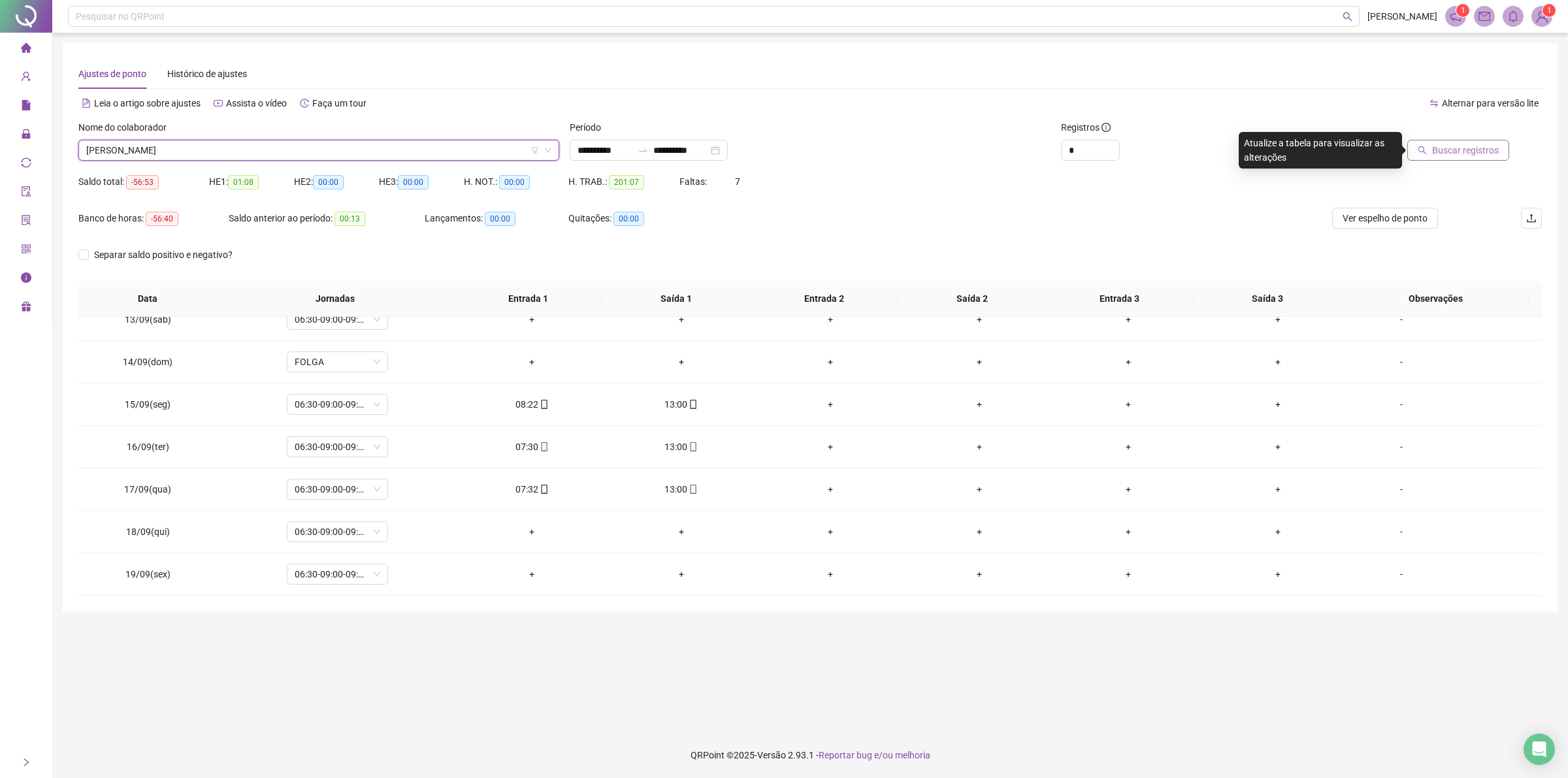
click at [1470, 151] on span "Buscar registros" at bounding box center [1465, 150] width 67 height 14
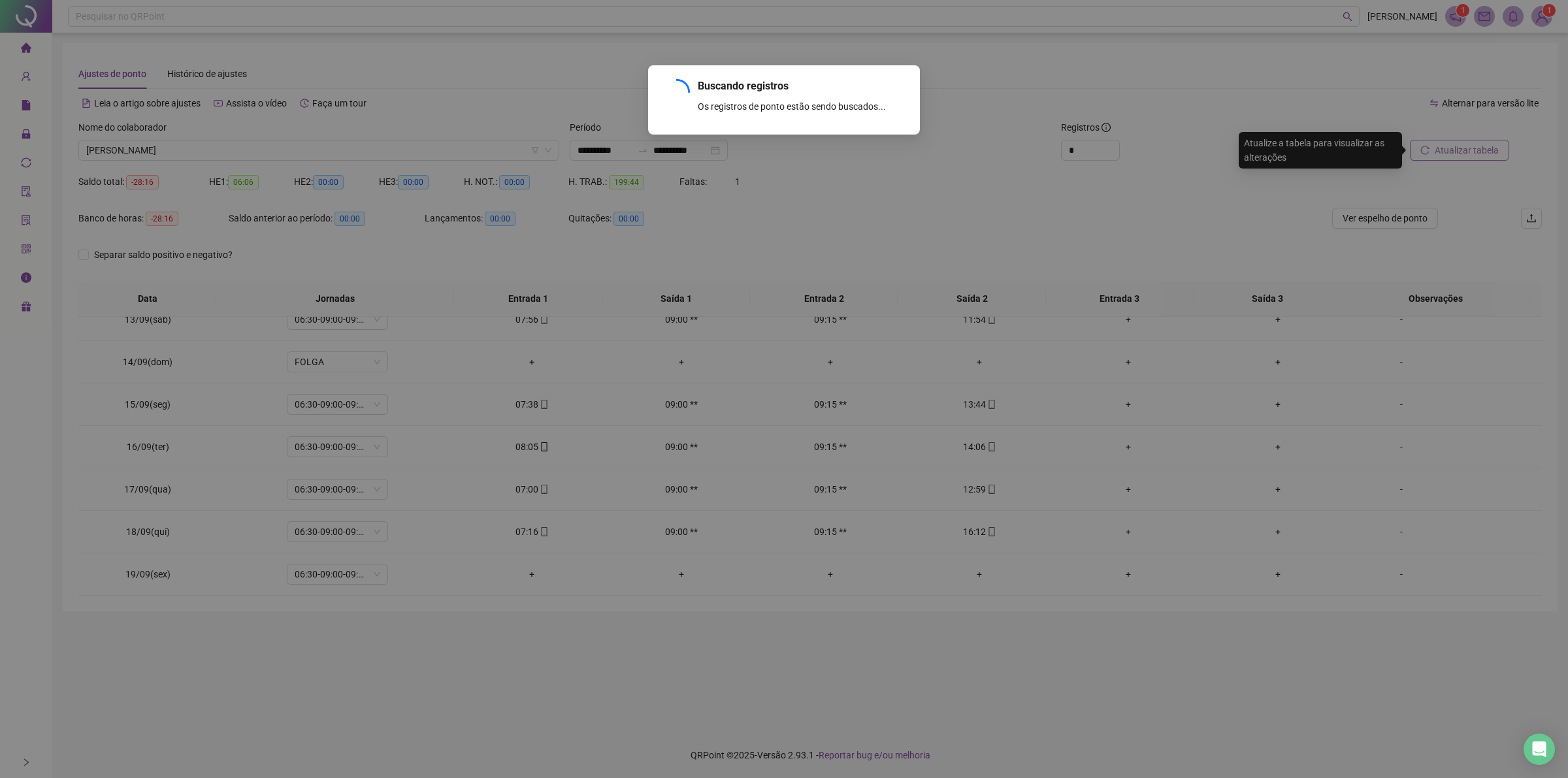
scroll to position [1595, 0]
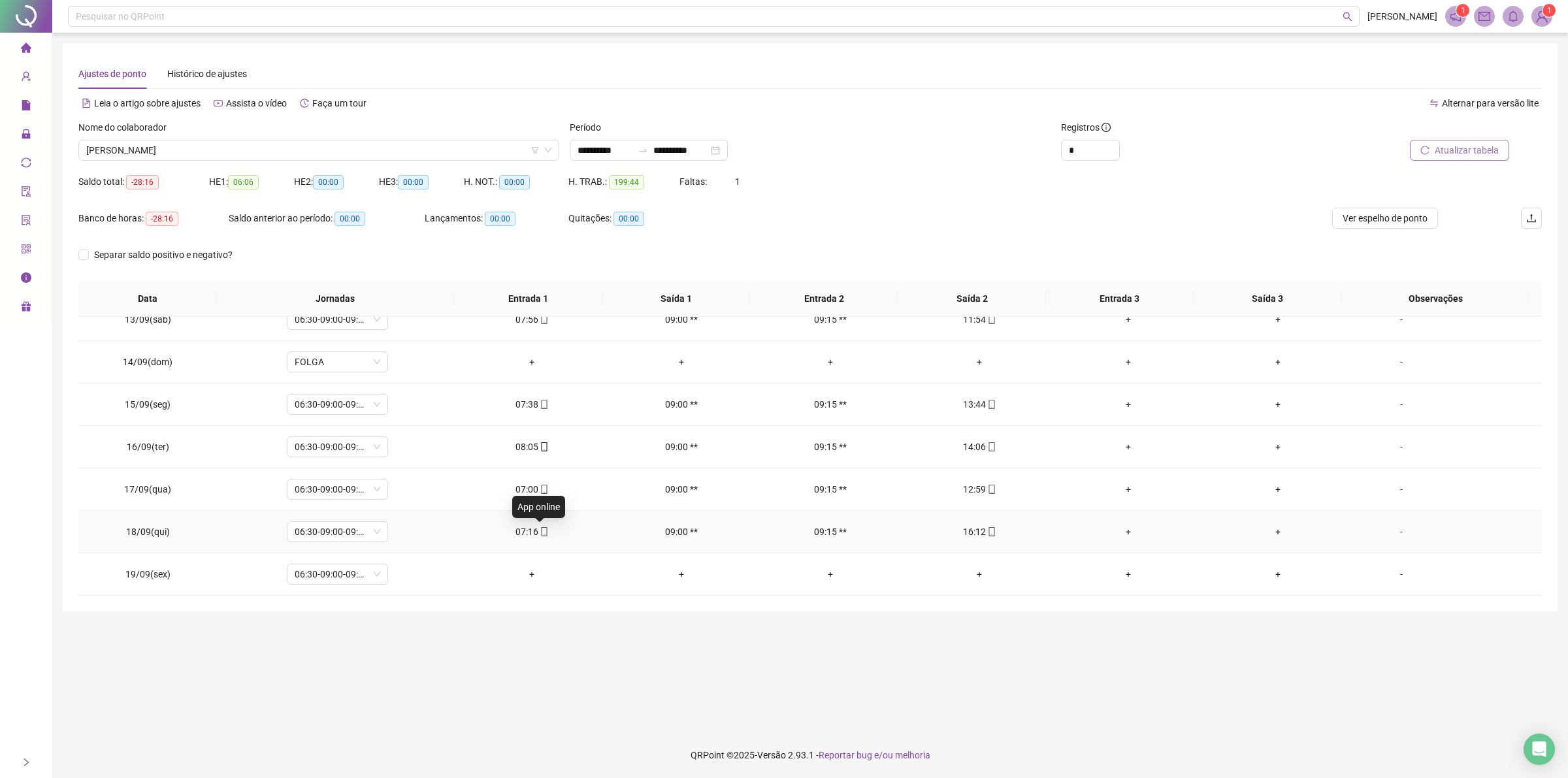
click at [541, 527] on icon "mobile" at bounding box center [543, 532] width 6 height 9
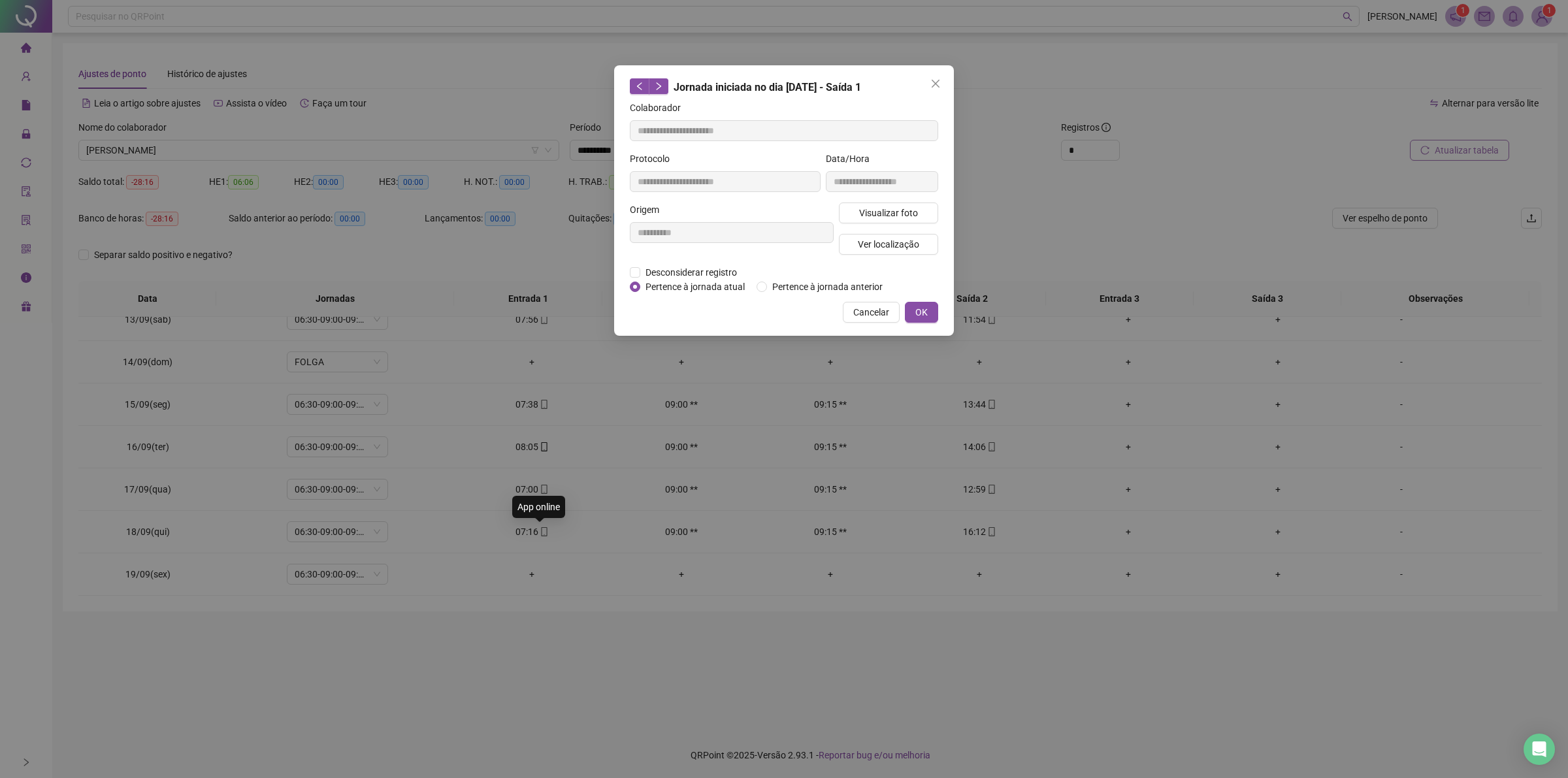
type input "**********"
click at [865, 207] on span "Visualizar foto" at bounding box center [888, 212] width 58 height 14
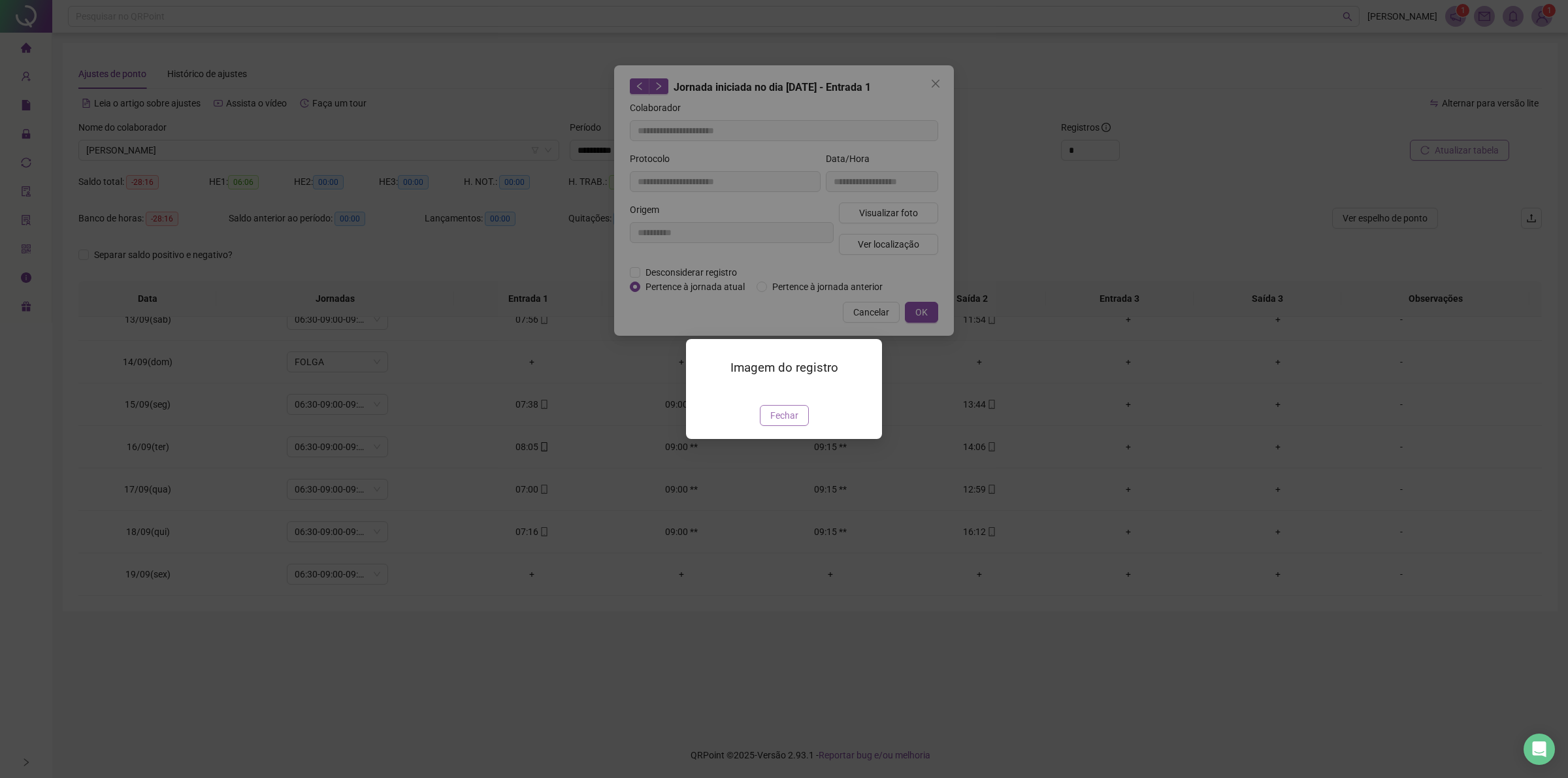
click at [789, 422] on span "Fechar" at bounding box center [784, 415] width 28 height 14
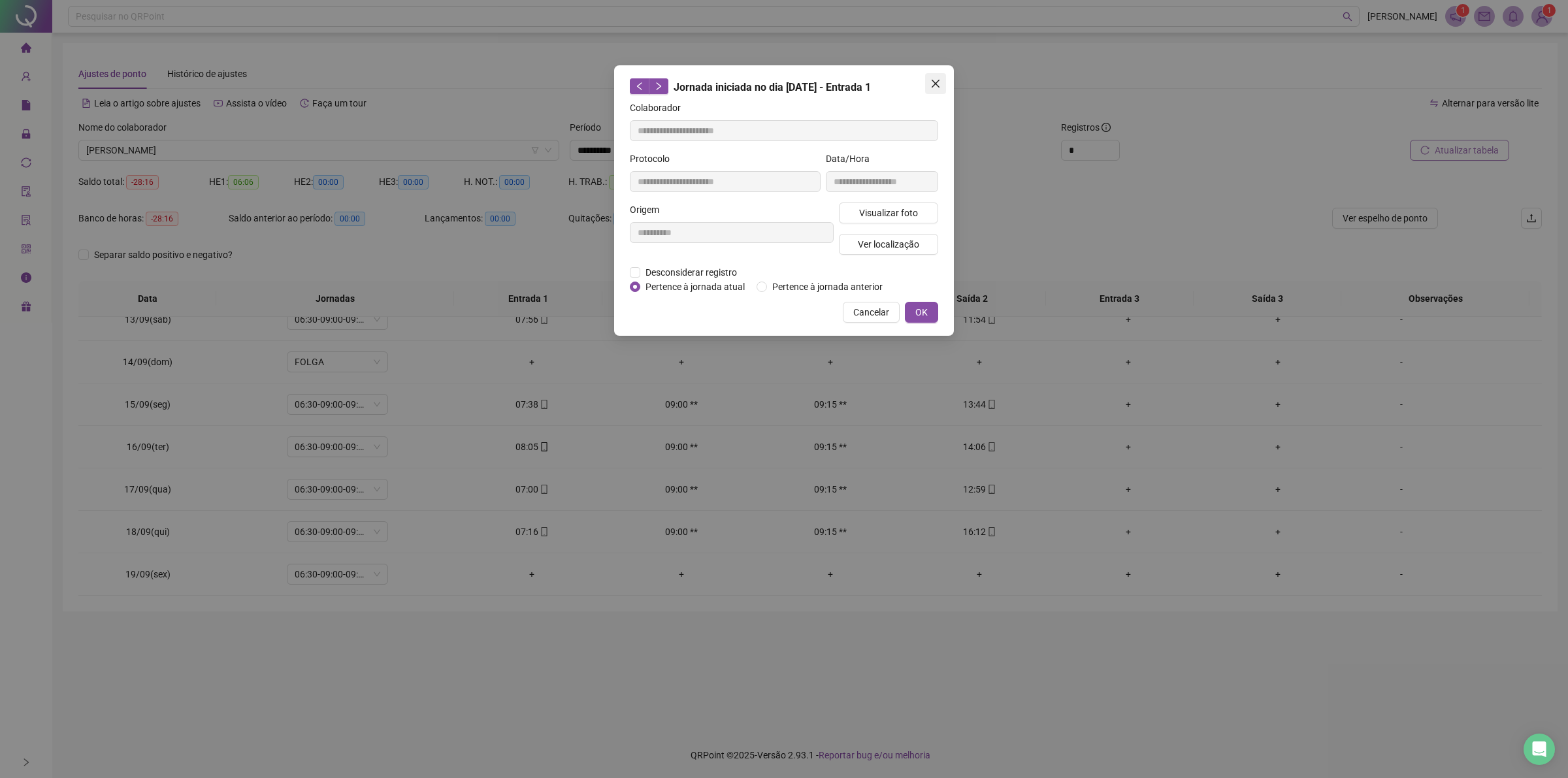
click at [932, 75] on button "Close" at bounding box center [935, 84] width 21 height 21
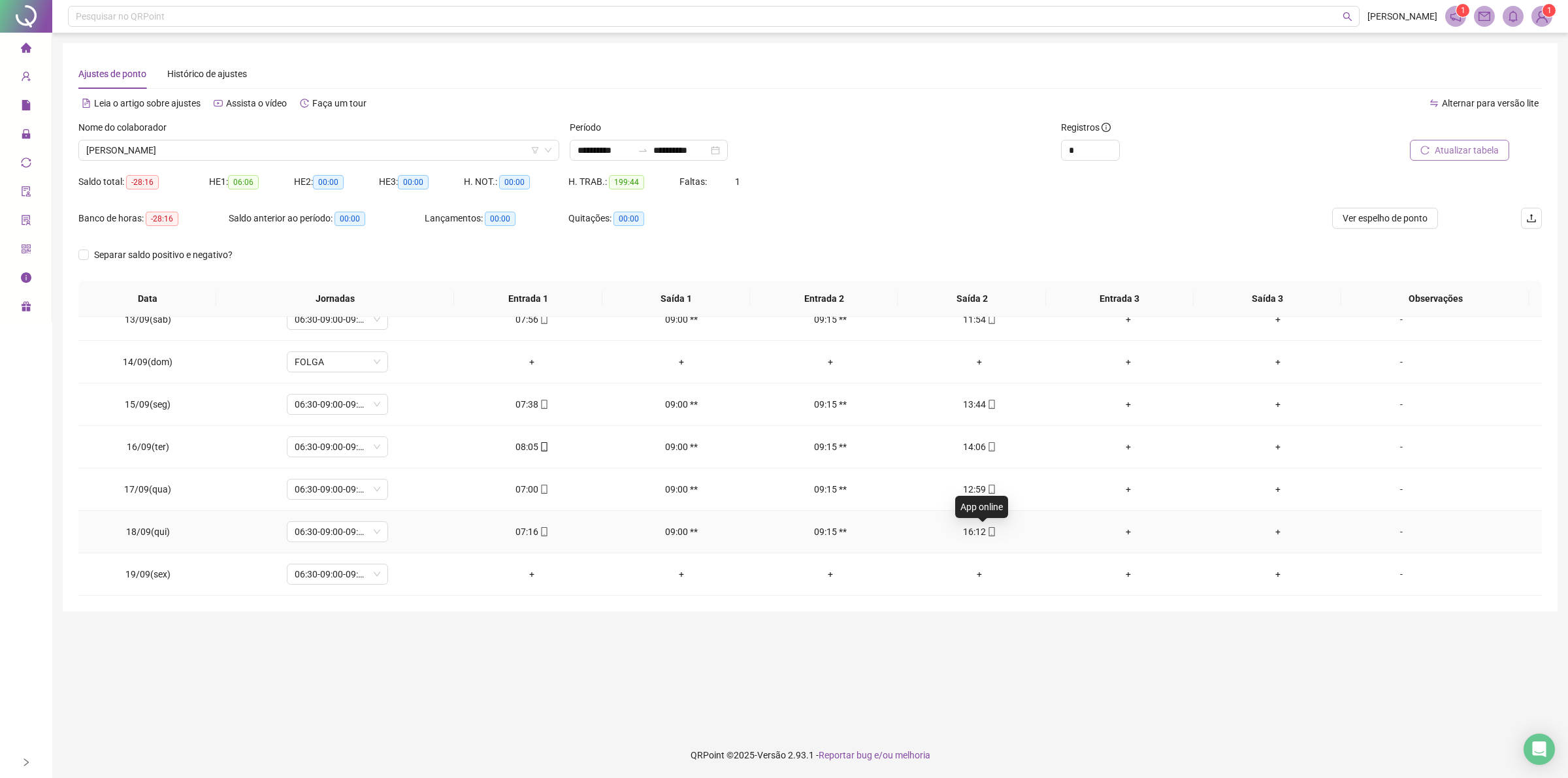
click at [987, 529] on icon "mobile" at bounding box center [992, 532] width 9 height 9
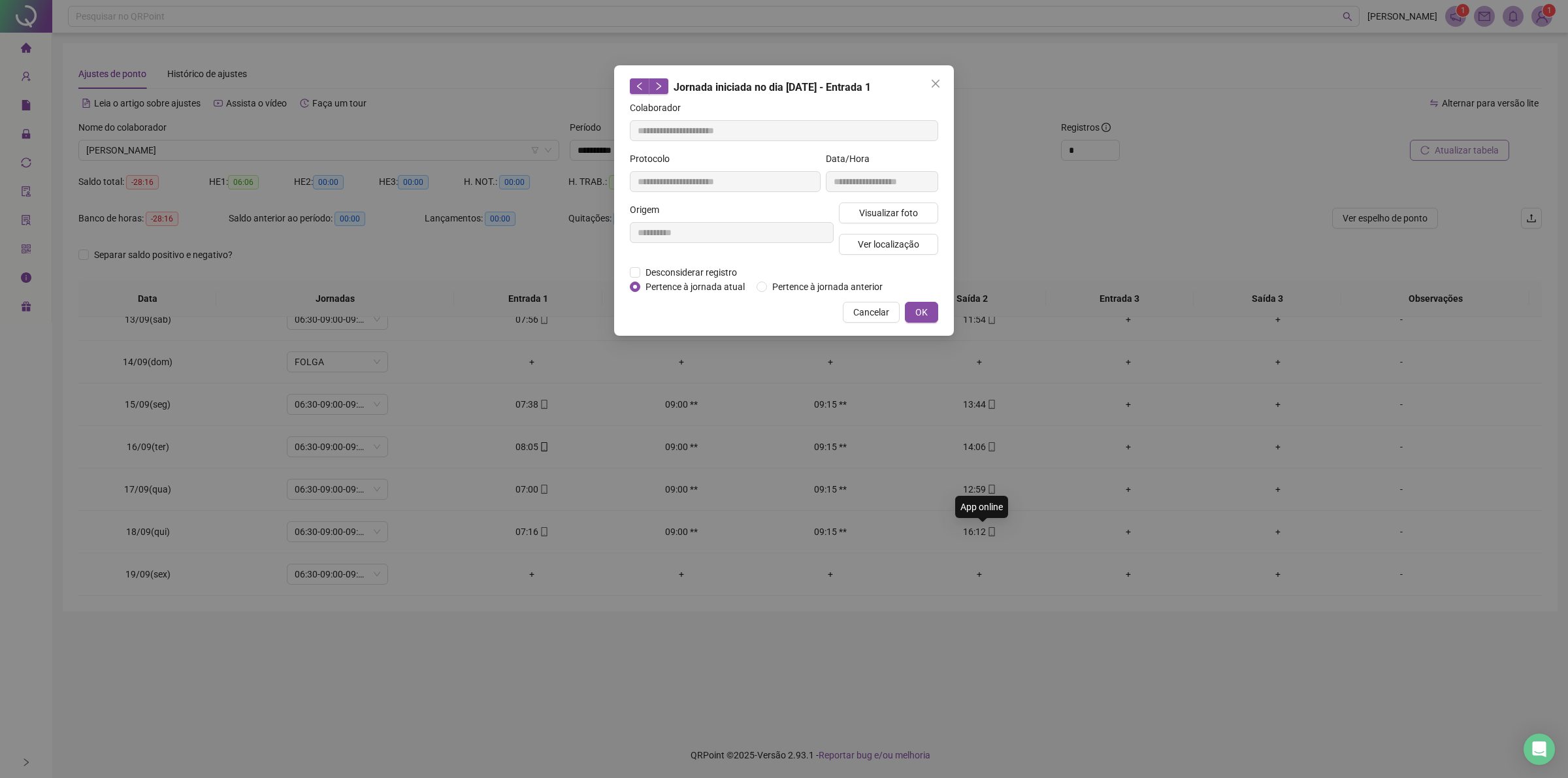
type input "**********"
click at [892, 207] on span "Visualizar foto" at bounding box center [888, 212] width 58 height 14
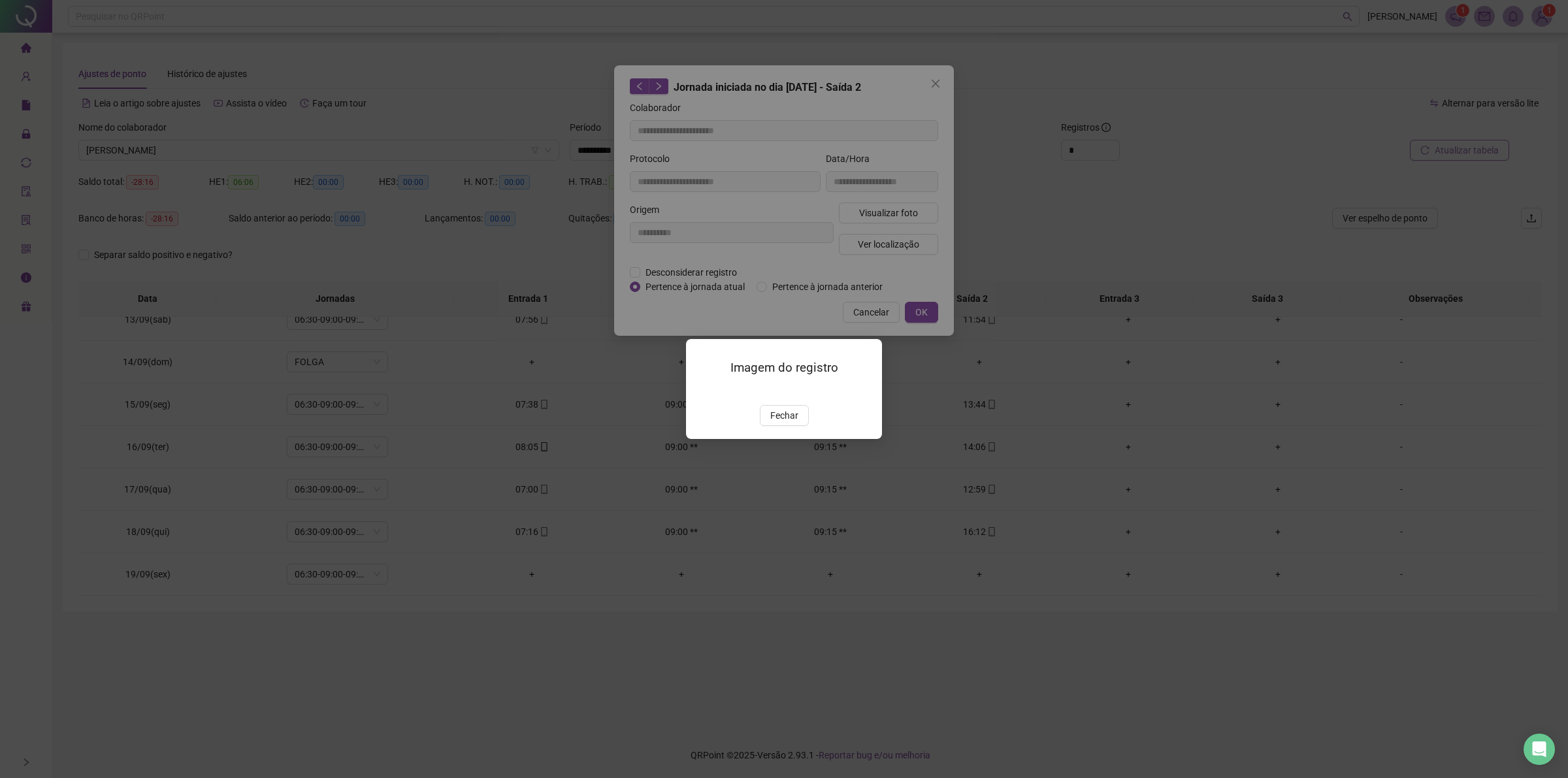
click at [702, 391] on img at bounding box center [702, 391] width 0 height 0
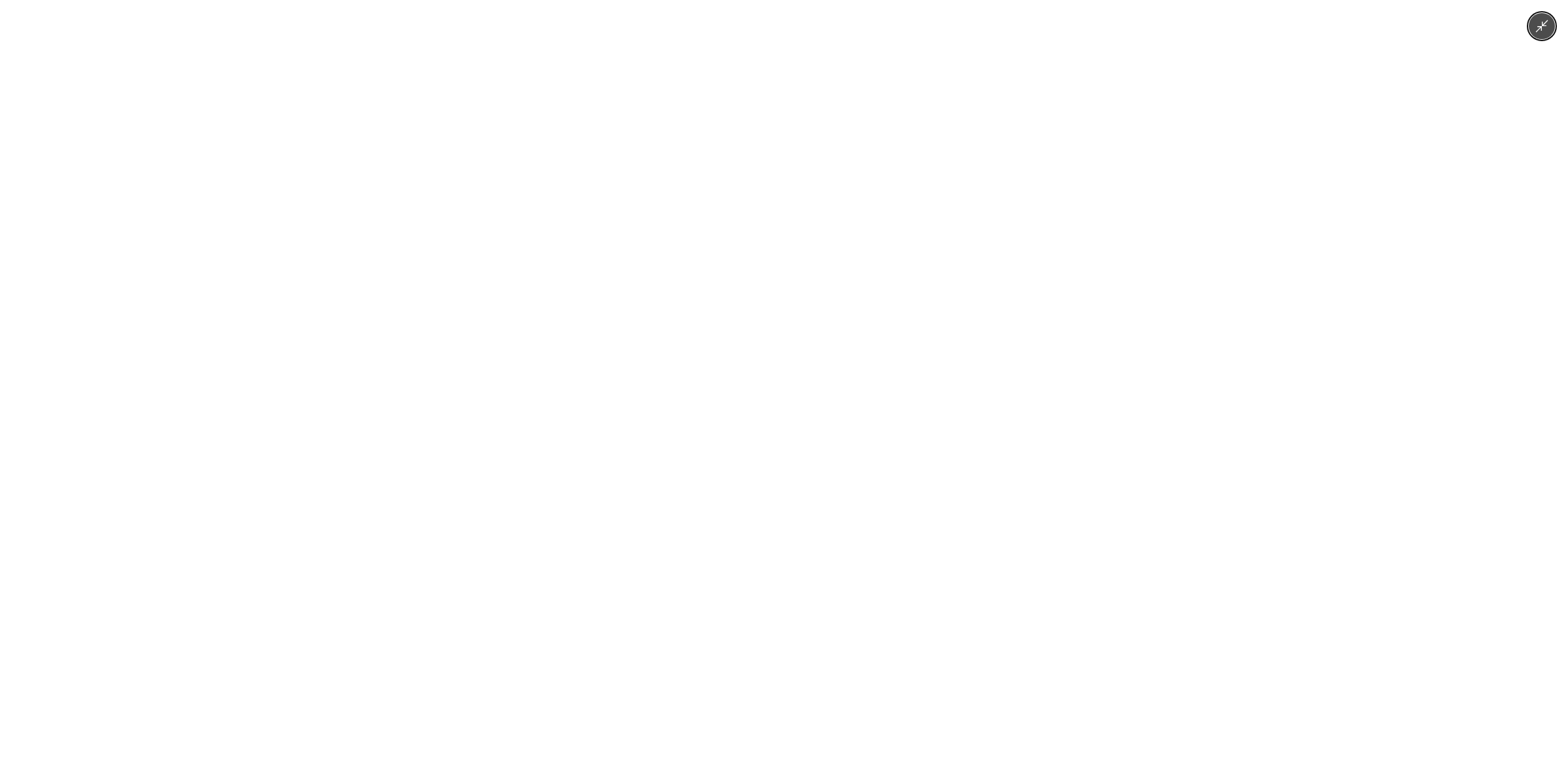
click at [1543, 25] on icon "Minimize image" at bounding box center [1542, 25] width 12 height 12
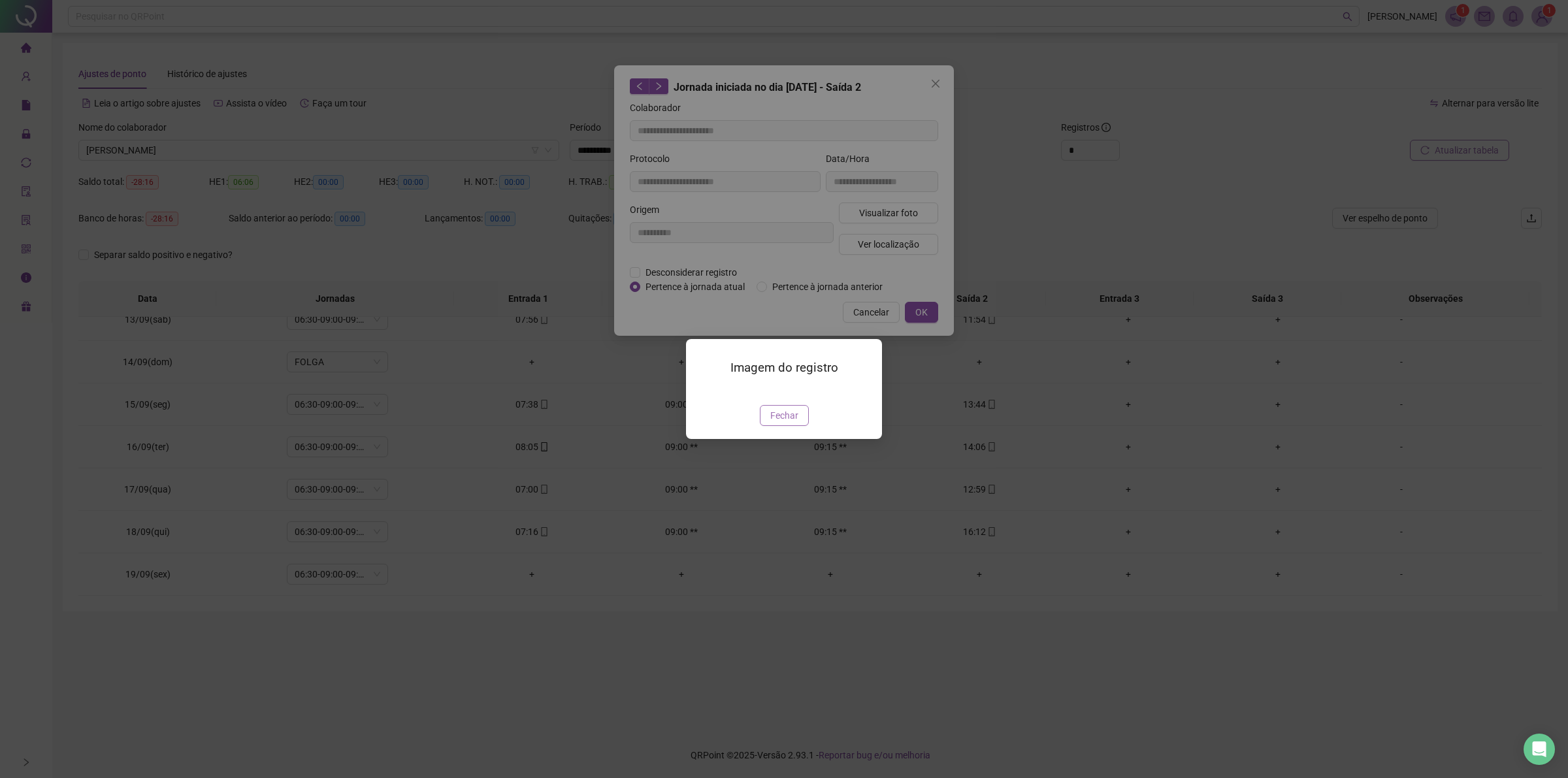
click at [791, 422] on span "Fechar" at bounding box center [784, 415] width 28 height 14
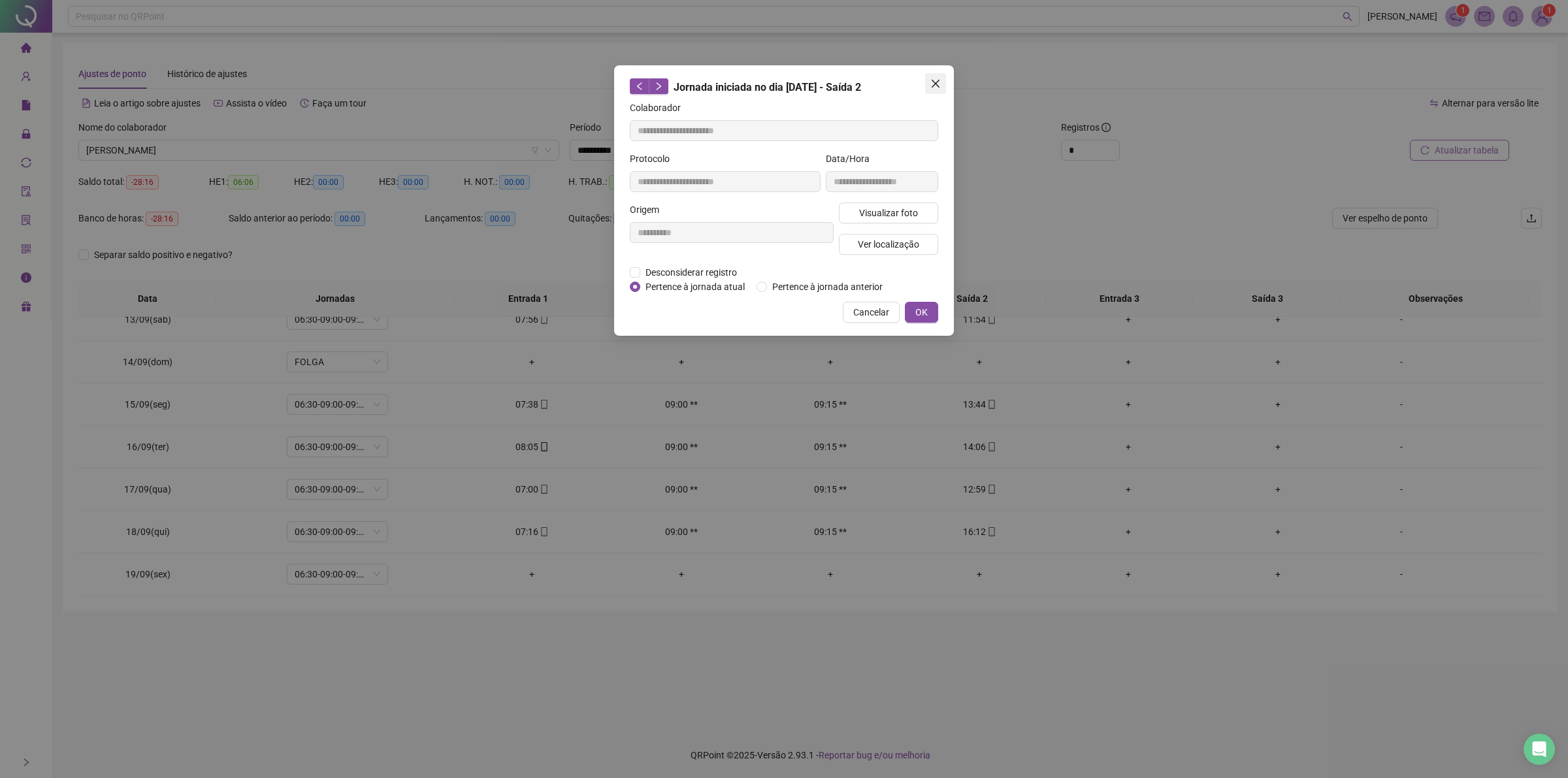
click at [933, 78] on icon "close" at bounding box center [935, 83] width 10 height 10
